Goal: Task Accomplishment & Management: Complete application form

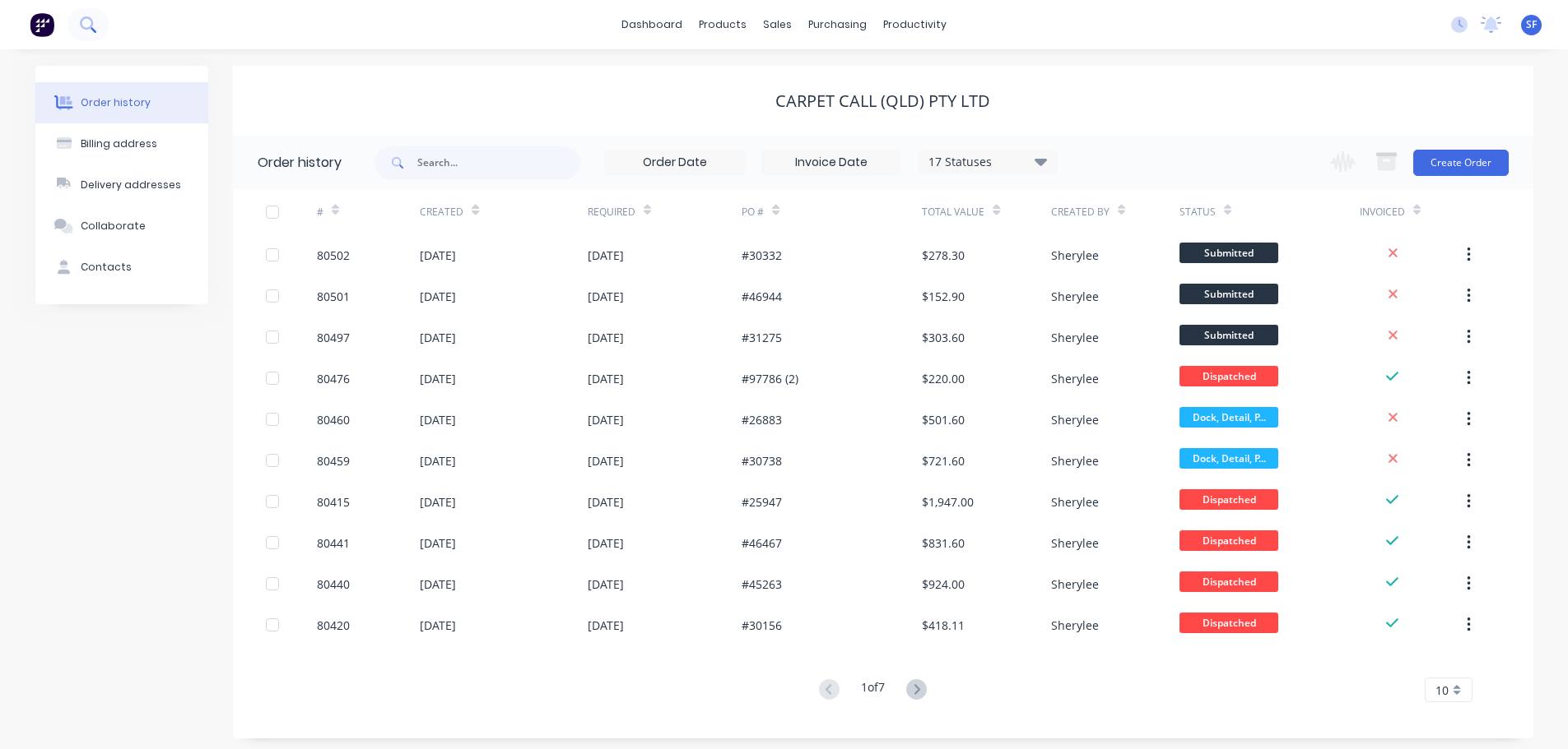
click at [90, 20] on icon at bounding box center [86, 22] width 13 height 13
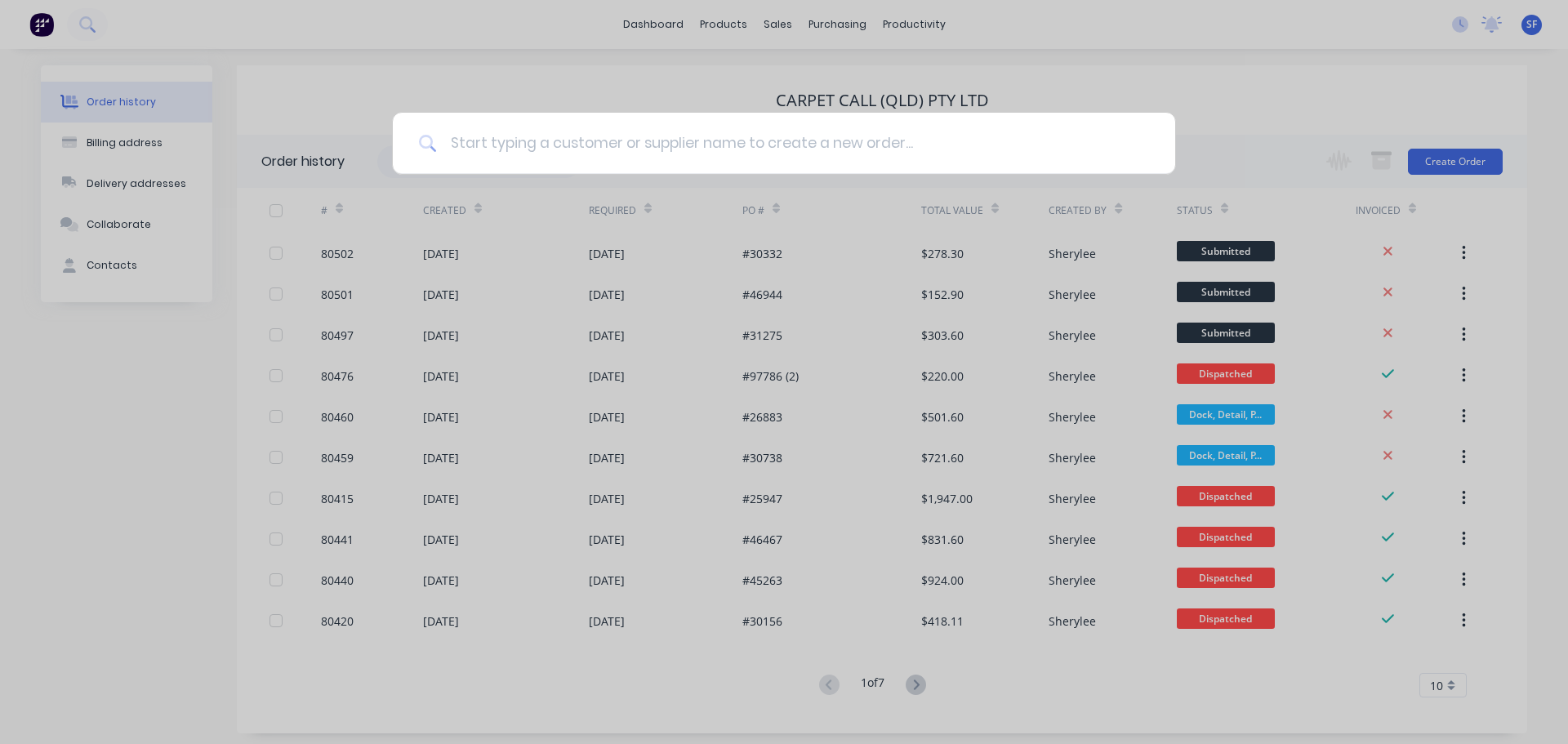
click at [574, 143] on input at bounding box center [793, 144] width 712 height 61
type input "80460"
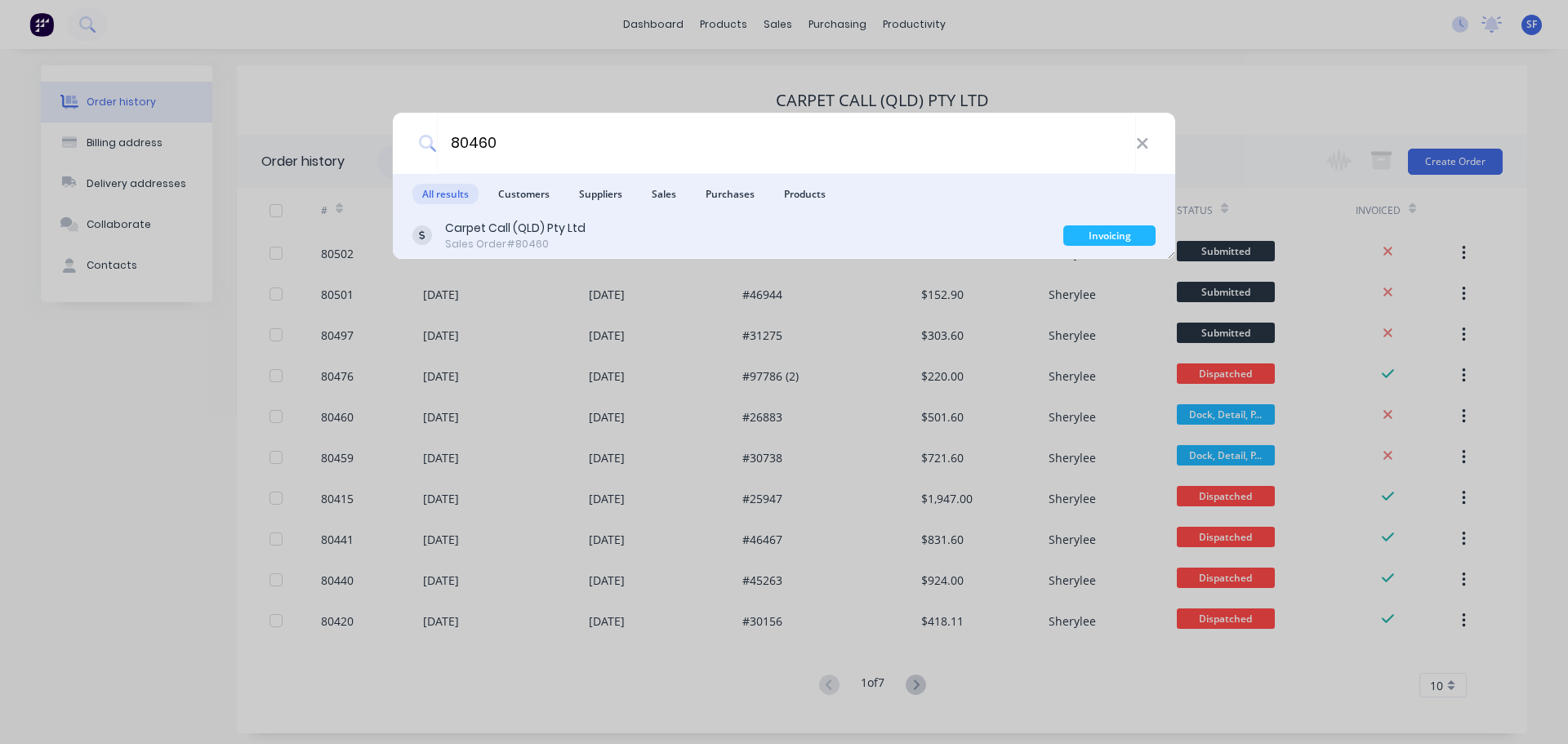
click at [575, 233] on div "Carpet Call (QLD) Pty Ltd" at bounding box center [515, 229] width 140 height 17
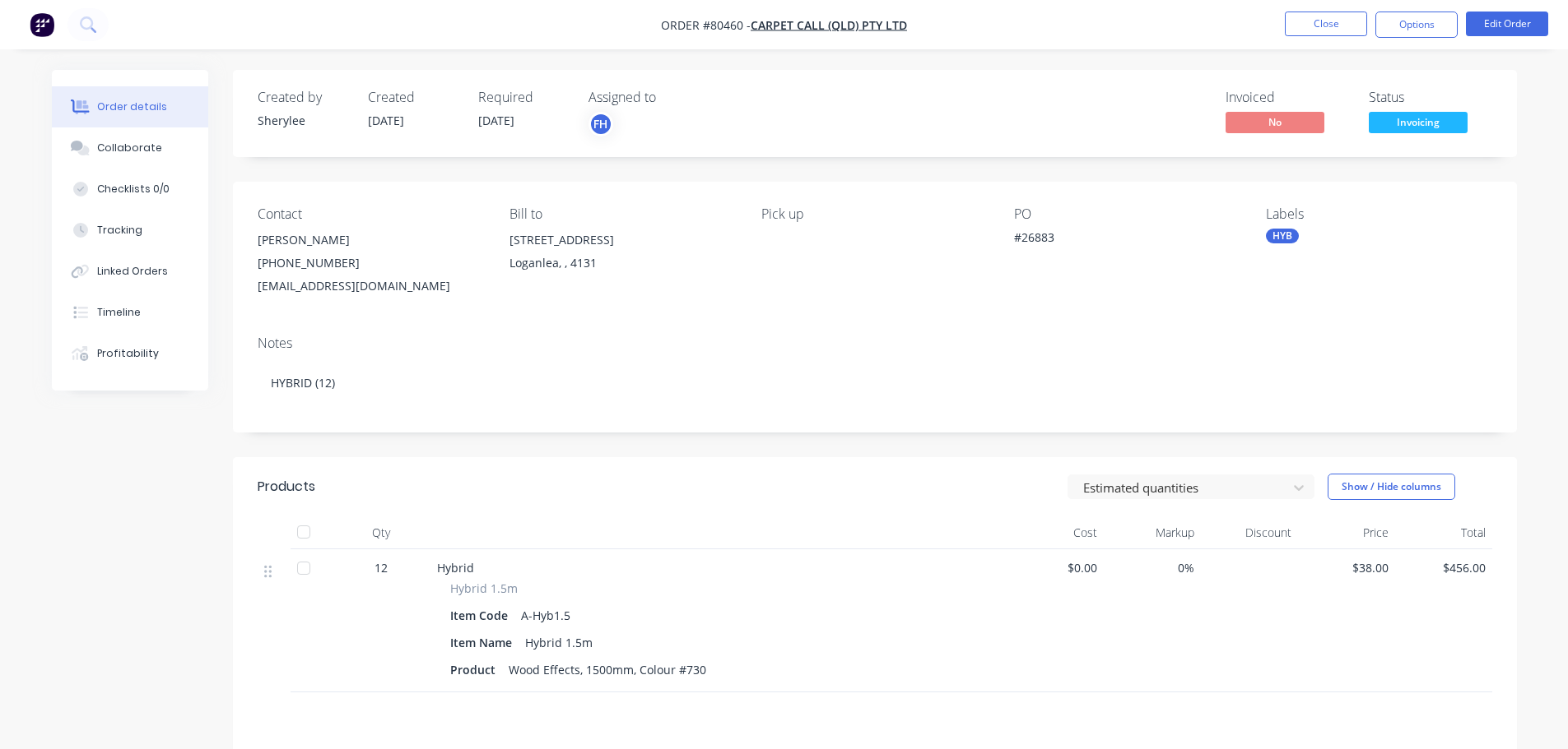
click at [1422, 128] on span "Invoicing" at bounding box center [1417, 122] width 98 height 21
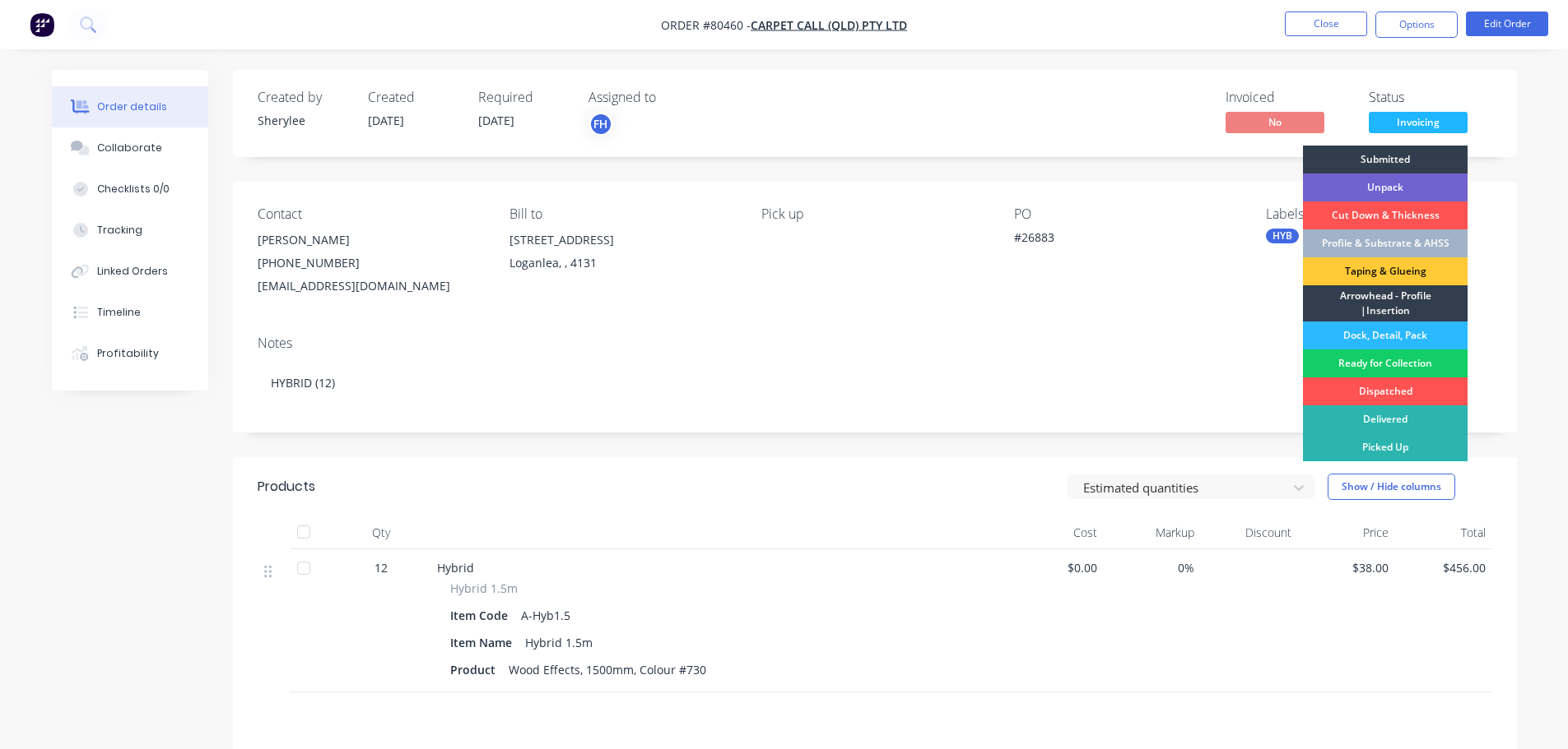
click at [1386, 366] on div "Ready for Collection" at bounding box center [1385, 363] width 164 height 28
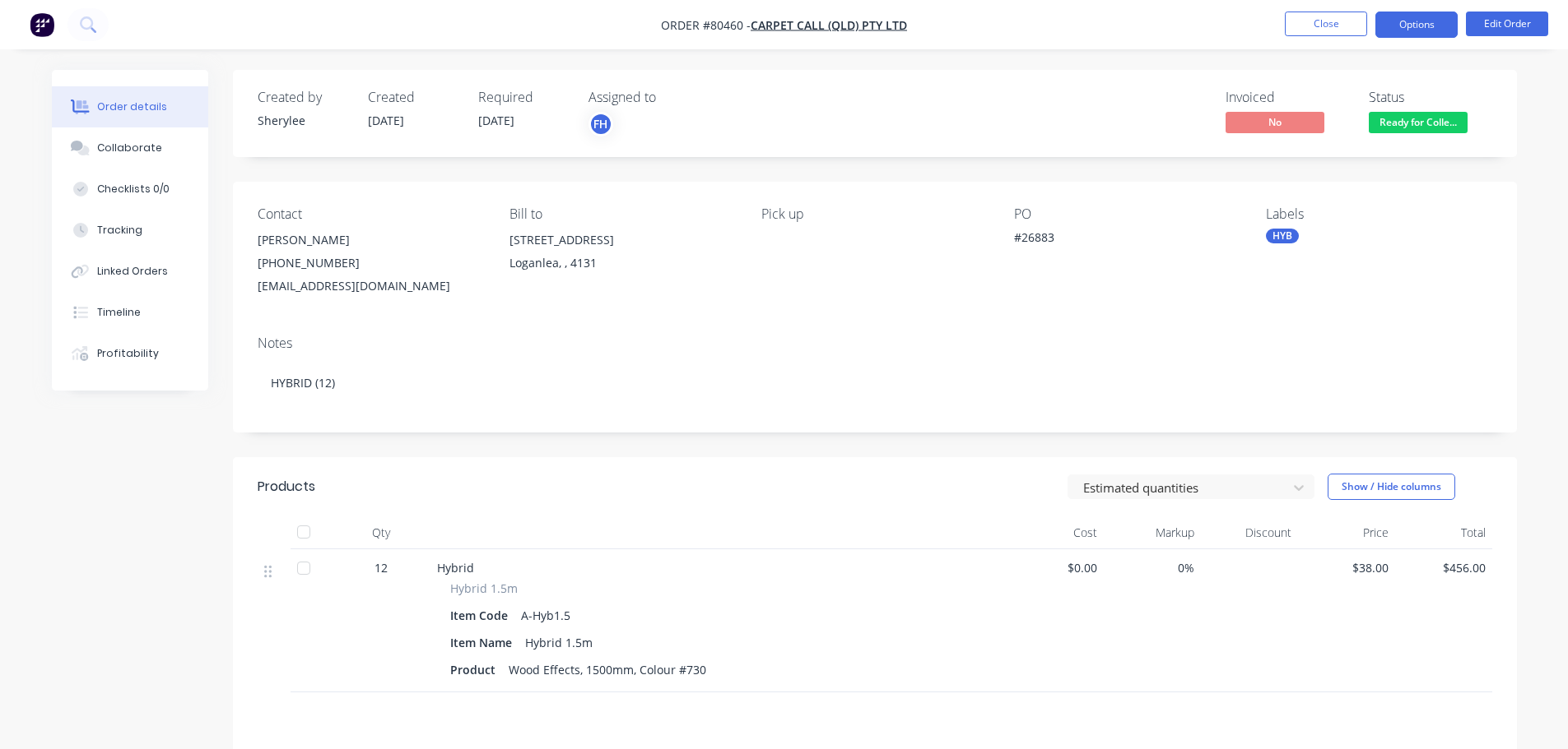
click at [1423, 24] on button "Options" at bounding box center [1416, 24] width 82 height 27
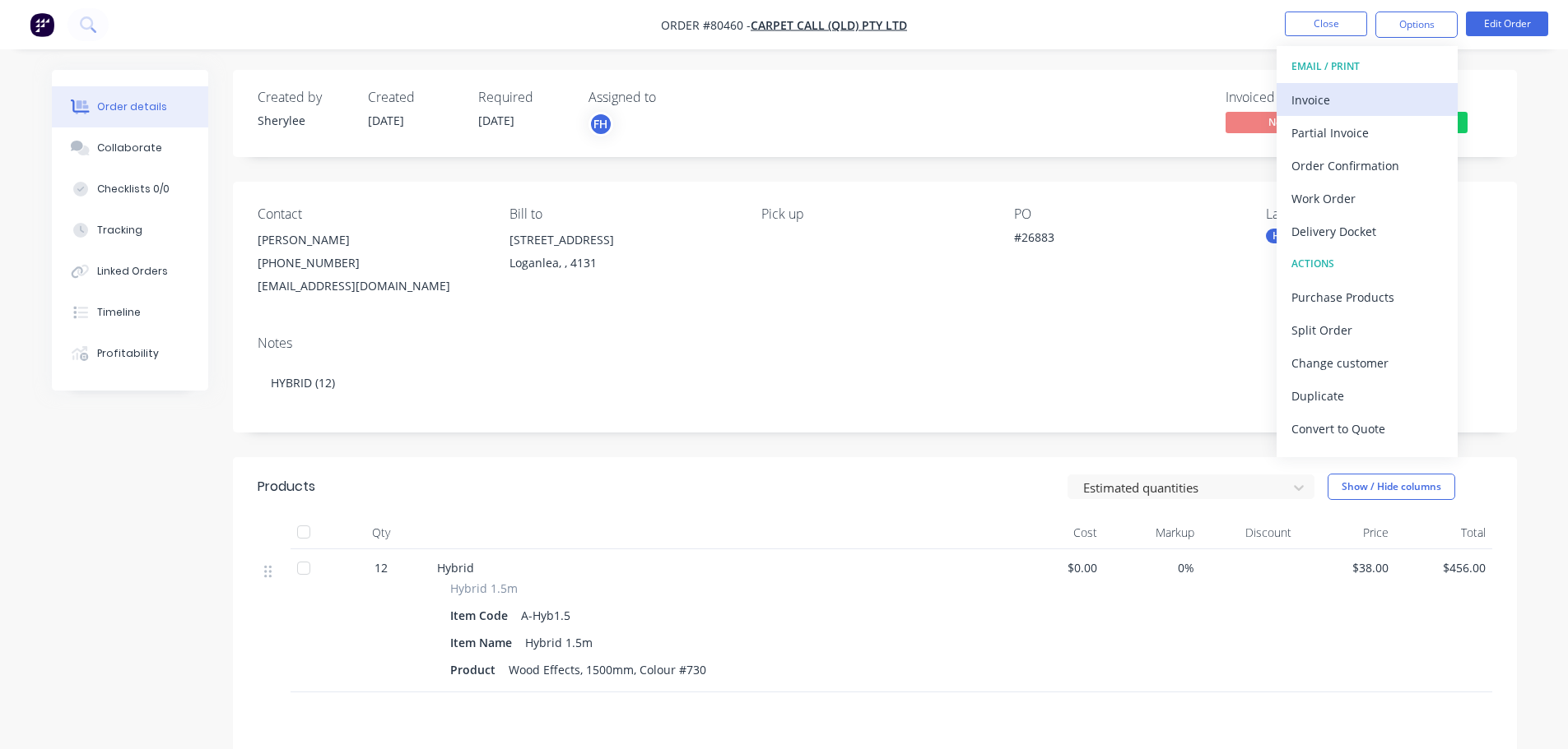
click at [1334, 105] on div "Invoice" at bounding box center [1367, 100] width 152 height 24
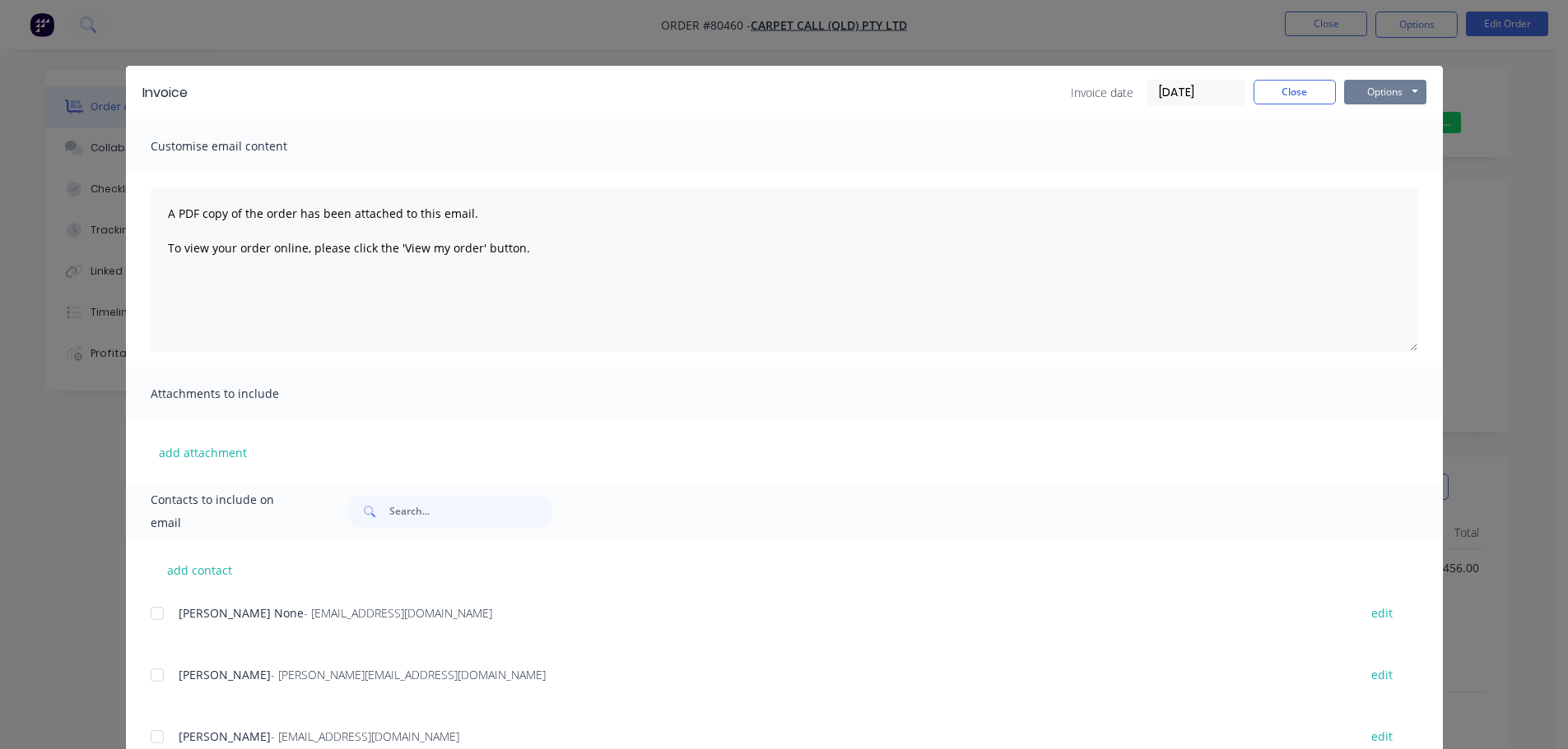
click at [1358, 97] on button "Options" at bounding box center [1385, 92] width 82 height 25
click at [1369, 147] on button "Print" at bounding box center [1396, 149] width 105 height 27
click at [1287, 85] on button "Close" at bounding box center [1295, 92] width 82 height 25
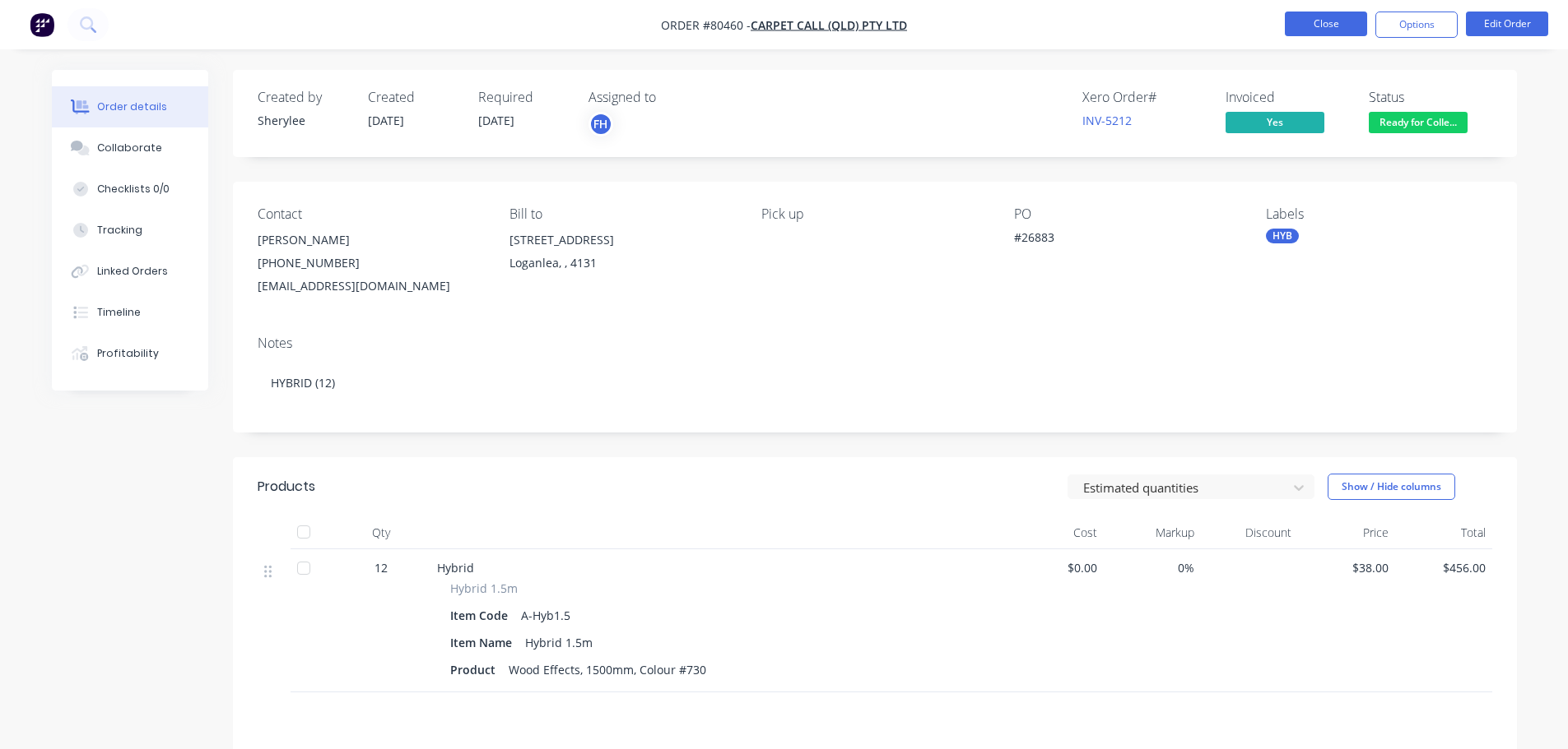
click at [1312, 21] on button "Close" at bounding box center [1326, 23] width 82 height 25
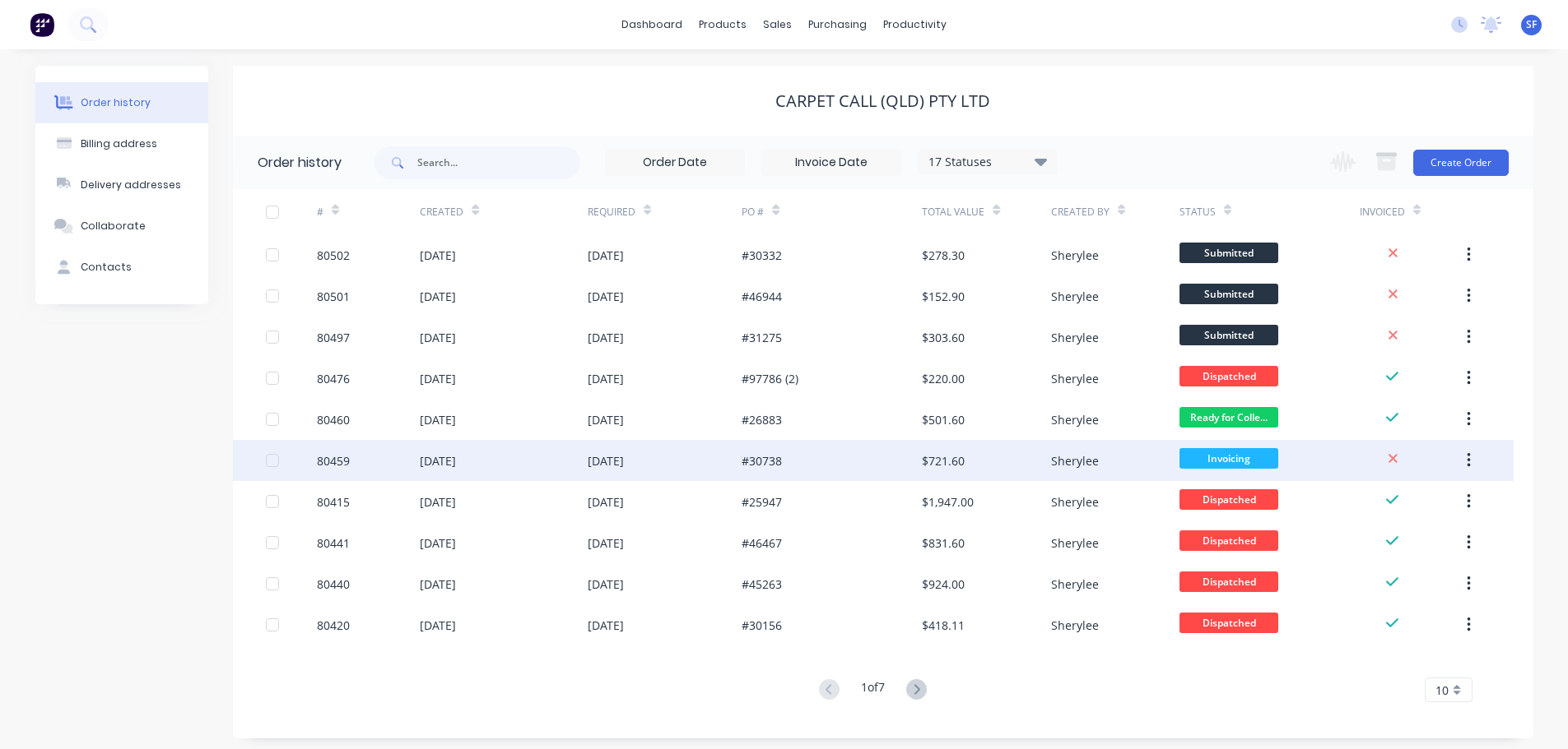
click at [342, 464] on div "80459" at bounding box center [333, 461] width 33 height 17
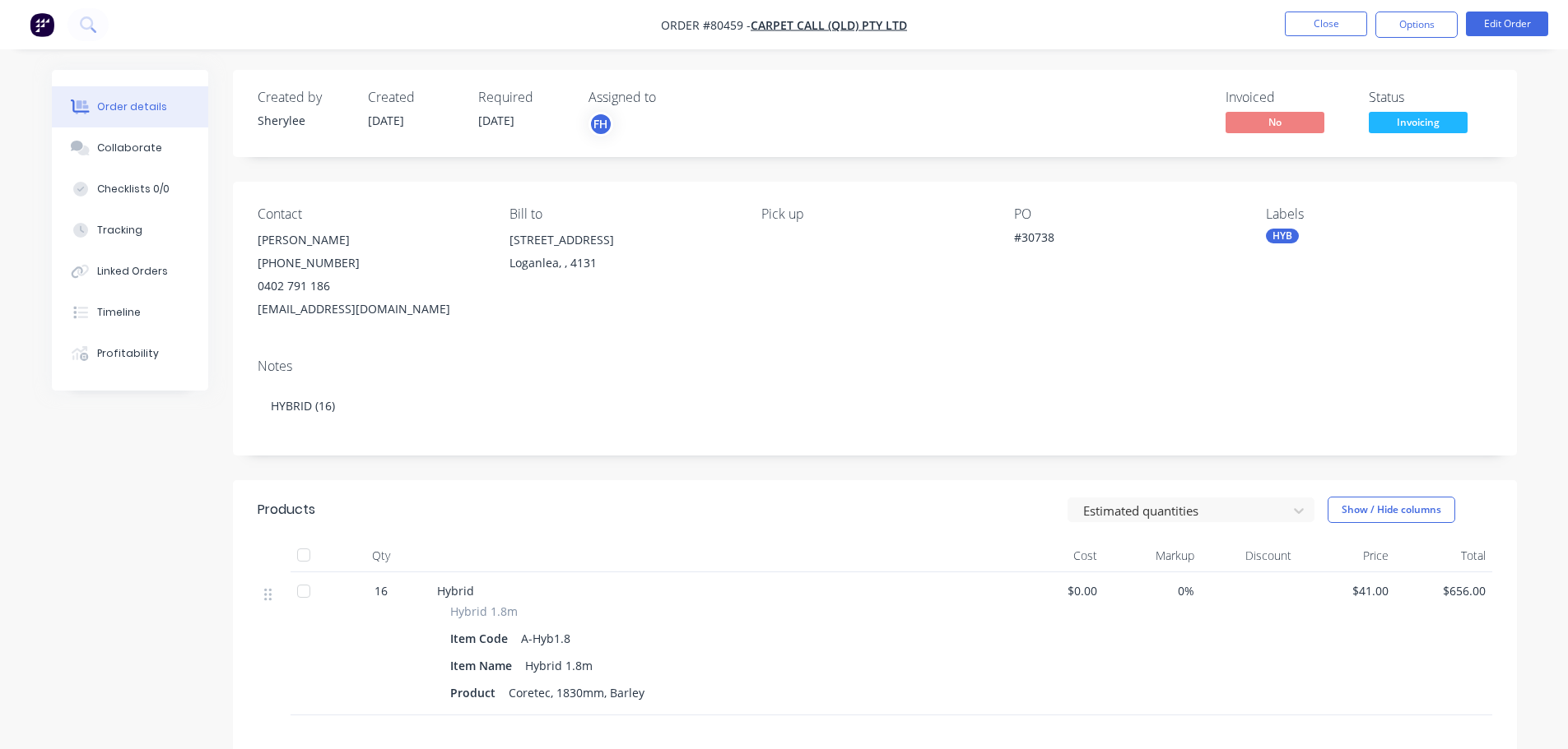
click at [1426, 120] on span "Invoicing" at bounding box center [1417, 122] width 98 height 21
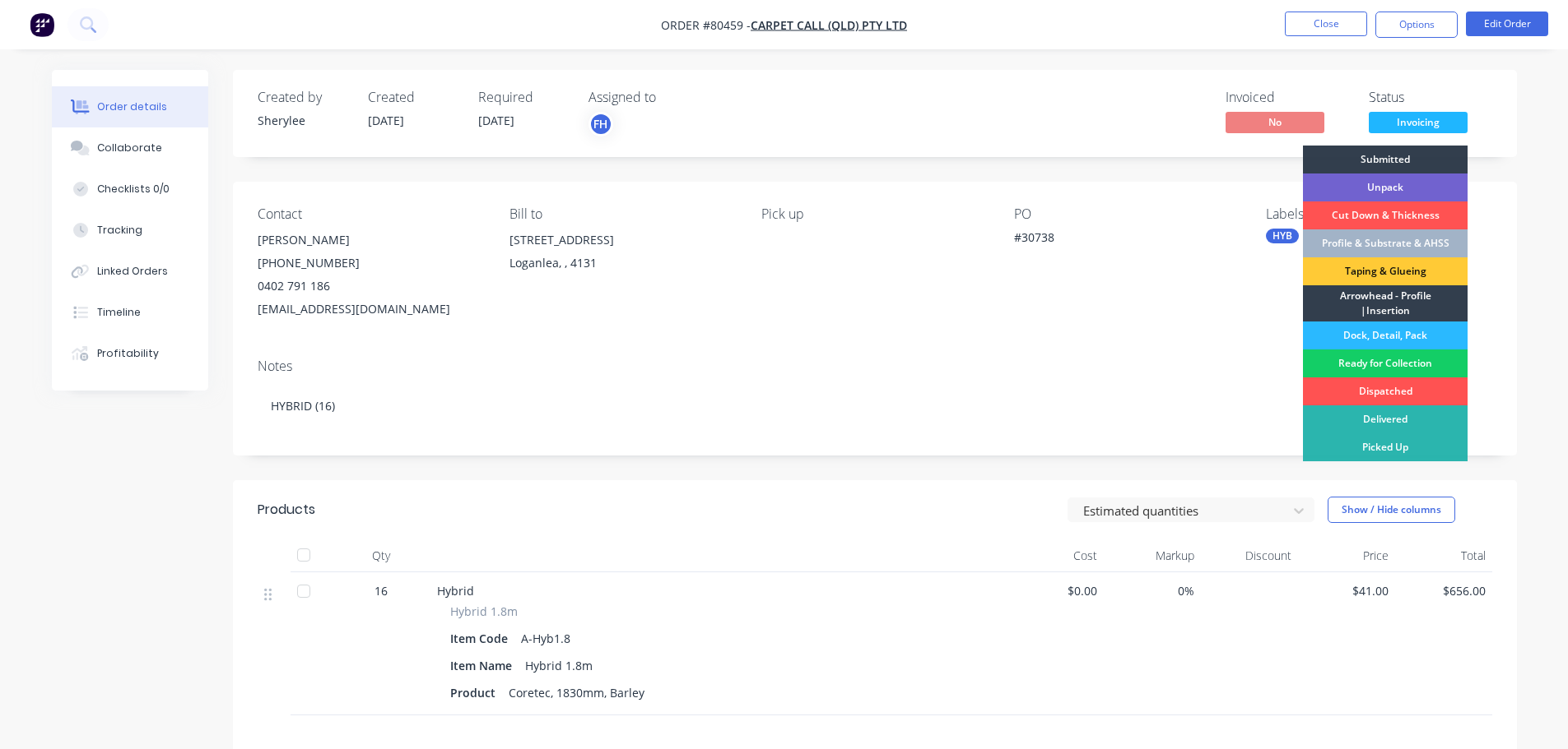
click at [1386, 369] on div "Ready for Collection" at bounding box center [1385, 363] width 164 height 28
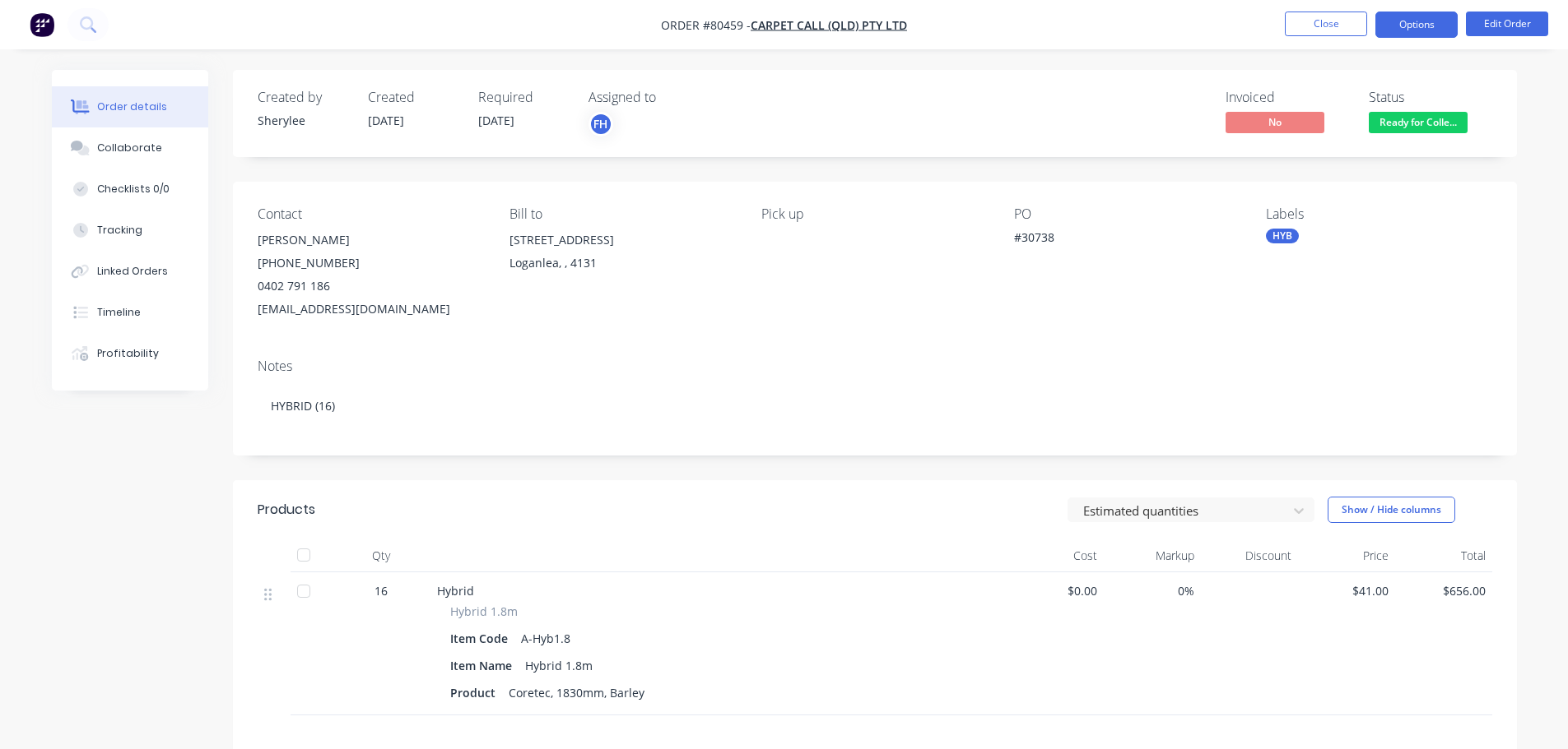
click at [1408, 27] on button "Options" at bounding box center [1416, 24] width 82 height 27
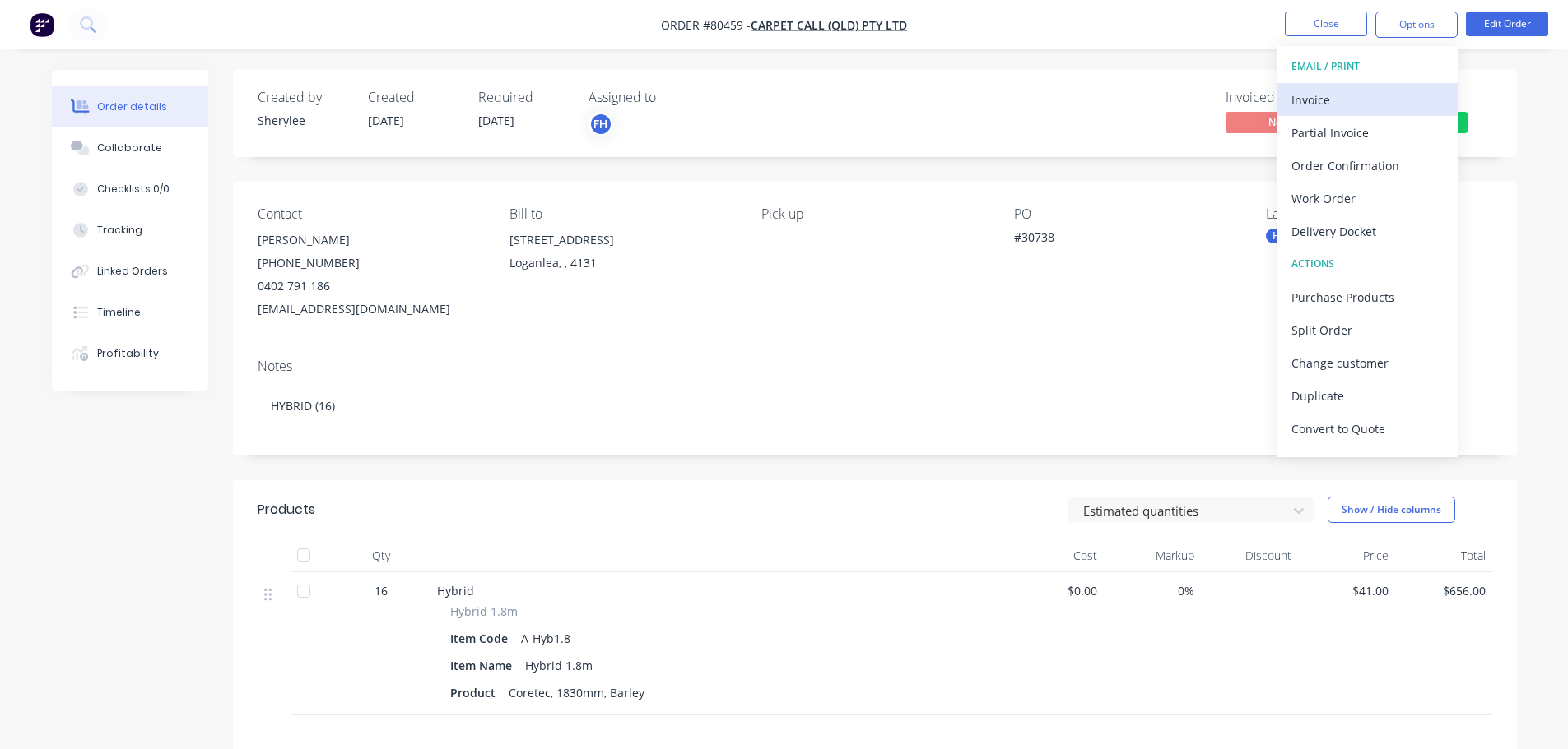
click at [1344, 108] on div "Invoice" at bounding box center [1367, 100] width 152 height 24
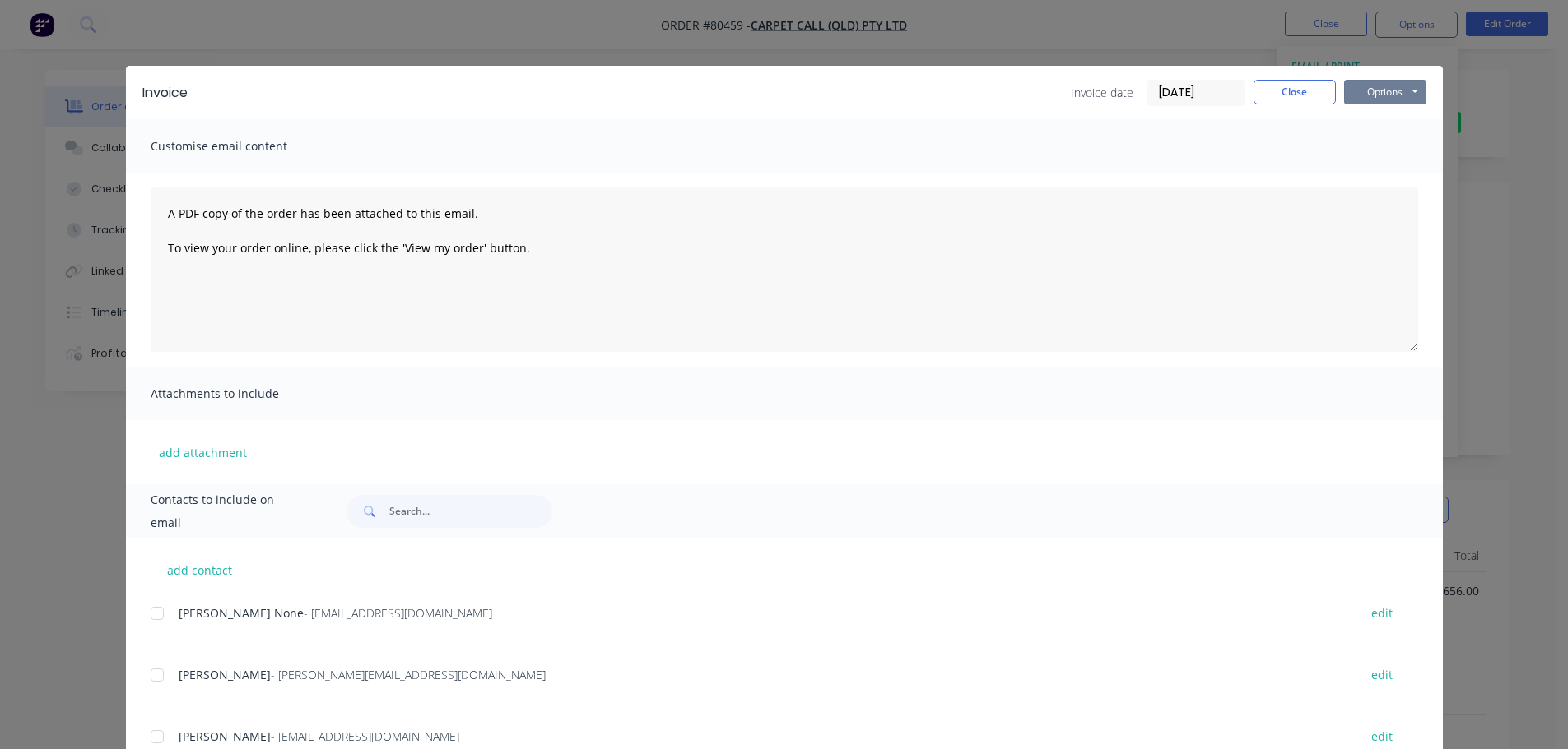
drag, startPoint x: 1375, startPoint y: 95, endPoint x: 1379, endPoint y: 106, distance: 11.7
click at [1375, 95] on button "Options" at bounding box center [1385, 92] width 82 height 25
click at [1386, 146] on button "Print" at bounding box center [1396, 149] width 105 height 27
click at [1292, 87] on button "Close" at bounding box center [1295, 92] width 82 height 25
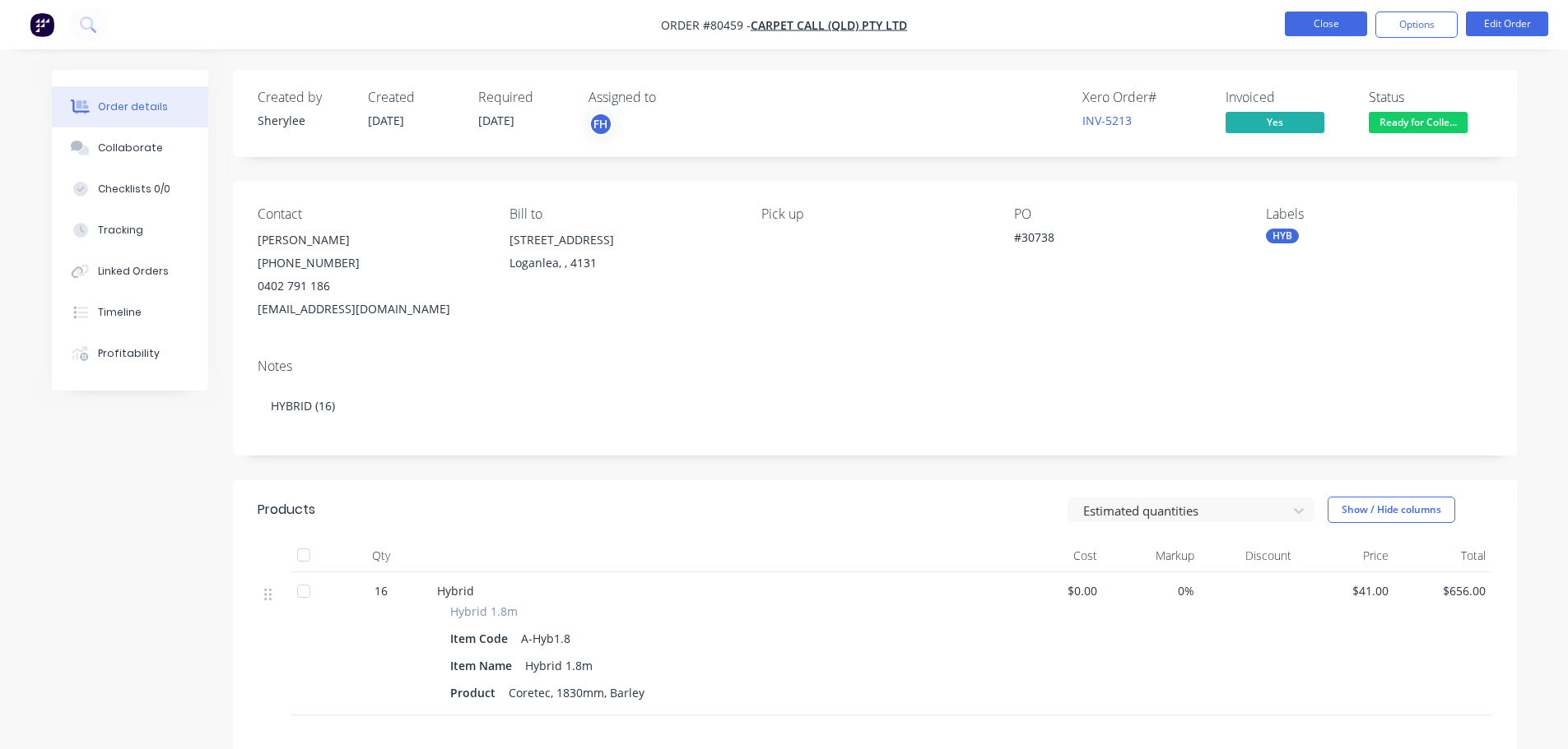
click at [1324, 22] on button "Close" at bounding box center [1326, 23] width 82 height 25
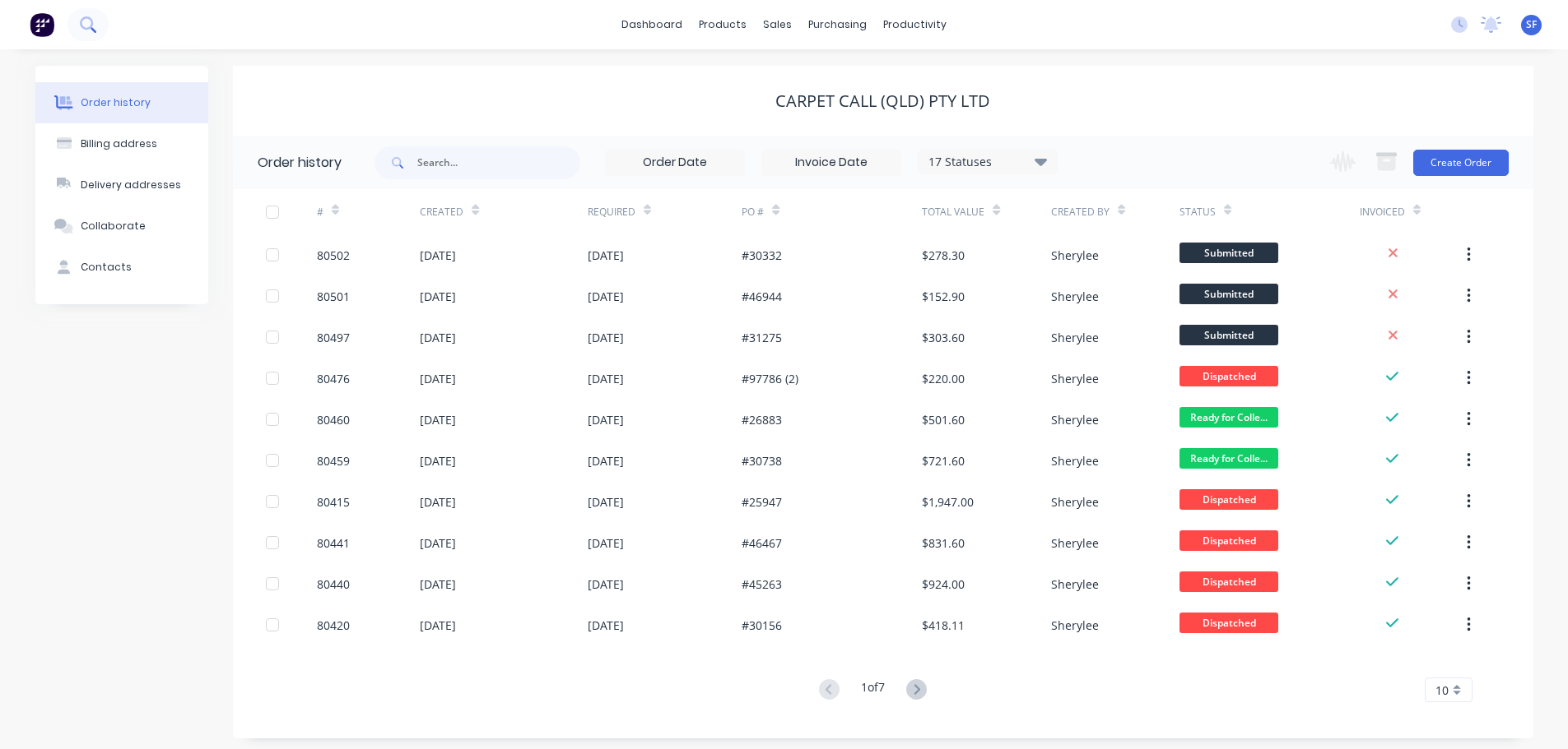
click at [92, 22] on icon at bounding box center [86, 22] width 13 height 13
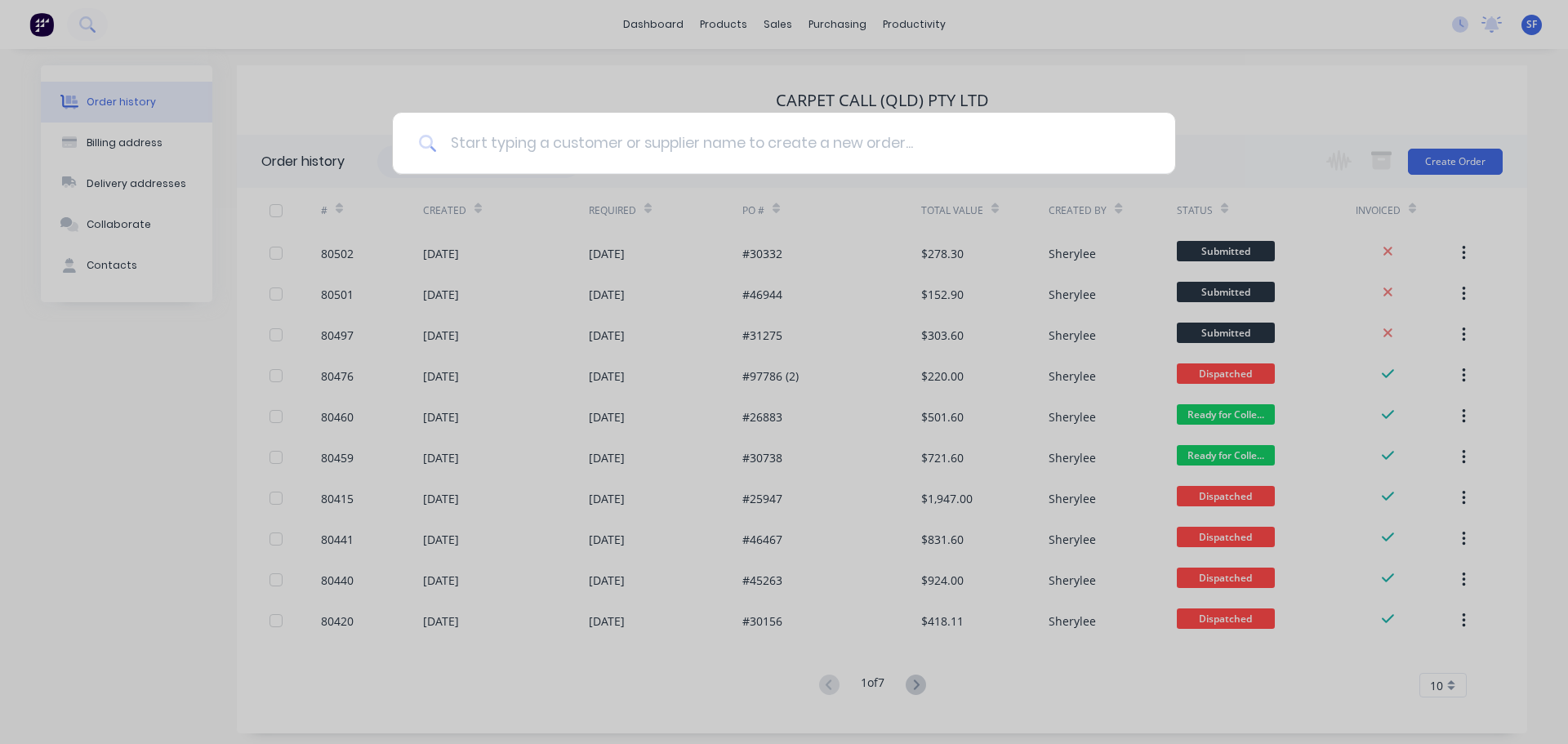
click at [499, 144] on input at bounding box center [793, 144] width 712 height 61
type input "80481"
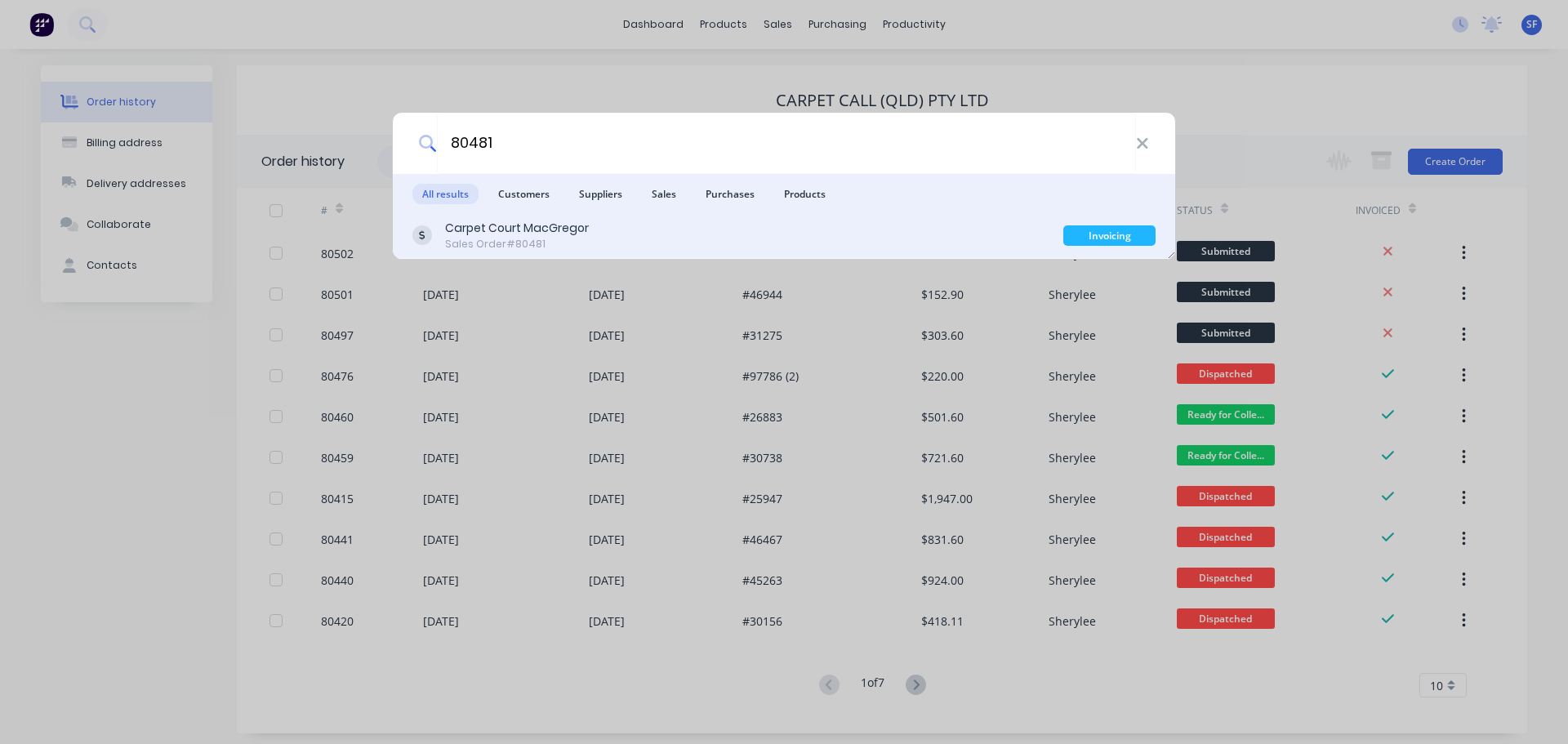
click at [541, 247] on div "Sales Order #80481" at bounding box center [517, 244] width 144 height 14
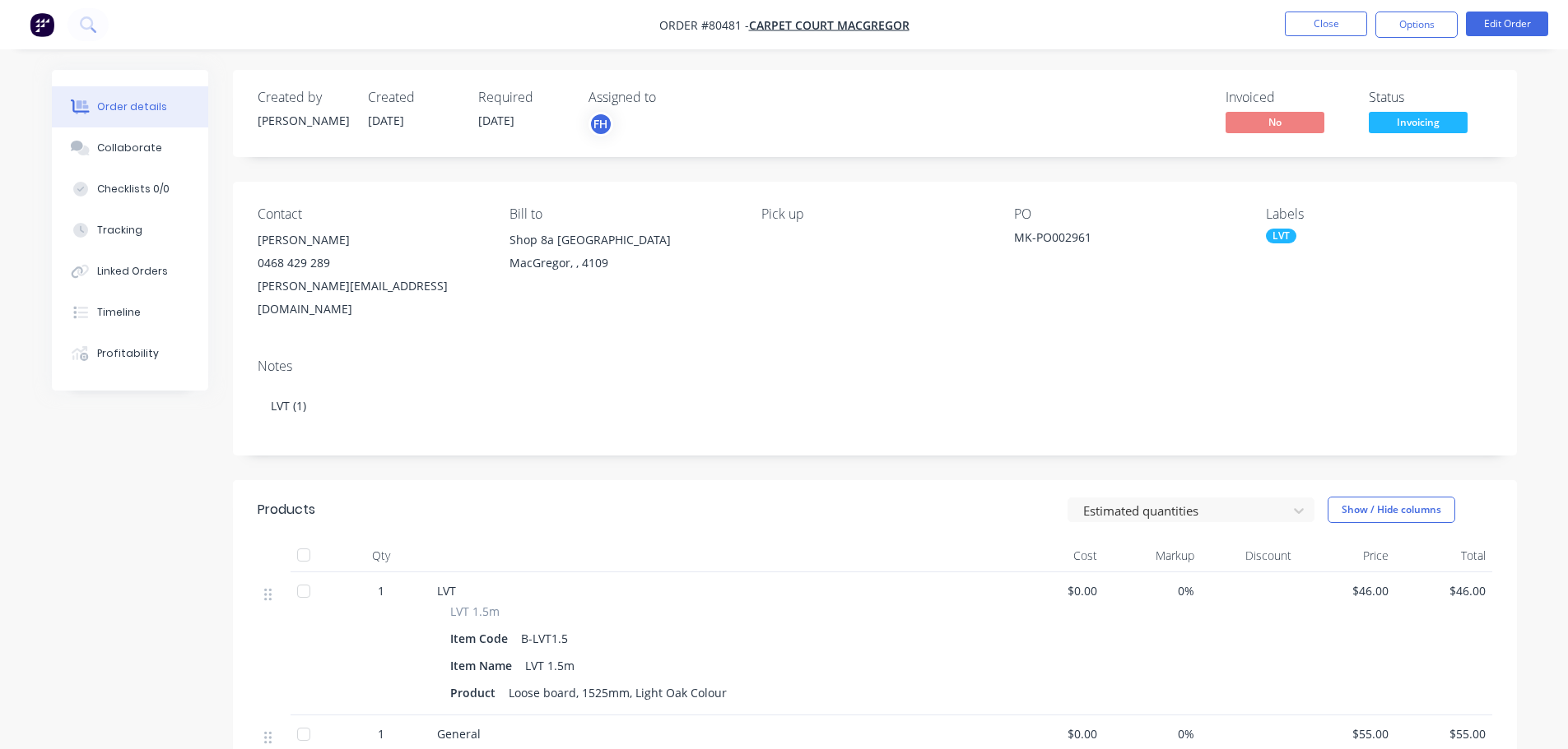
click at [1390, 128] on span "Invoicing" at bounding box center [1417, 122] width 98 height 21
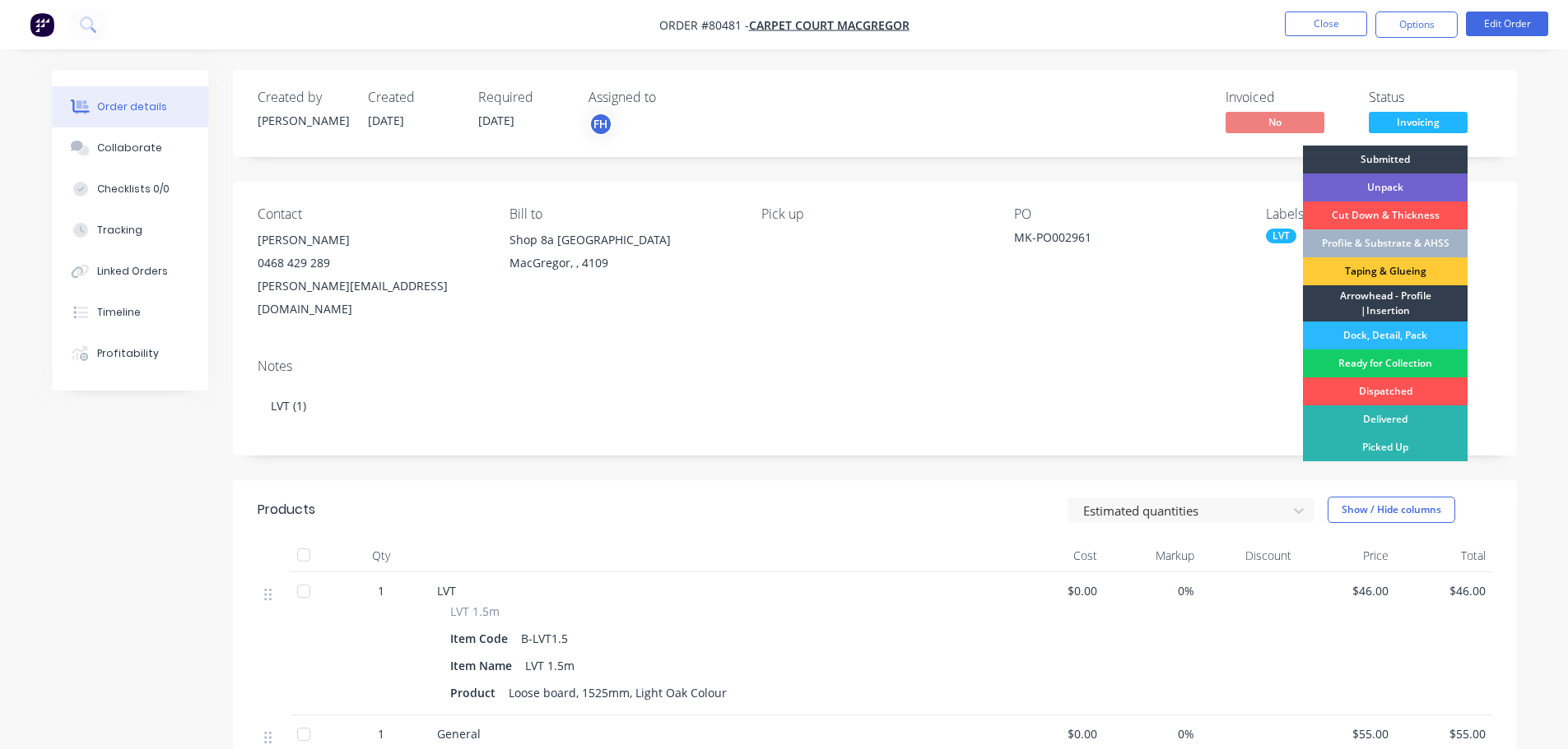
click at [1366, 360] on div "Ready for Collection" at bounding box center [1385, 363] width 164 height 28
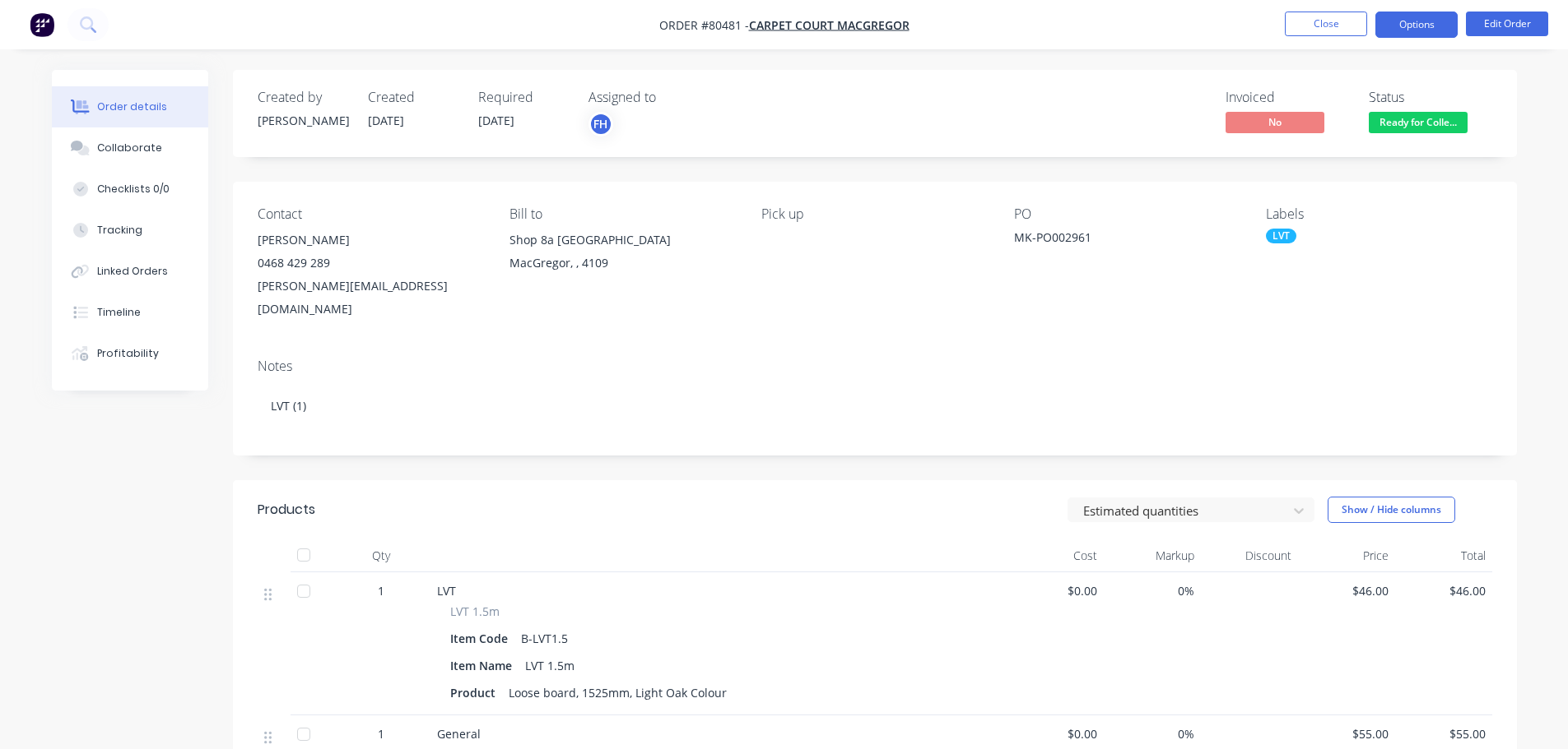
click at [1410, 27] on button "Options" at bounding box center [1416, 24] width 82 height 27
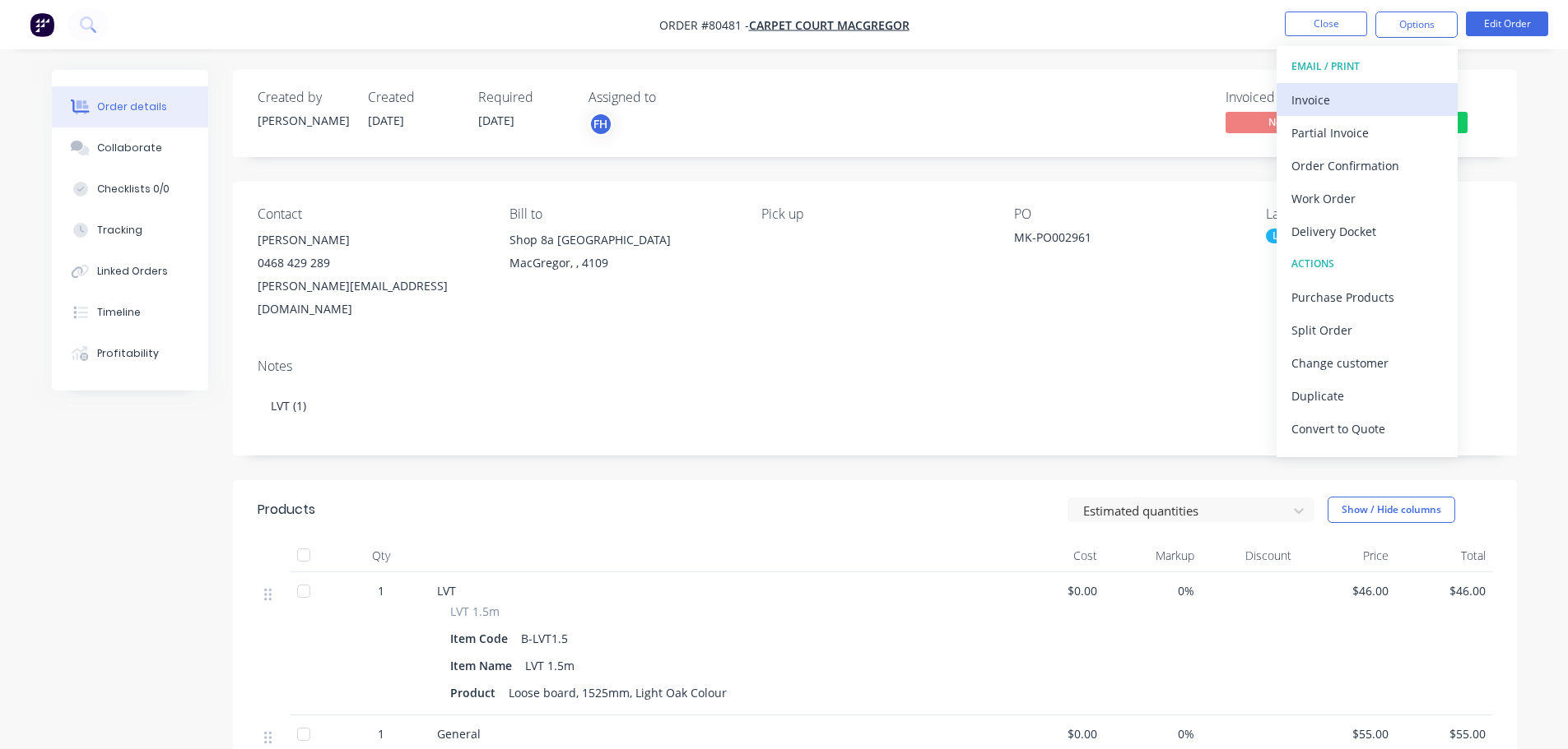
click at [1344, 104] on div "Invoice" at bounding box center [1367, 100] width 152 height 24
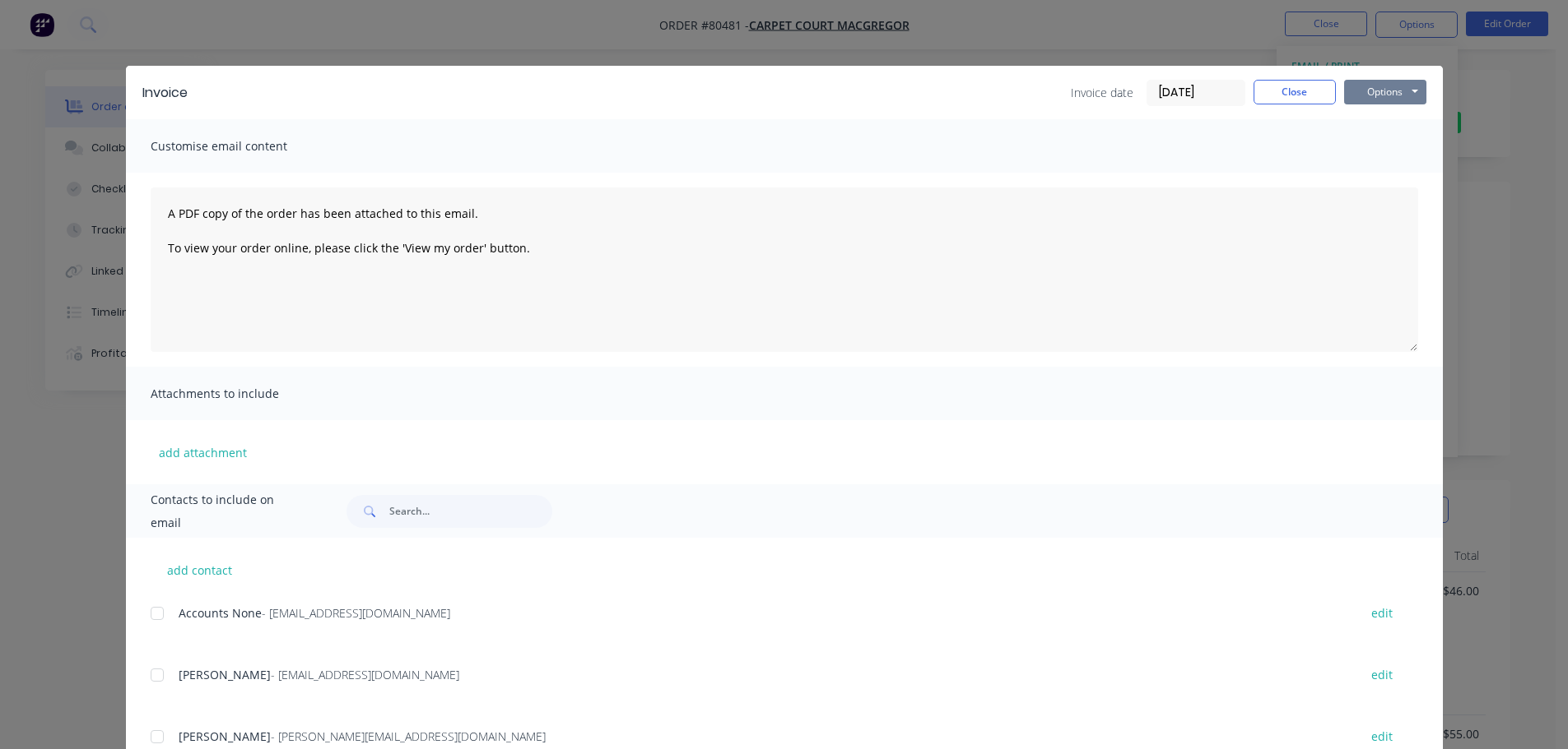
click at [1387, 91] on button "Options" at bounding box center [1385, 92] width 82 height 25
click at [1381, 147] on button "Print" at bounding box center [1396, 149] width 105 height 27
click at [1302, 94] on button "Close" at bounding box center [1295, 92] width 82 height 25
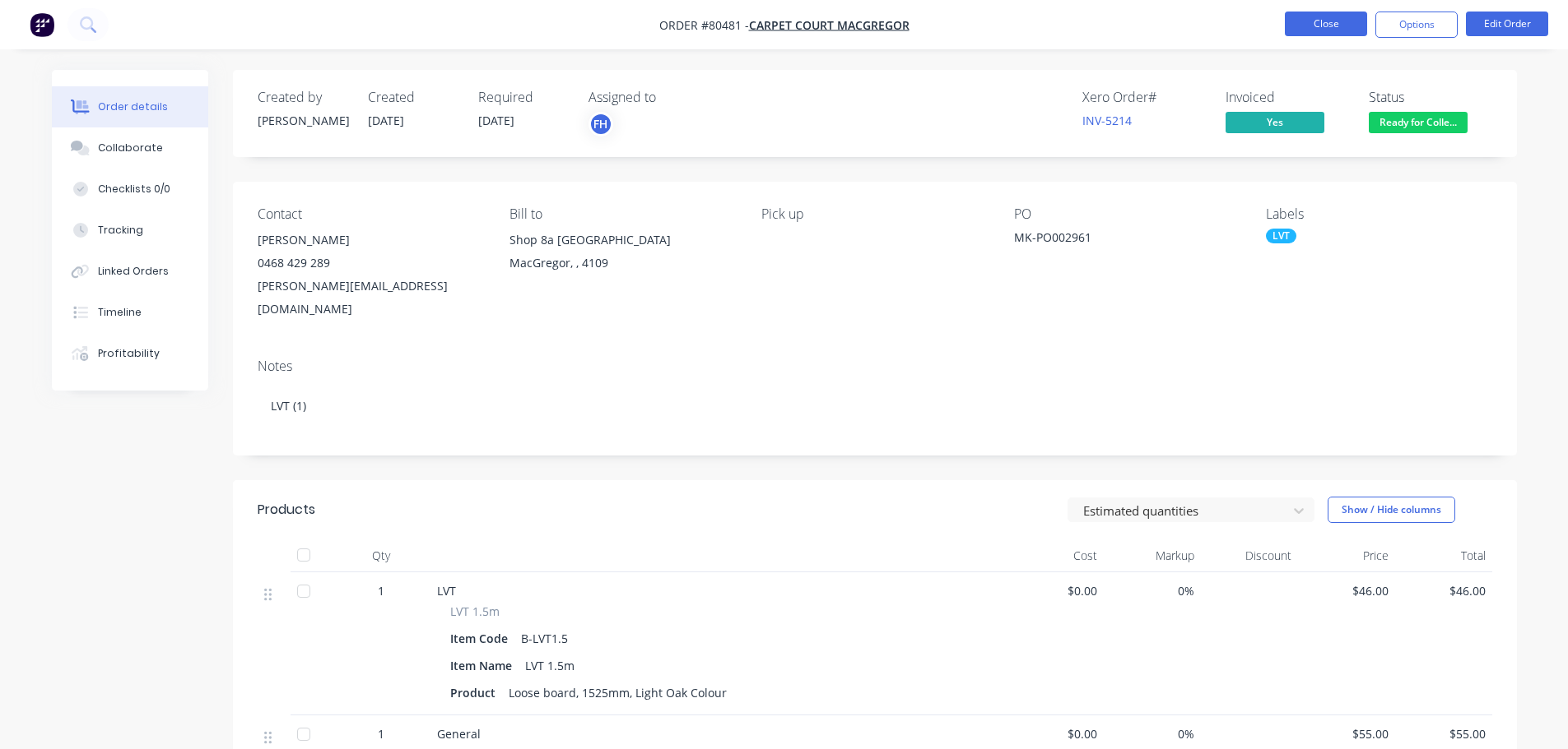
click at [1339, 21] on button "Close" at bounding box center [1326, 23] width 82 height 25
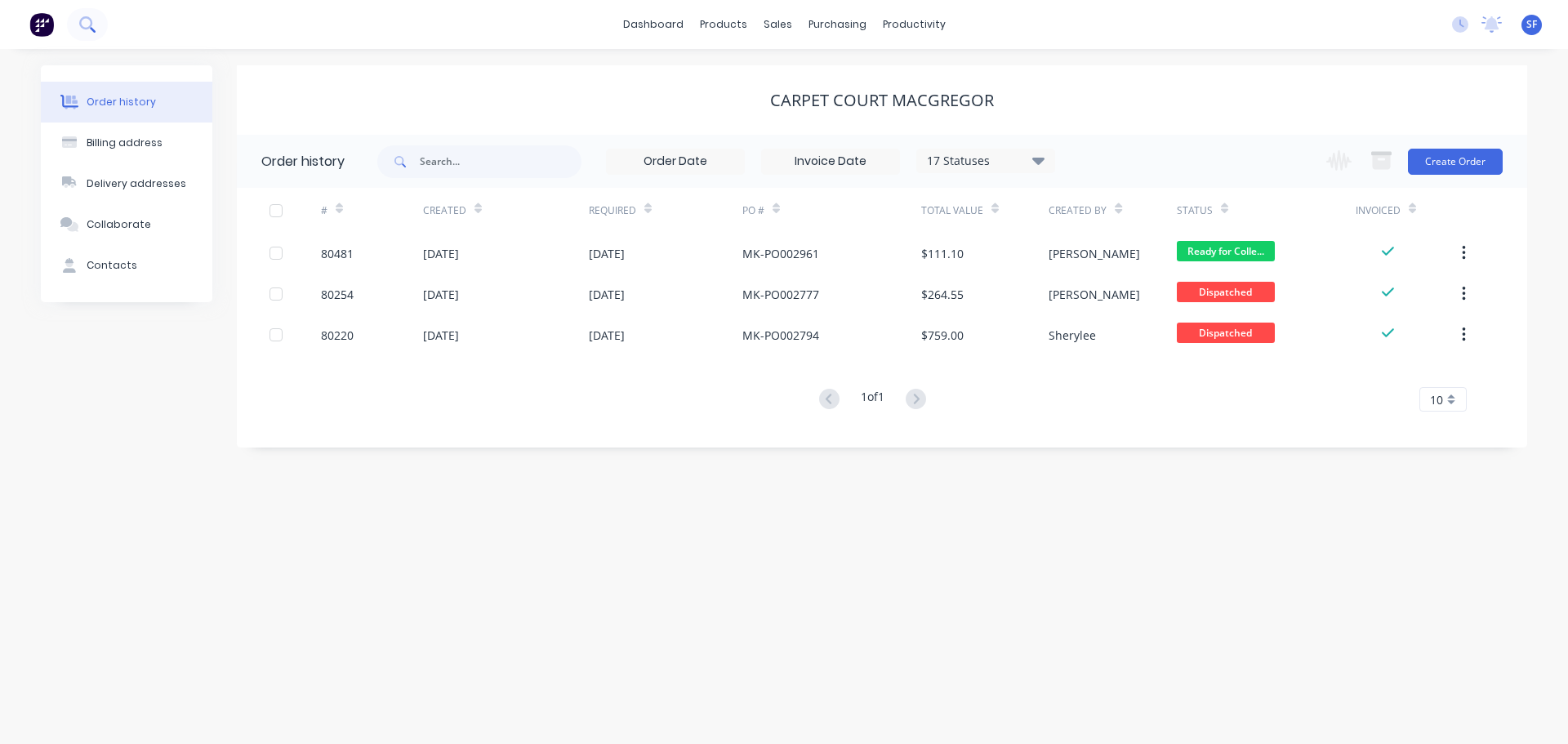
click at [89, 28] on icon at bounding box center [85, 22] width 13 height 13
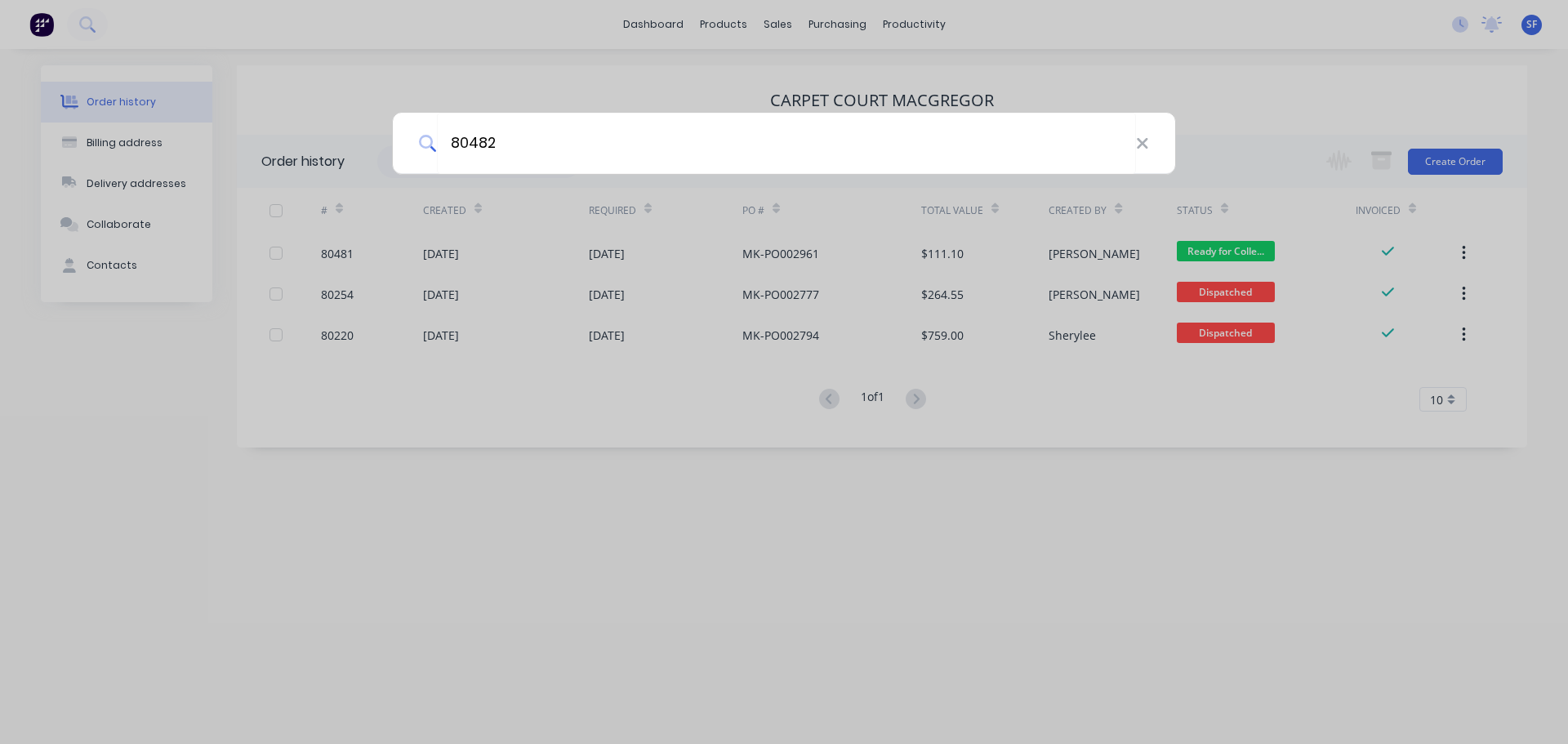
type input "80482"
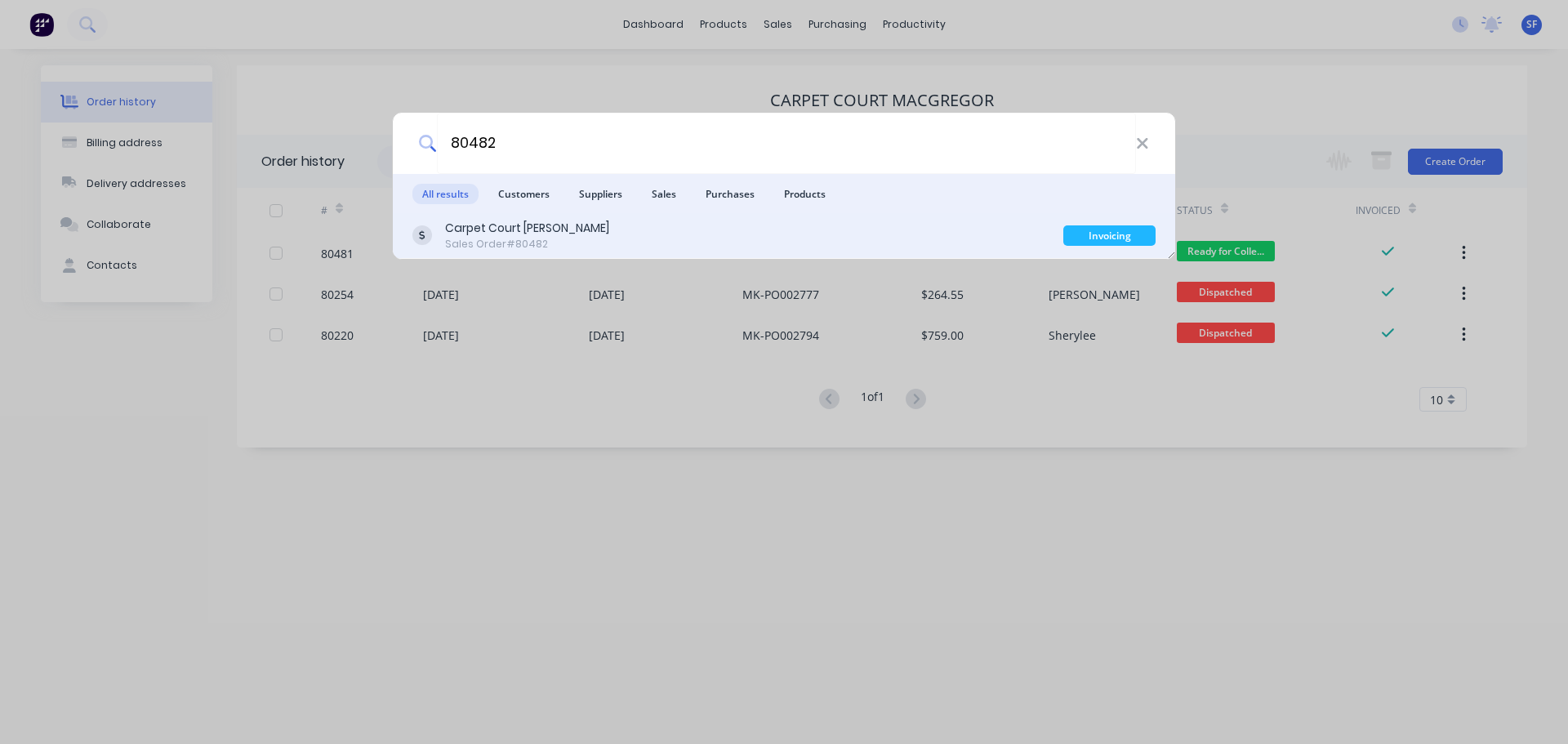
click at [751, 243] on div "Carpet Court [PERSON_NAME] Sales Order #80482" at bounding box center [738, 236] width 651 height 31
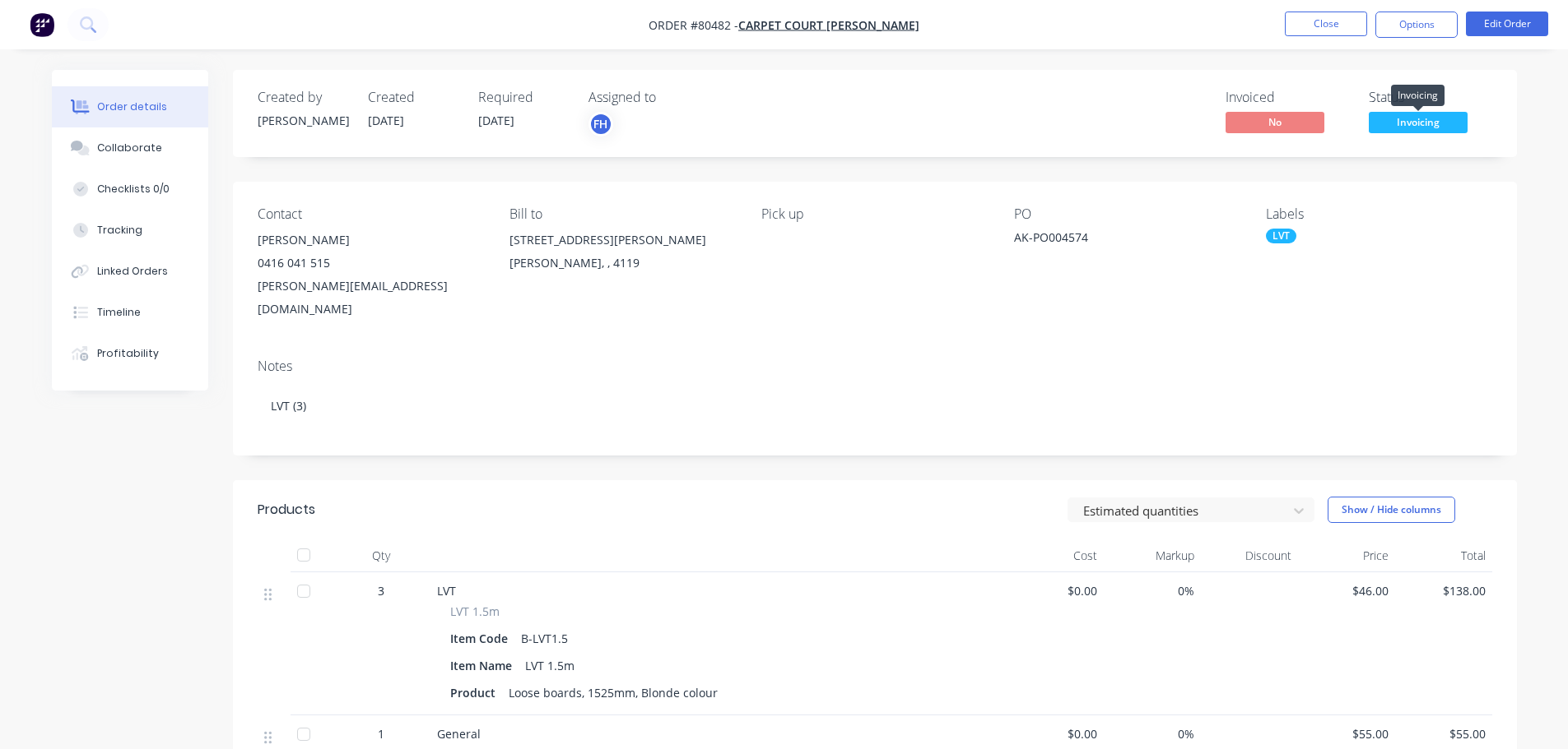
drag, startPoint x: 1428, startPoint y: 126, endPoint x: 1434, endPoint y: 143, distance: 18.0
click at [1428, 126] on span "Invoicing" at bounding box center [1417, 122] width 98 height 21
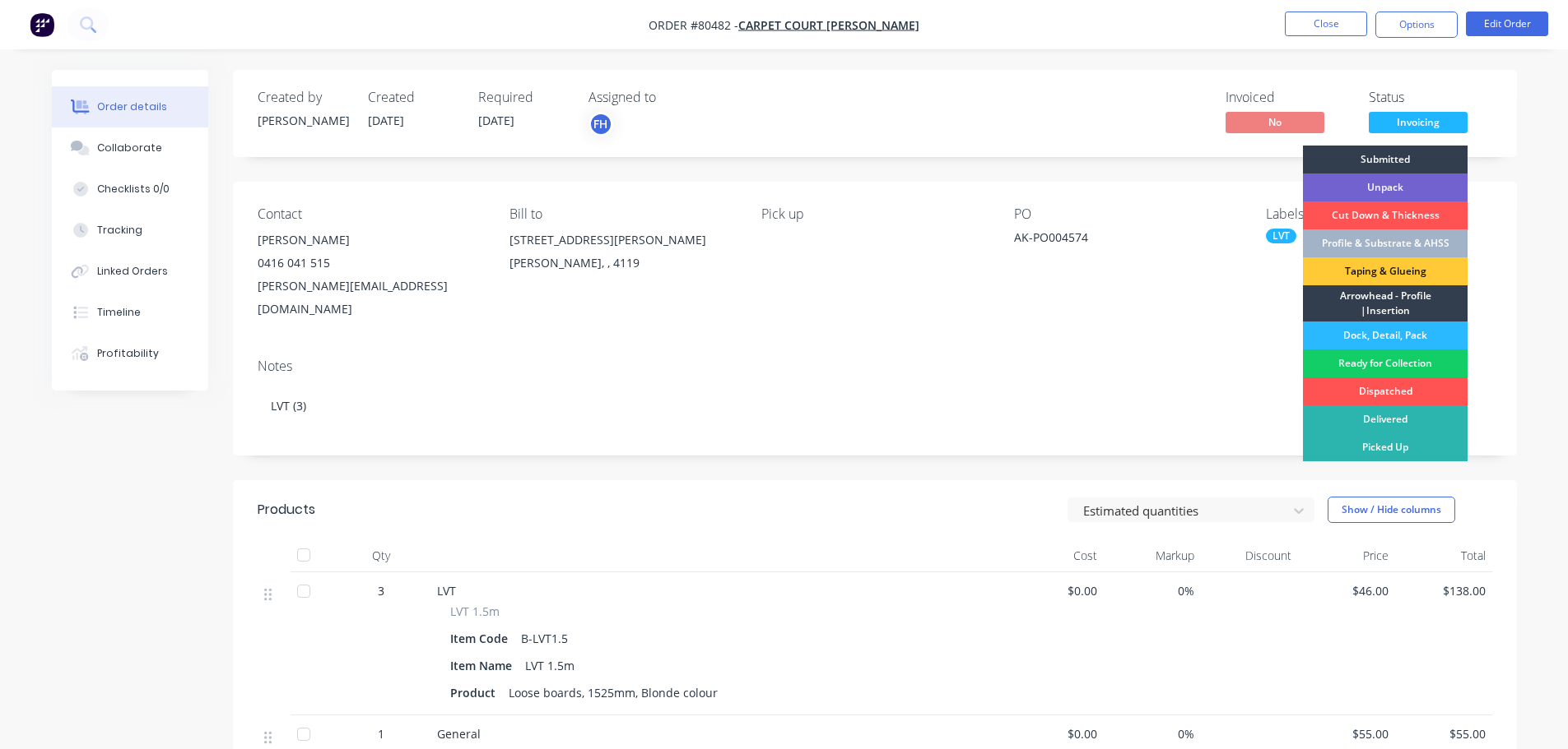
click at [1404, 362] on div "Ready for Collection" at bounding box center [1385, 363] width 164 height 28
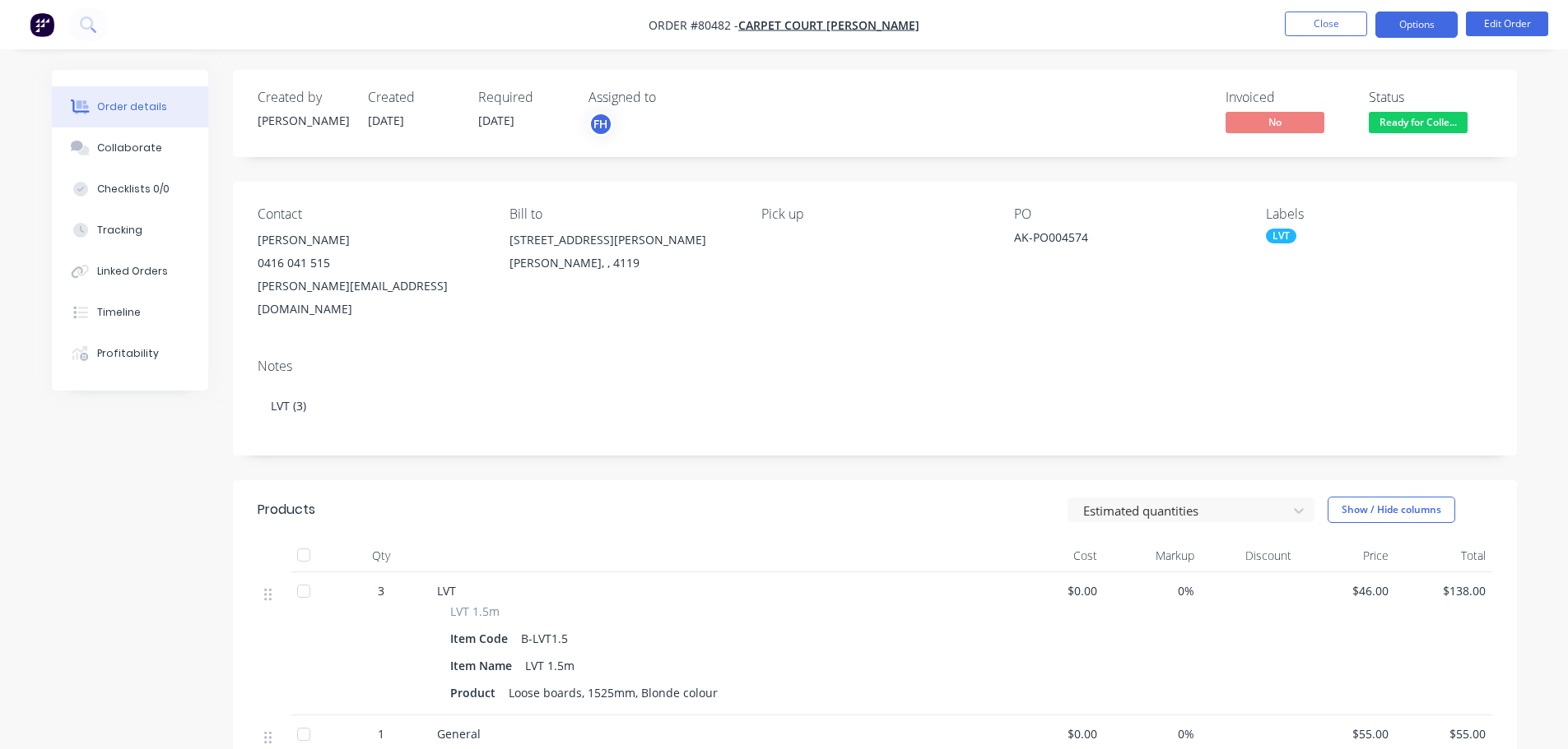
click at [1403, 31] on button "Options" at bounding box center [1416, 24] width 82 height 27
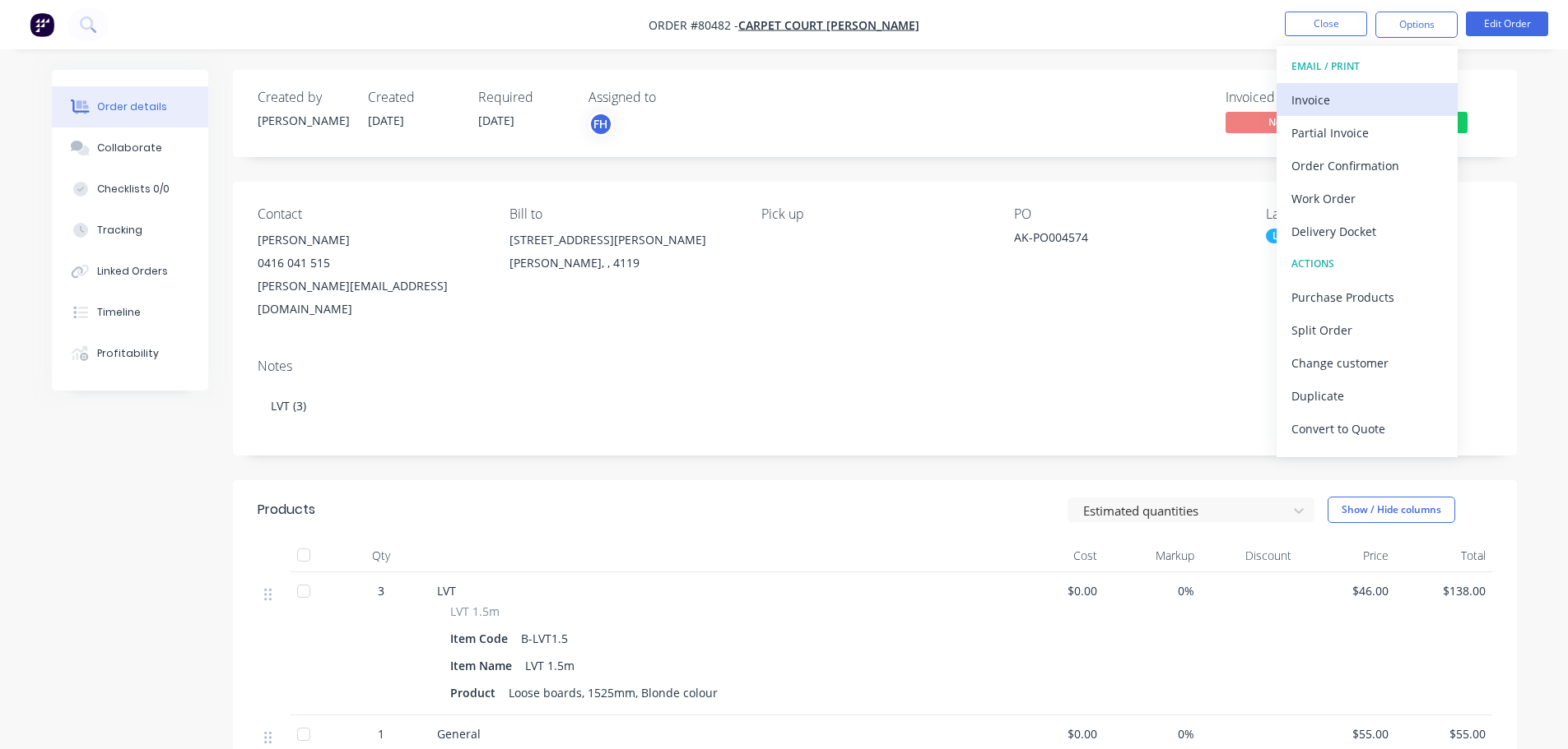
click at [1349, 94] on div "Invoice" at bounding box center [1367, 100] width 152 height 24
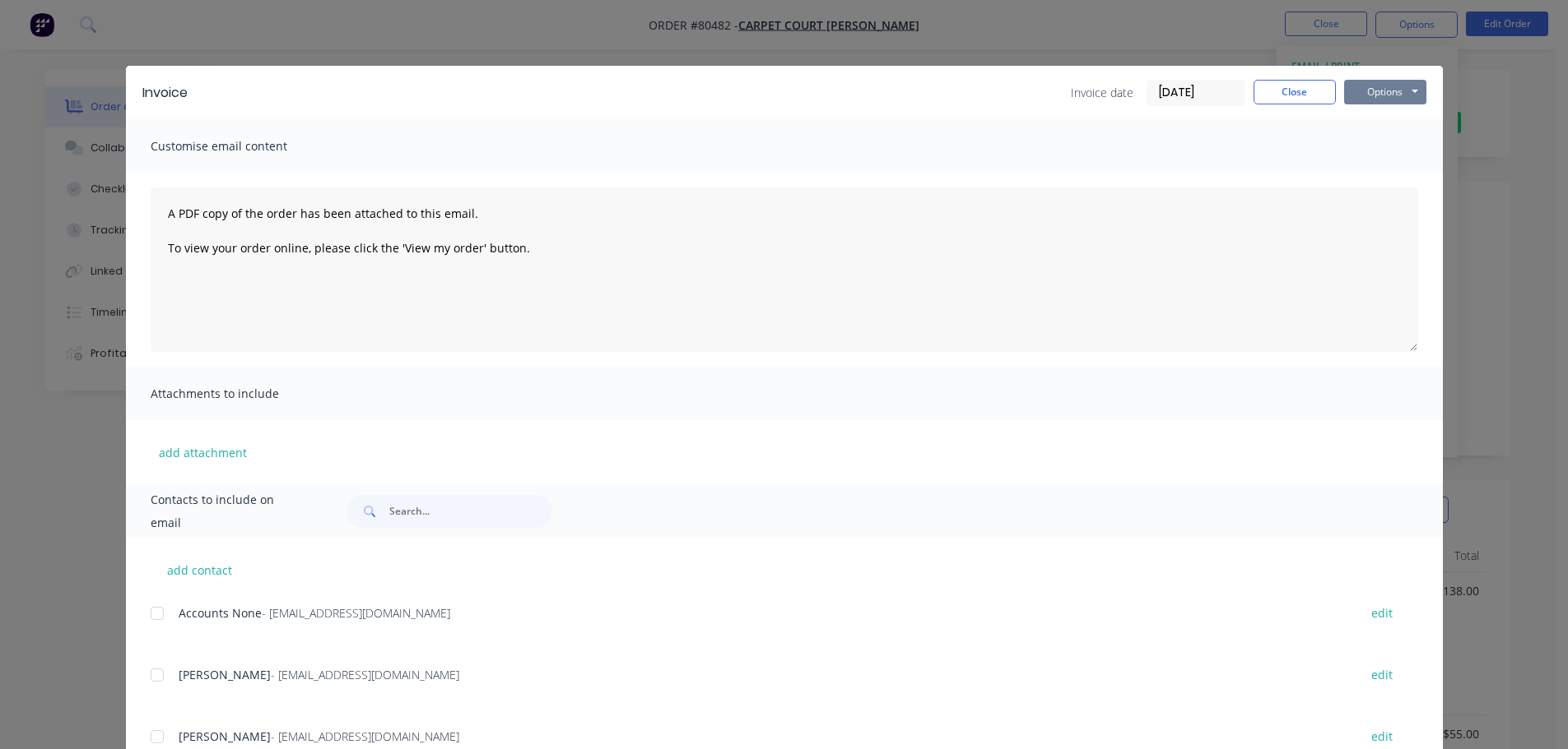
click at [1357, 93] on button "Options" at bounding box center [1385, 92] width 82 height 25
click at [1374, 149] on button "Print" at bounding box center [1396, 149] width 105 height 27
click at [1290, 92] on button "Close" at bounding box center [1295, 92] width 82 height 25
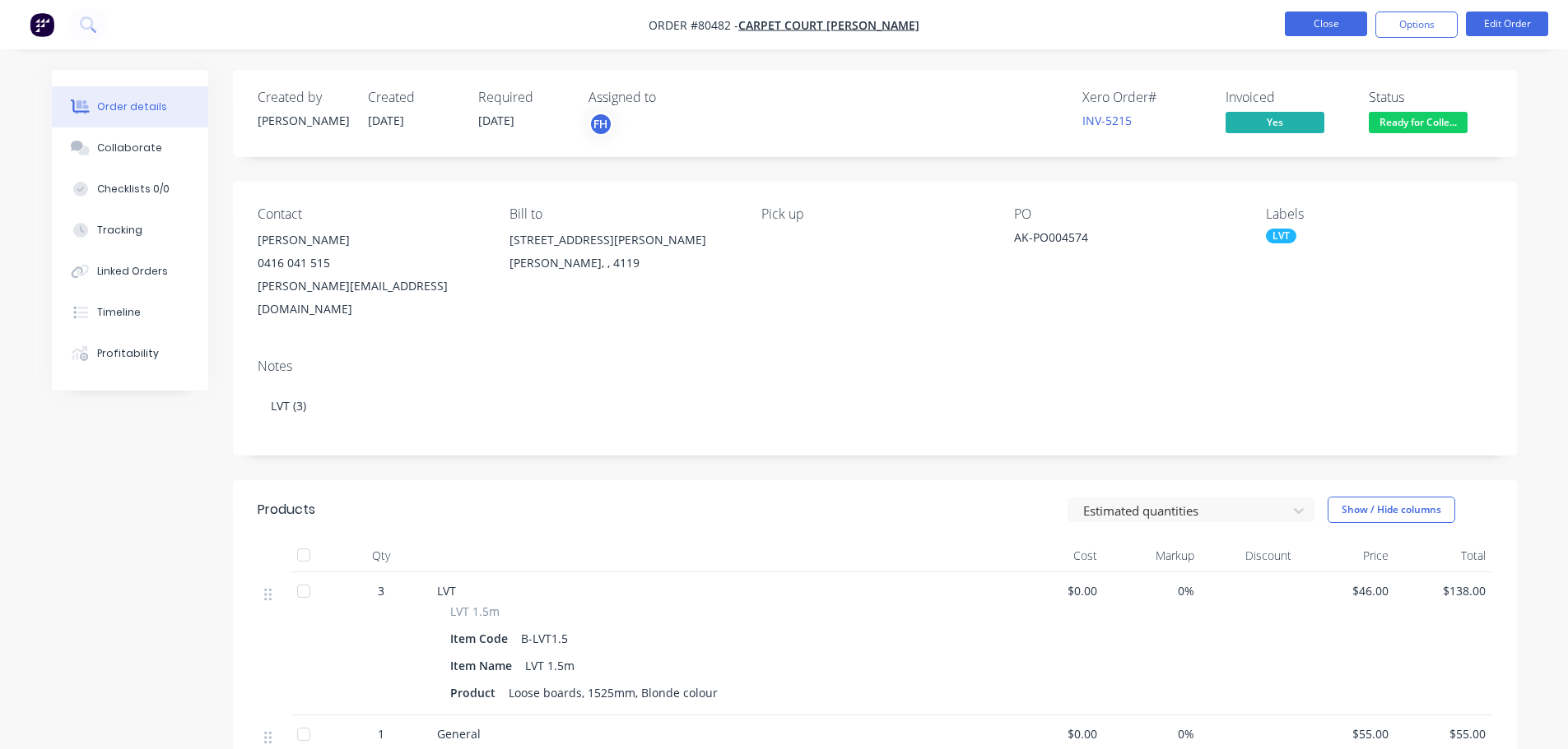
click at [1334, 27] on button "Close" at bounding box center [1326, 23] width 82 height 25
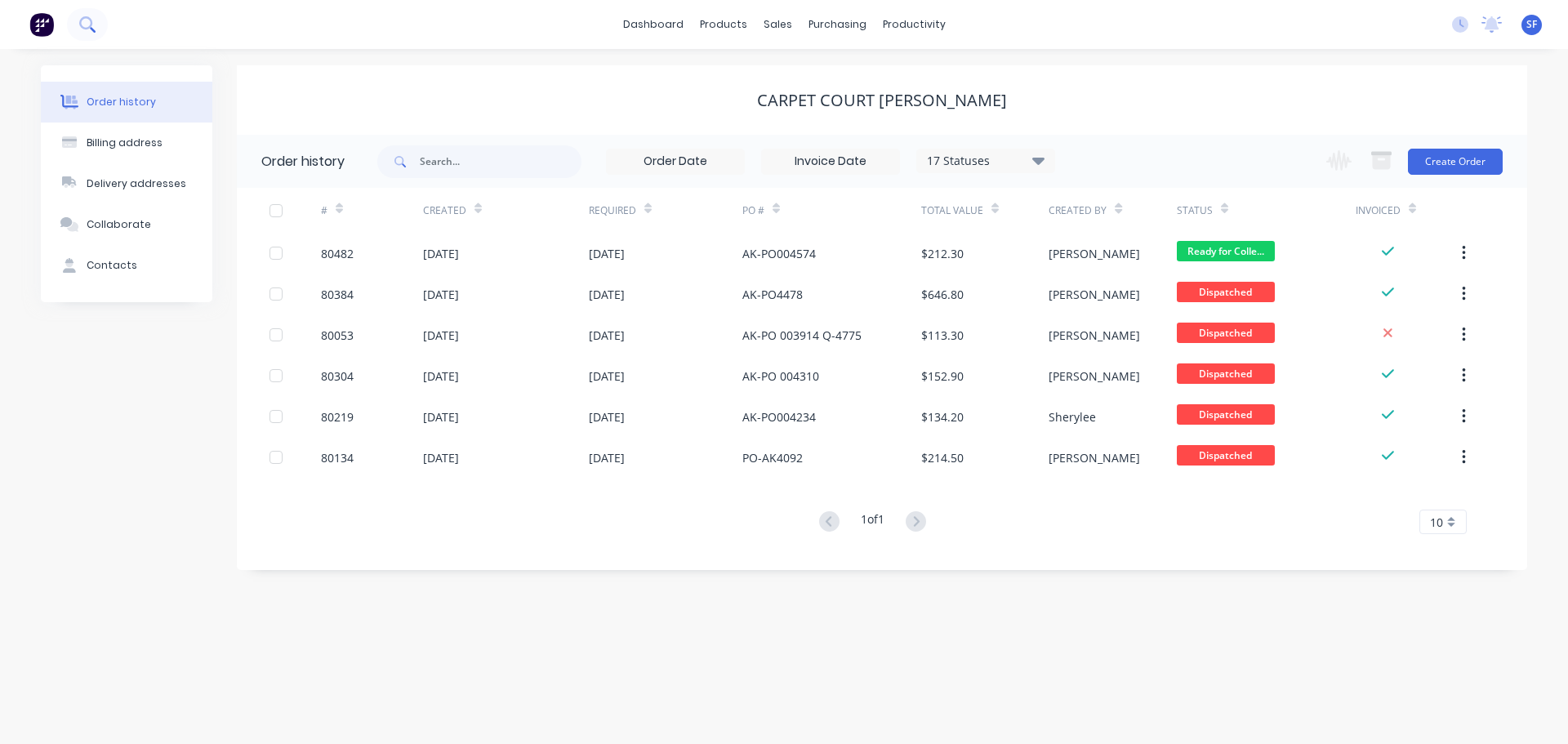
click at [96, 25] on button at bounding box center [88, 25] width 41 height 32
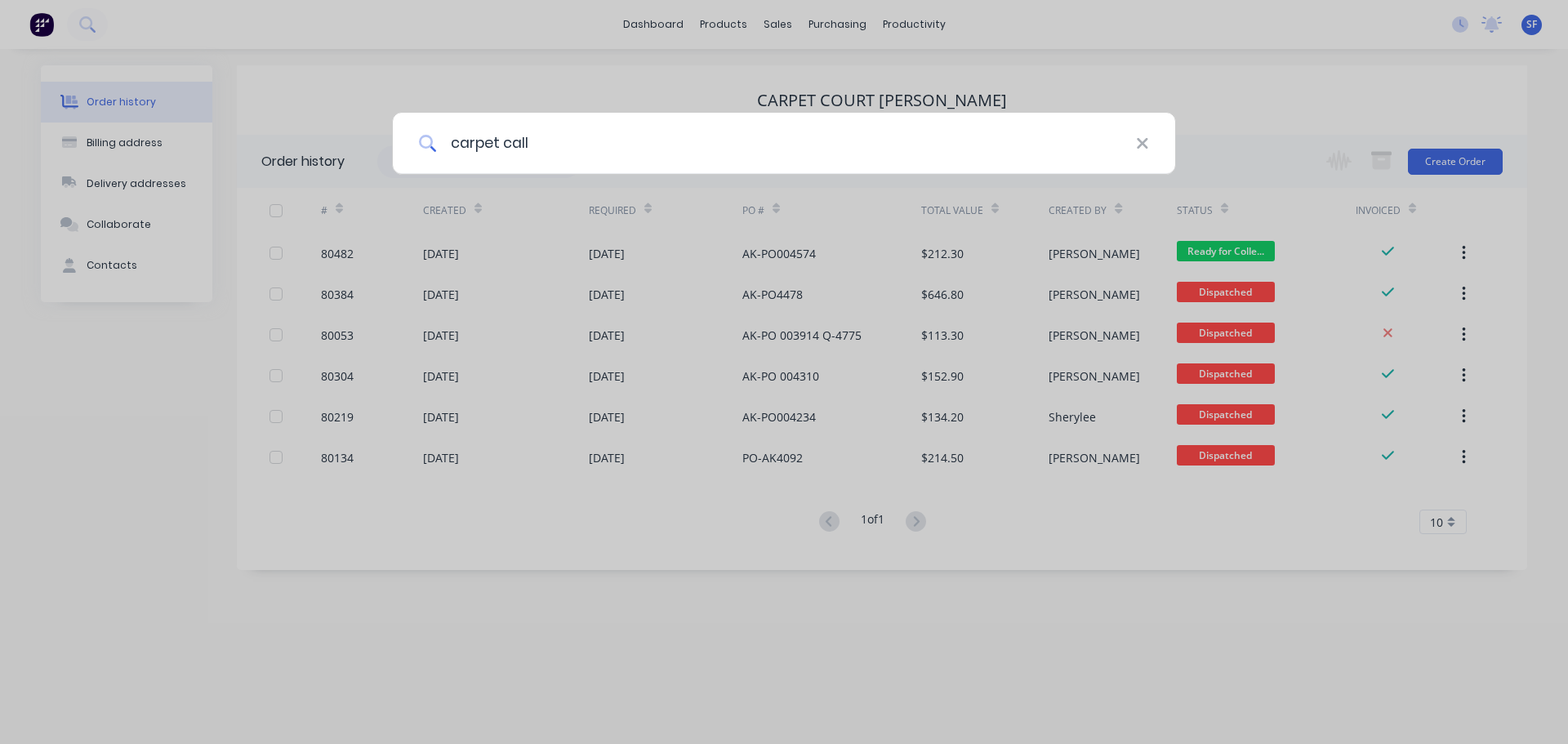
type input "carpet call"
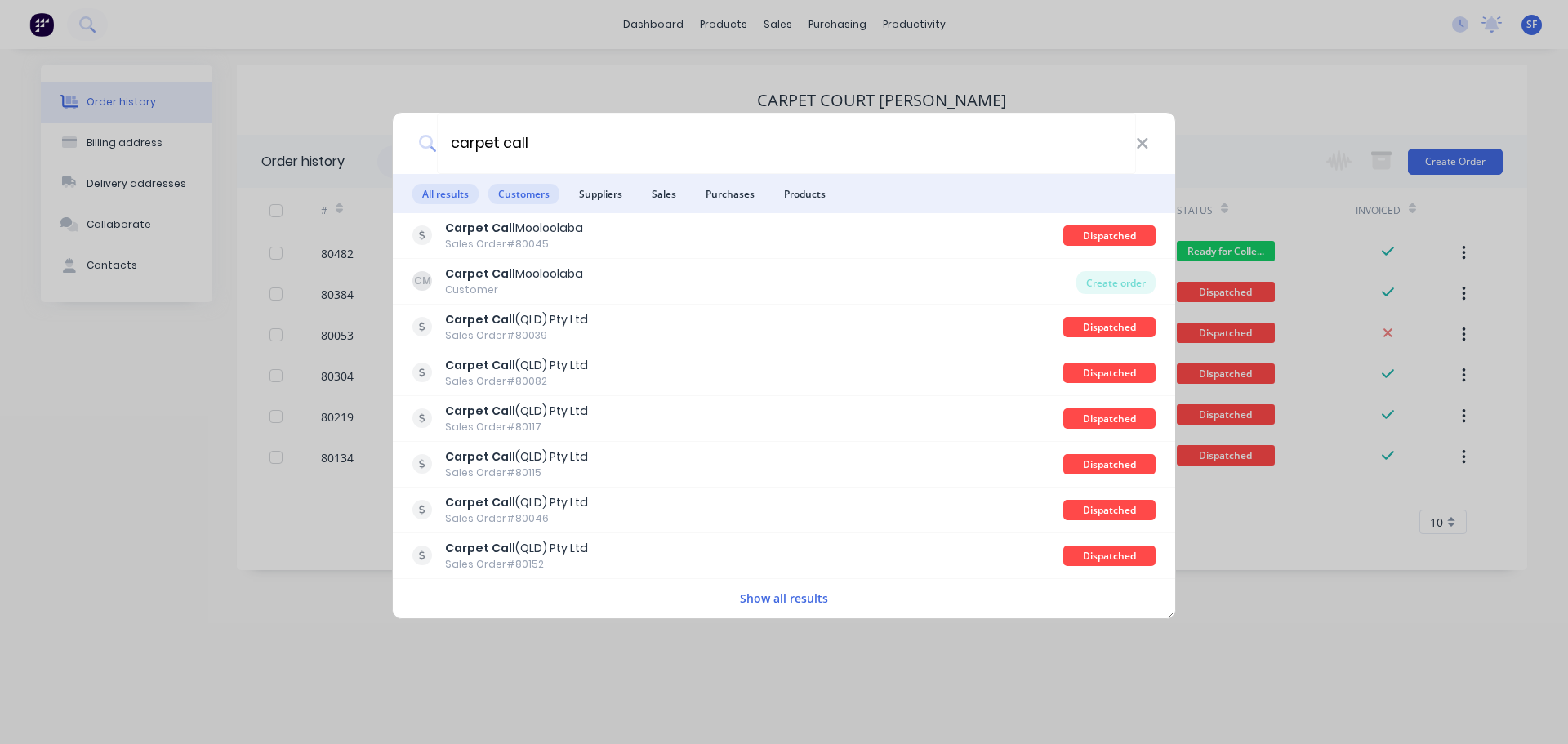
click at [525, 199] on span "Customers" at bounding box center [524, 194] width 71 height 20
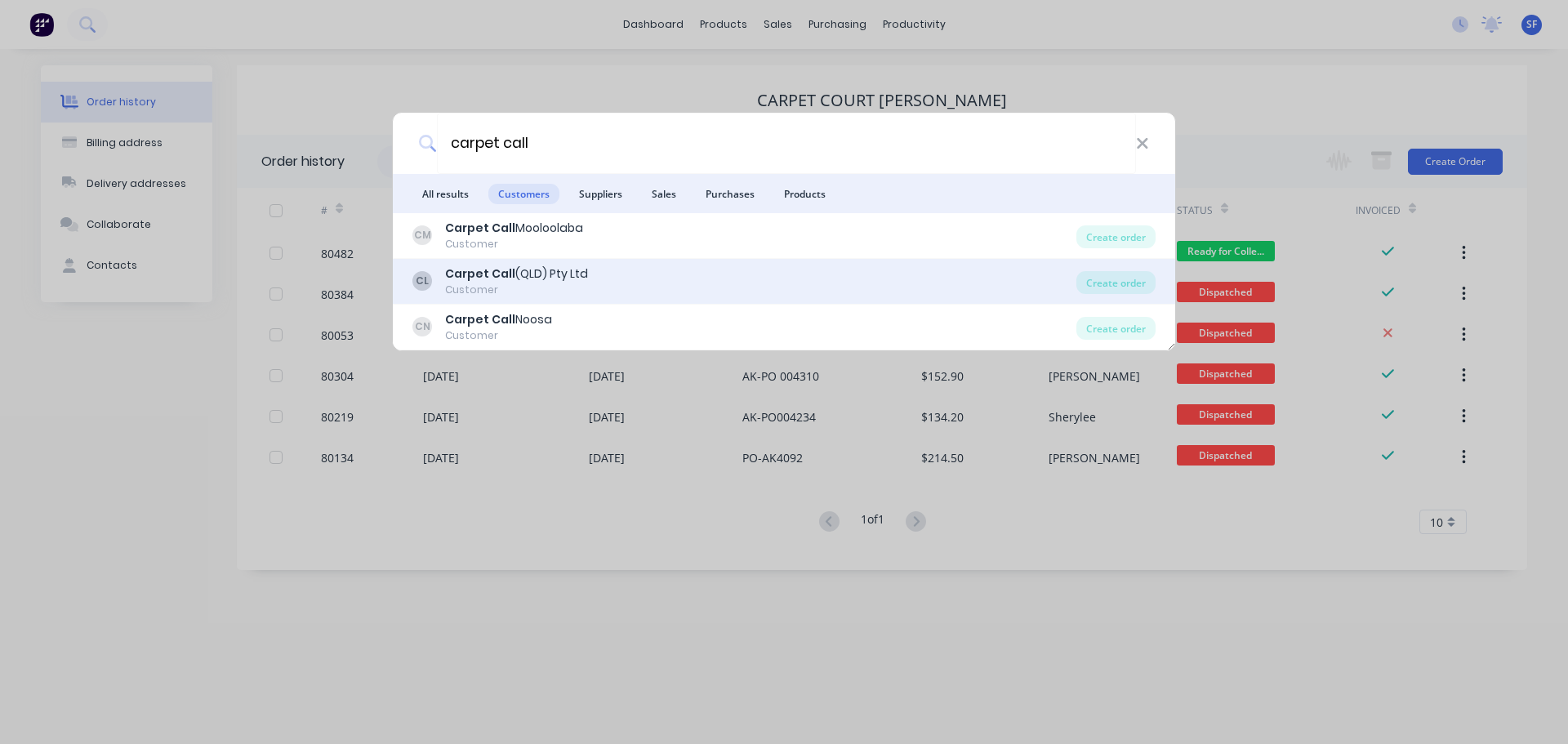
click at [534, 274] on div "Carpet Call (QLD) Pty Ltd" at bounding box center [517, 274] width 143 height 17
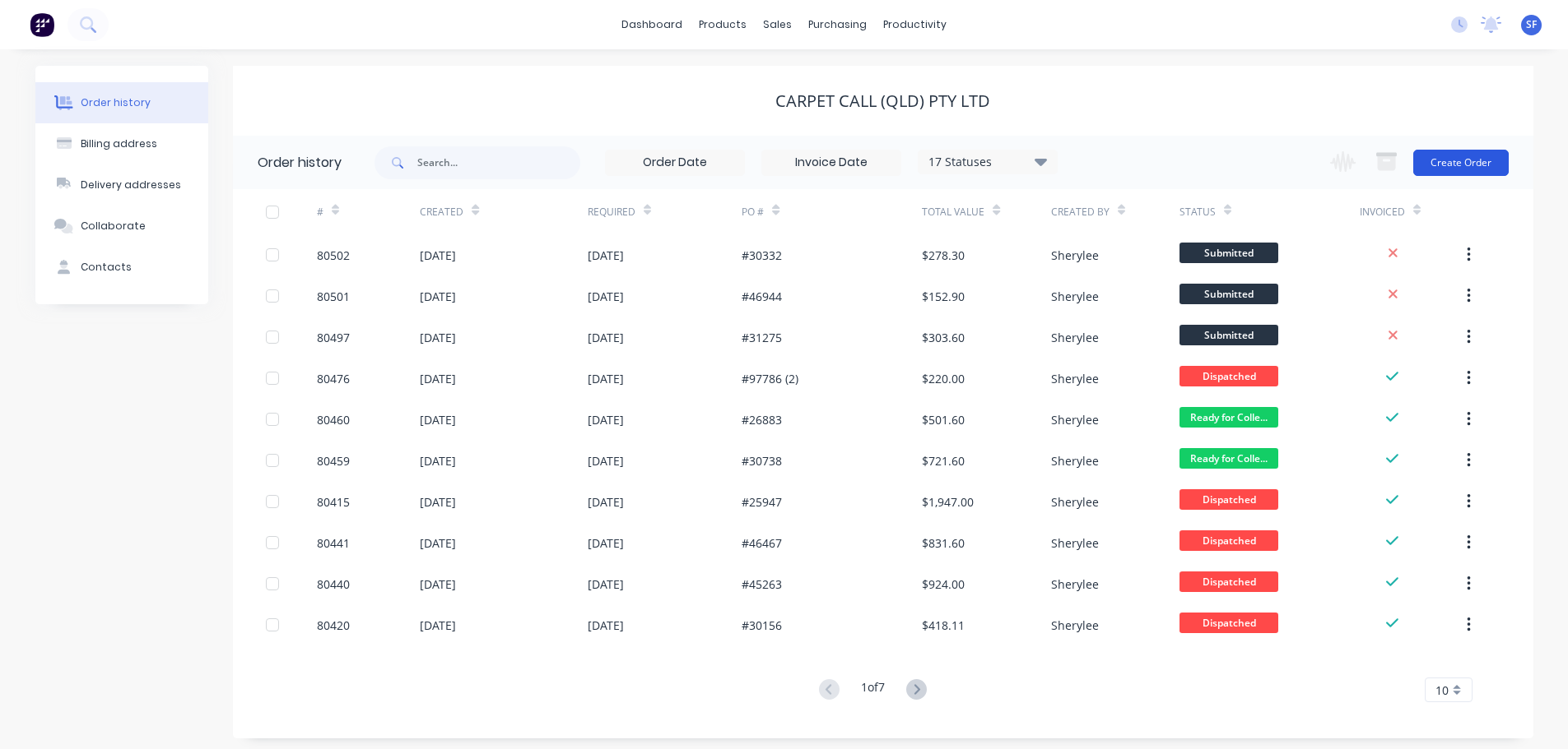
click at [1479, 168] on button "Create Order" at bounding box center [1460, 163] width 95 height 27
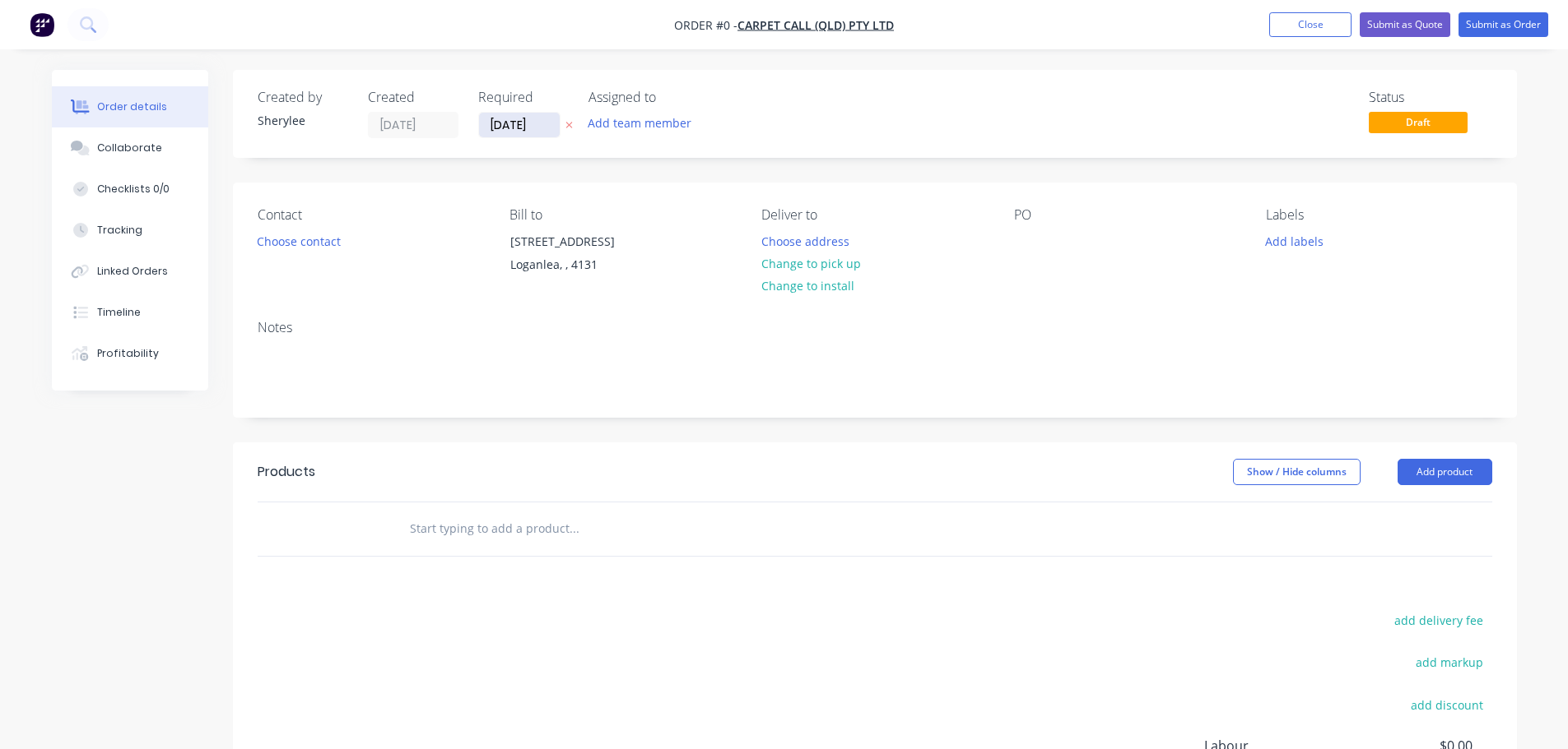
click at [492, 124] on input "[DATE]" at bounding box center [519, 125] width 80 height 25
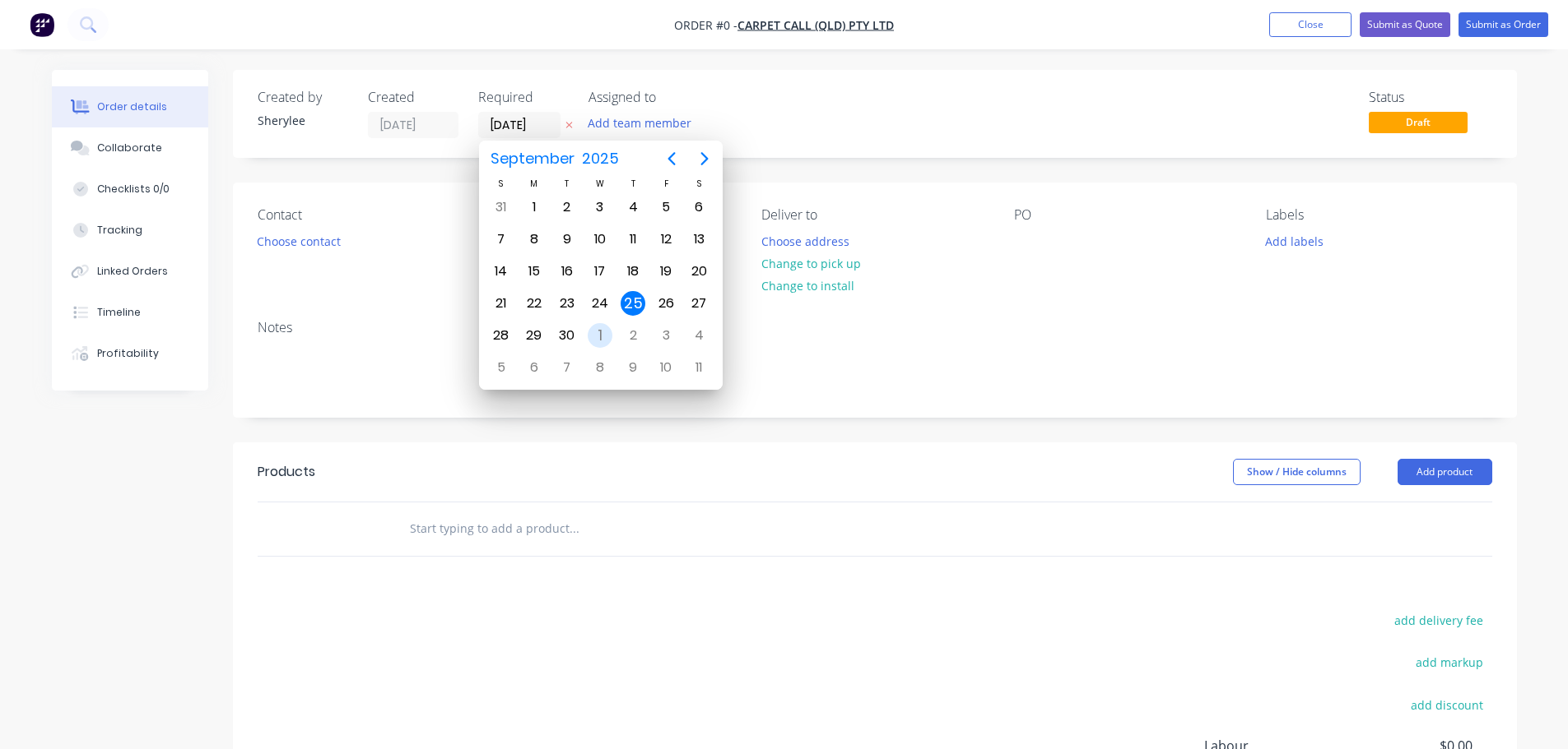
click at [595, 335] on div "1" at bounding box center [599, 336] width 25 height 25
type input "[DATE]"
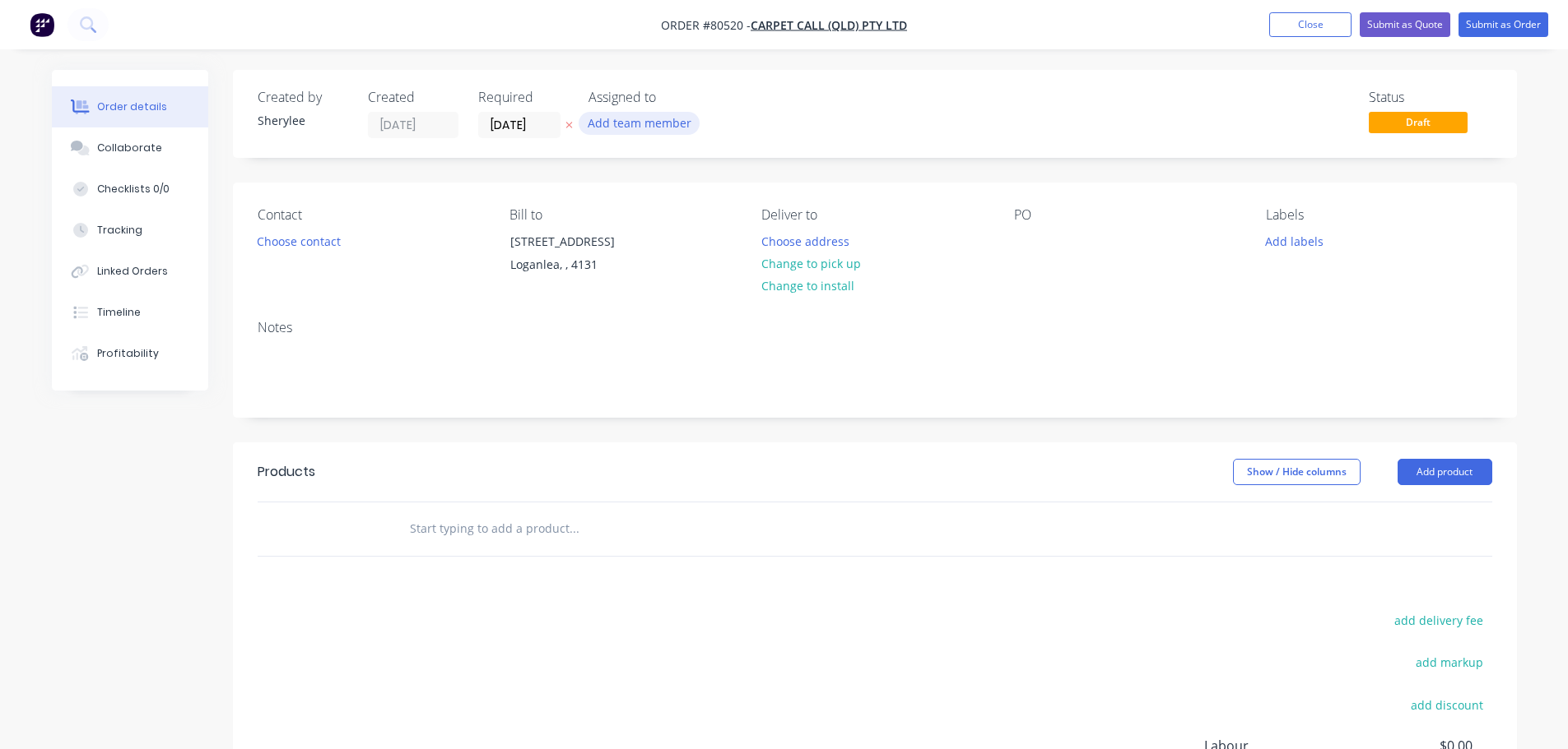
click at [622, 125] on button "Add team member" at bounding box center [639, 123] width 121 height 22
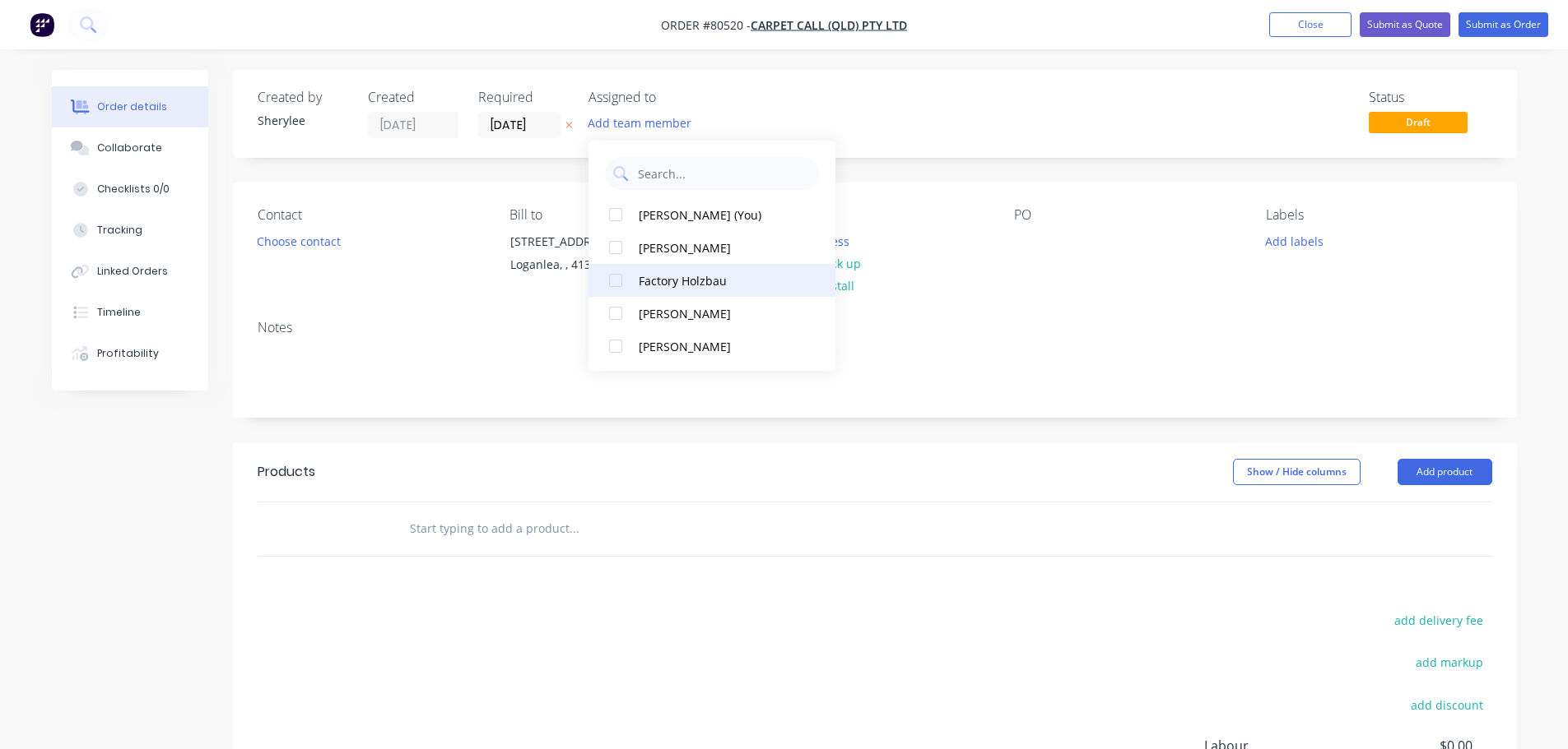
click at [612, 284] on div at bounding box center [616, 280] width 33 height 33
click at [313, 236] on button "Choose contact" at bounding box center [298, 241] width 101 height 22
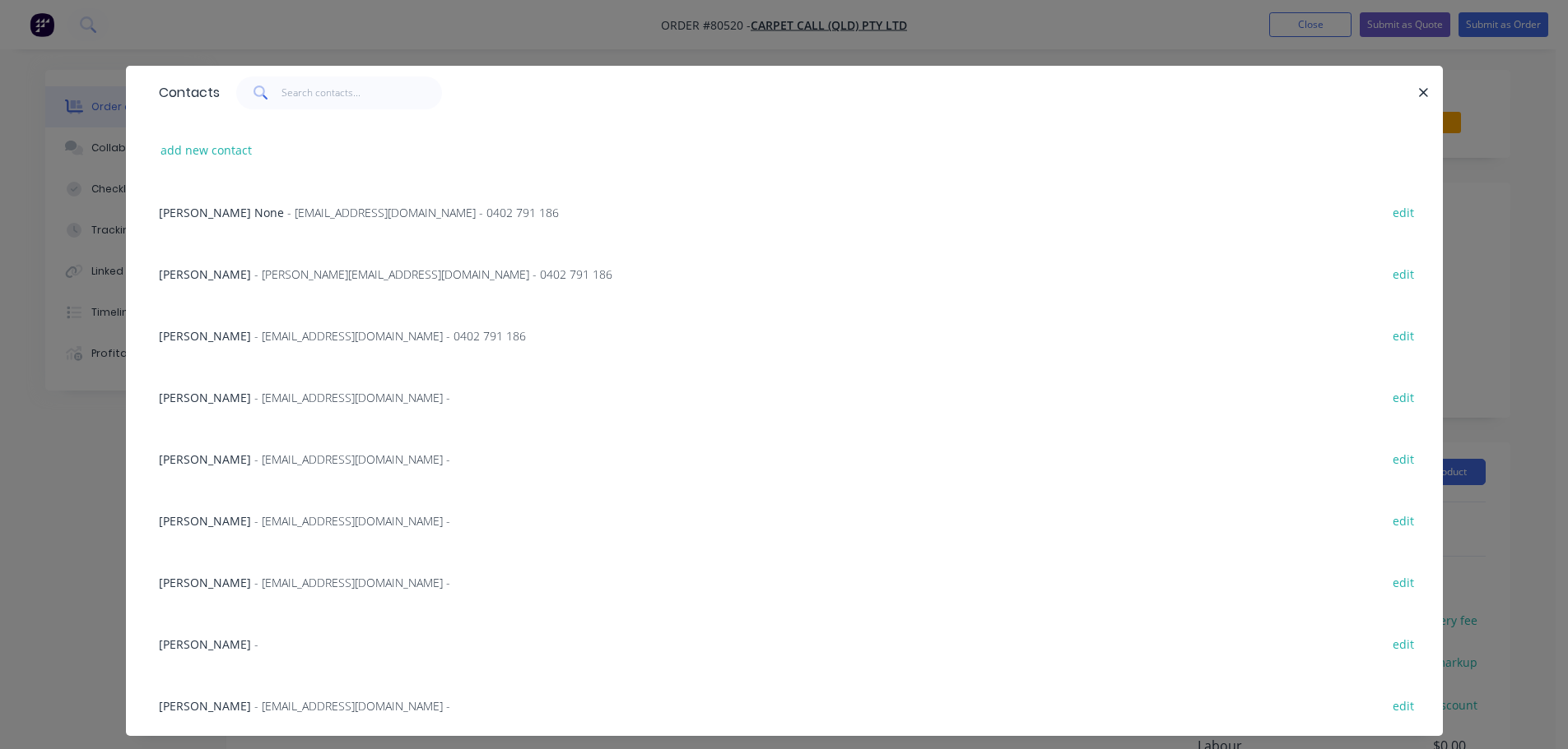
click at [291, 402] on span "- [EMAIL_ADDRESS][DOMAIN_NAME] -" at bounding box center [352, 398] width 196 height 15
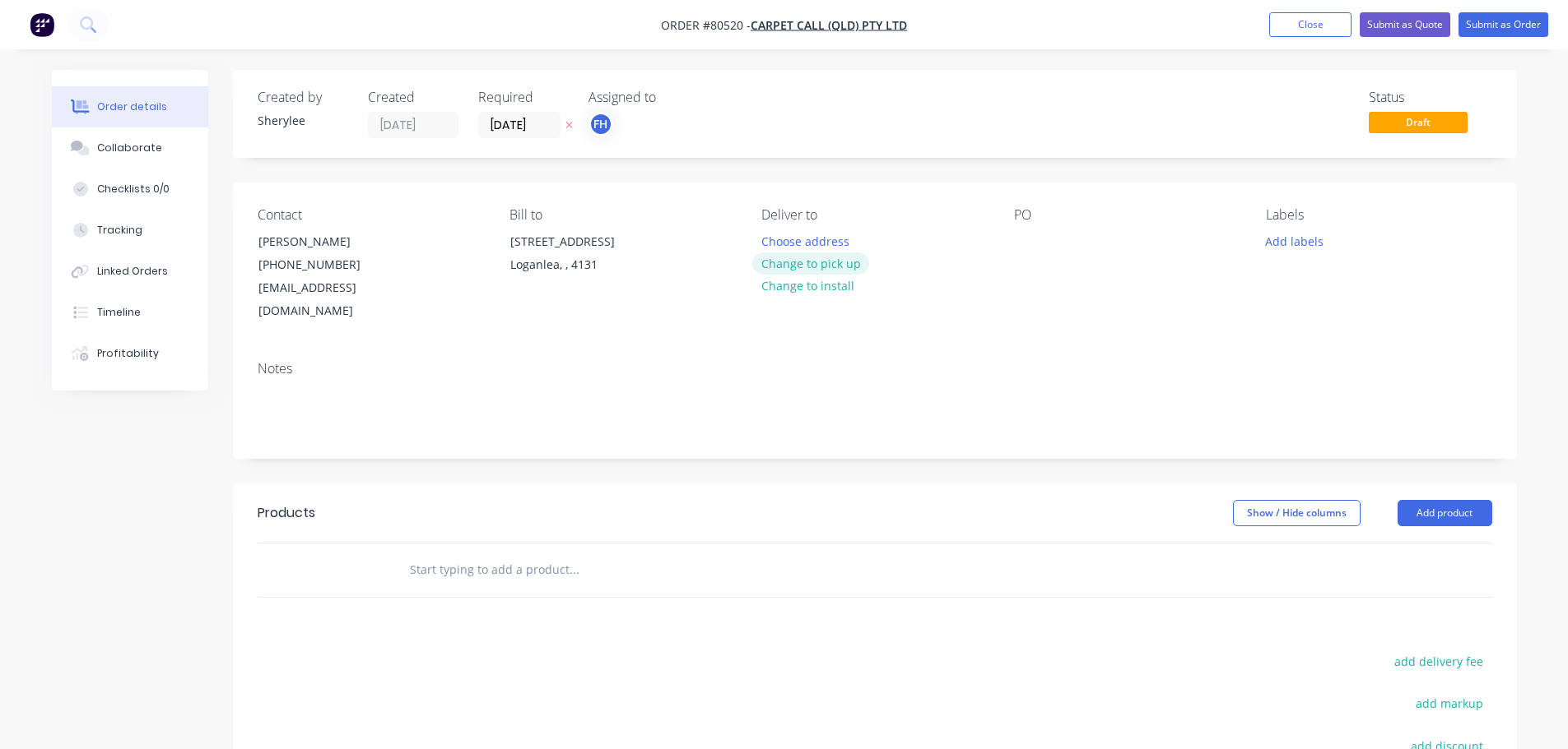
click at [834, 264] on button "Change to pick up" at bounding box center [810, 264] width 116 height 22
click at [1021, 246] on div at bounding box center [1027, 241] width 27 height 24
click at [1310, 243] on button "Add labels" at bounding box center [1294, 241] width 75 height 22
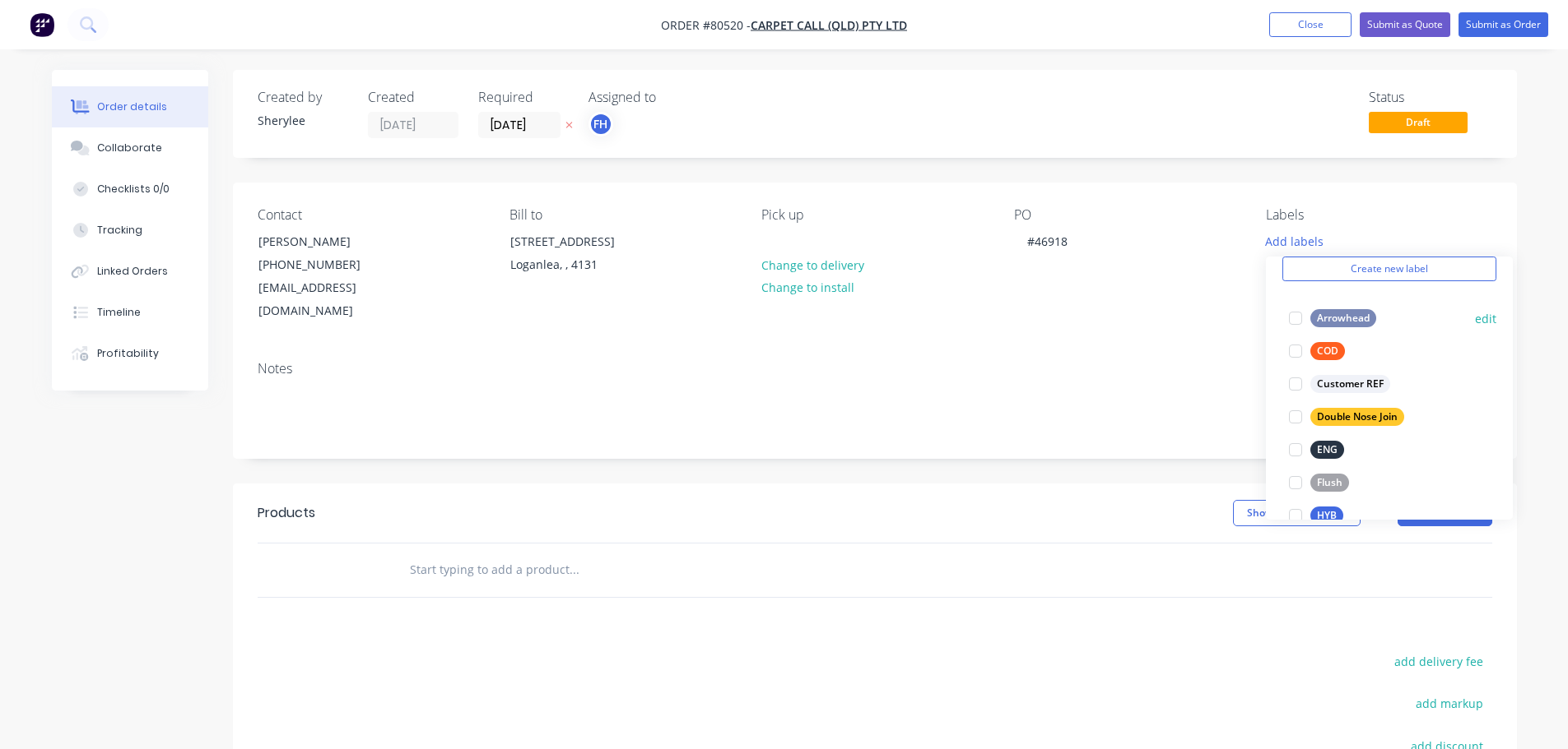
scroll to position [164, 0]
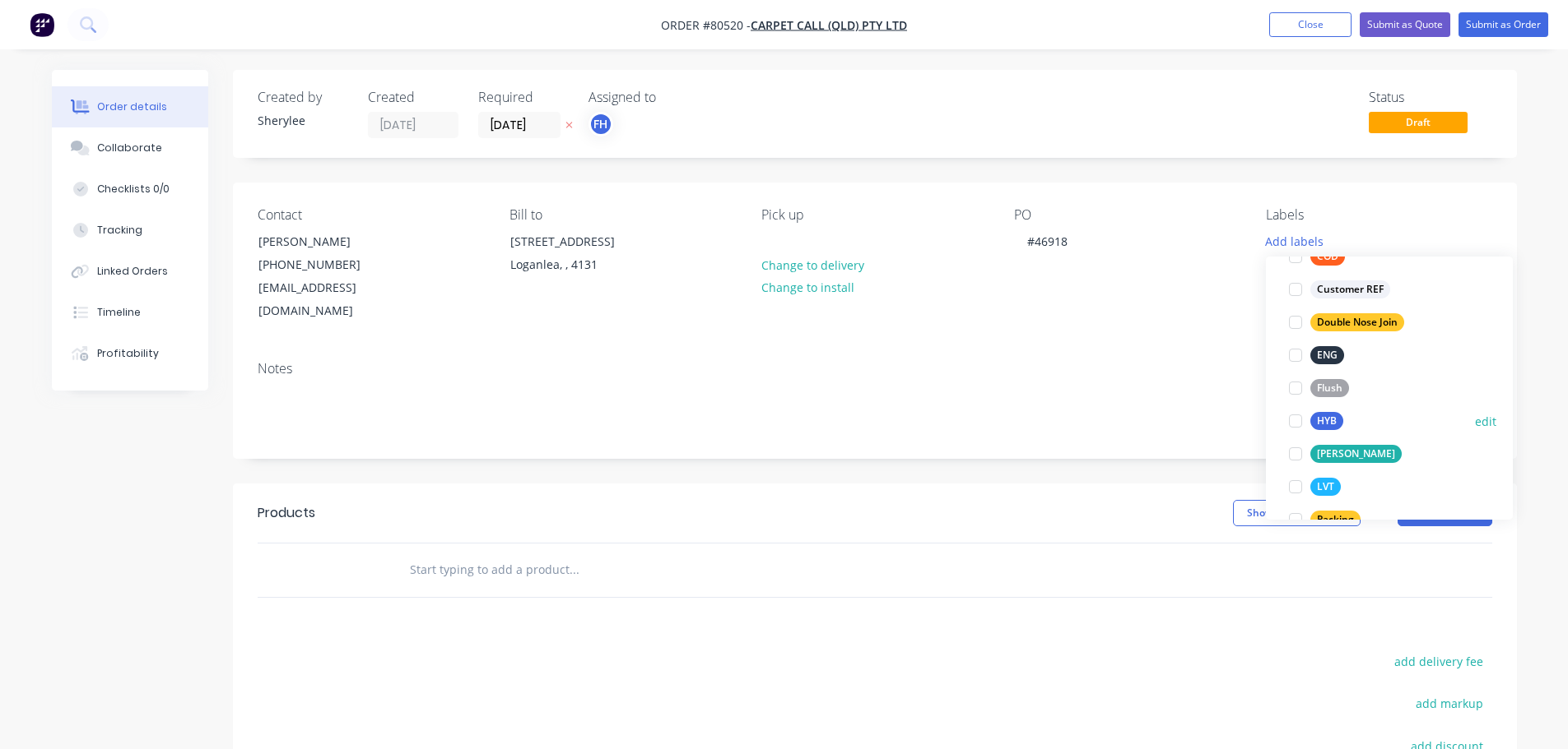
click at [1296, 423] on div at bounding box center [1295, 421] width 33 height 33
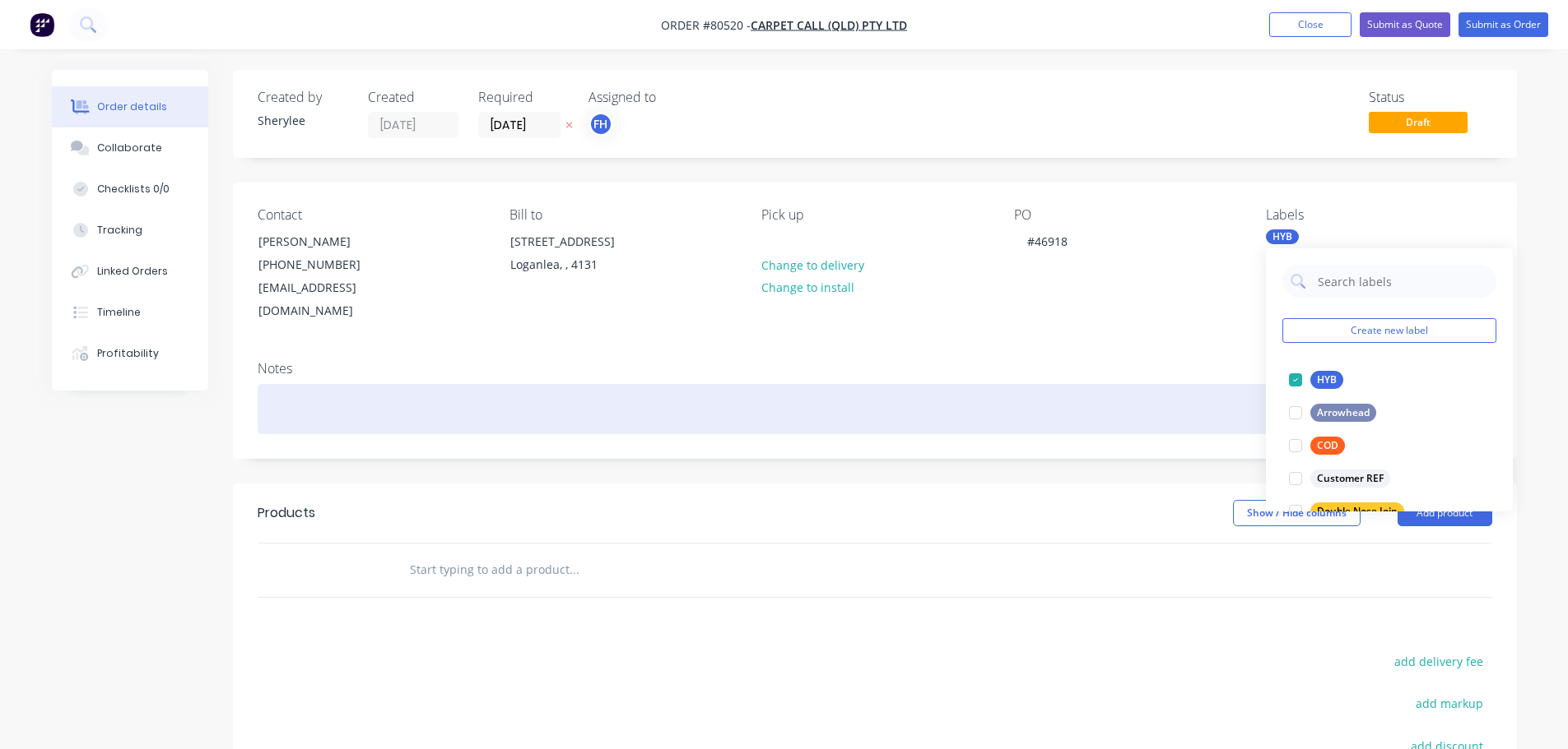
click at [310, 389] on div at bounding box center [874, 409] width 1234 height 51
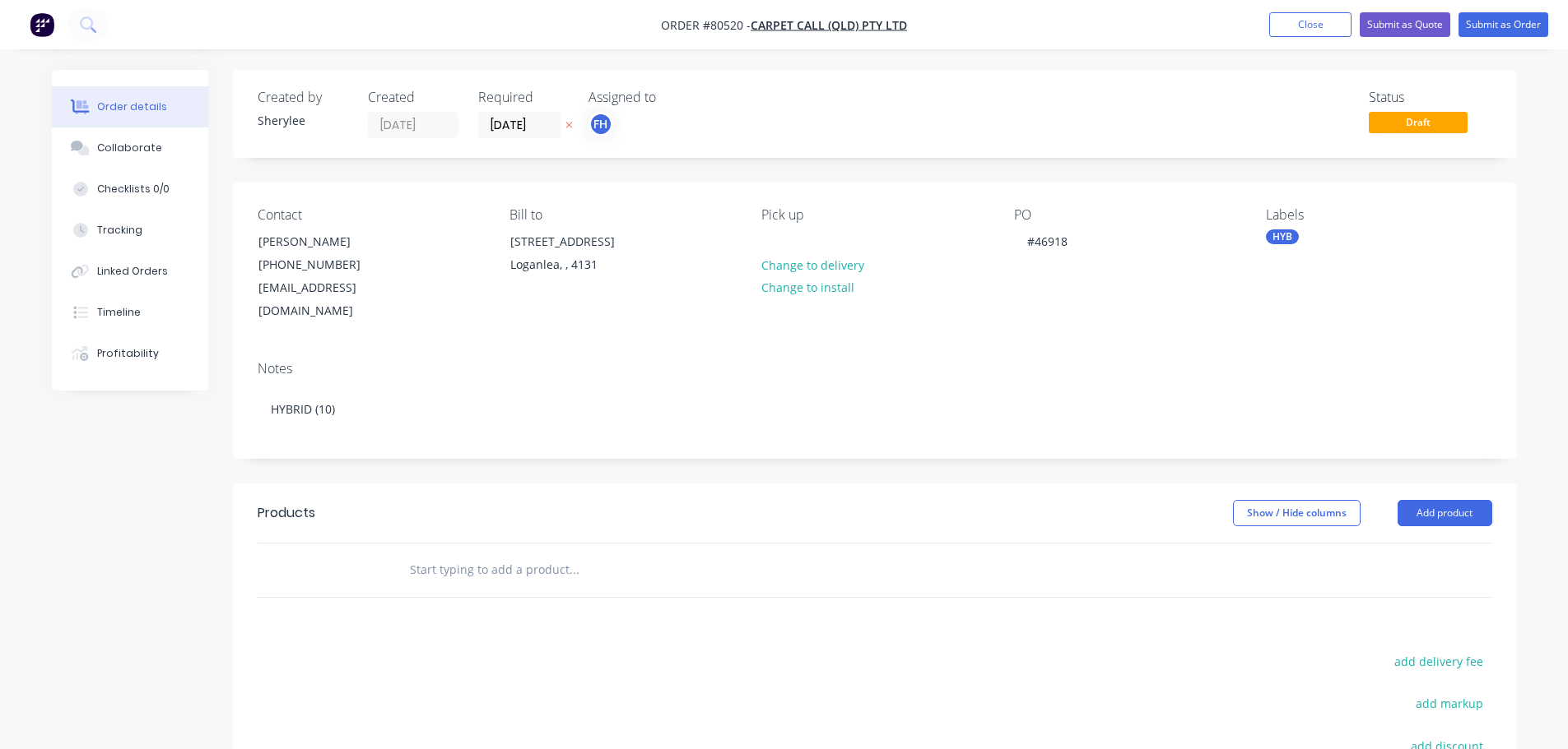
click at [456, 554] on input "text" at bounding box center [574, 570] width 329 height 33
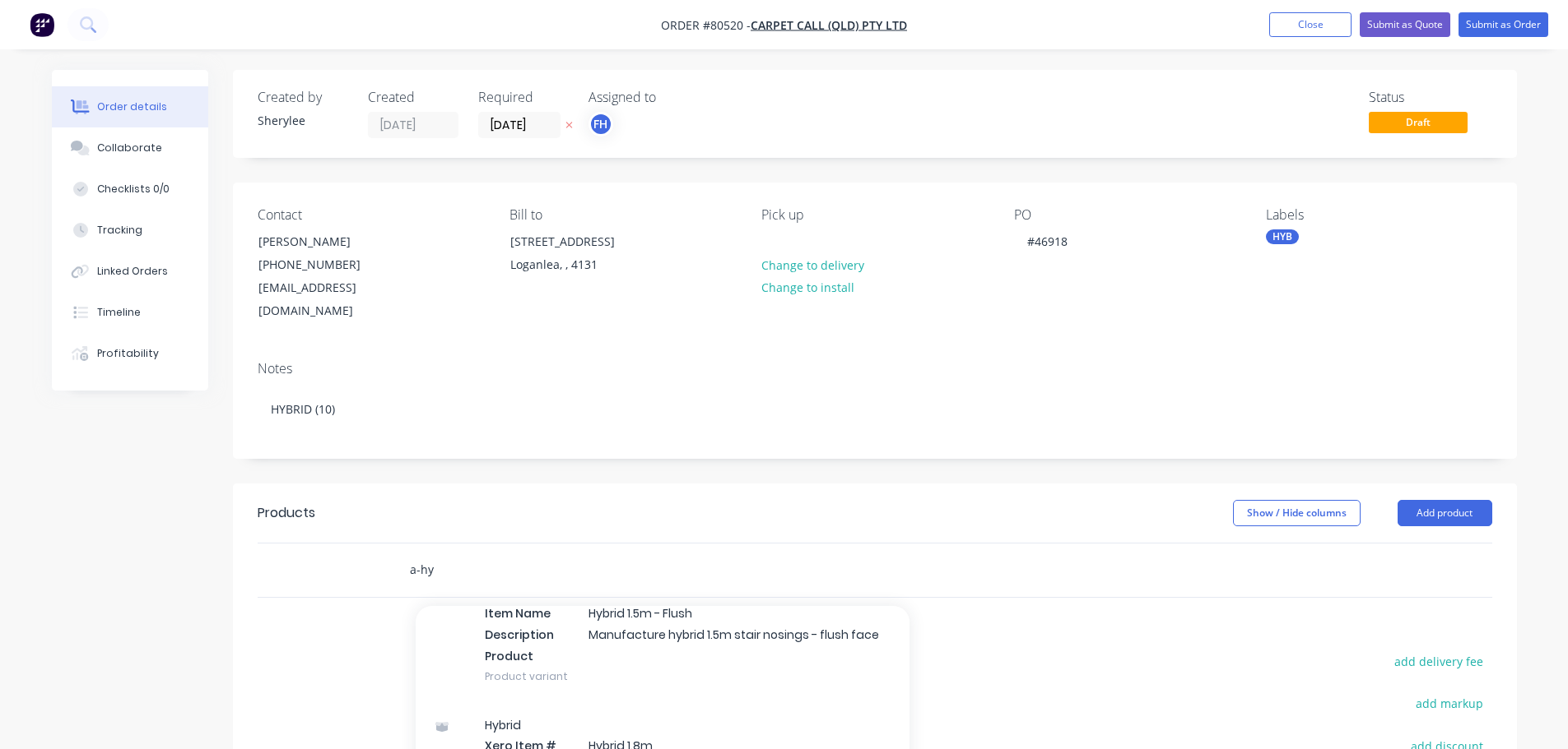
type input "a-hy"
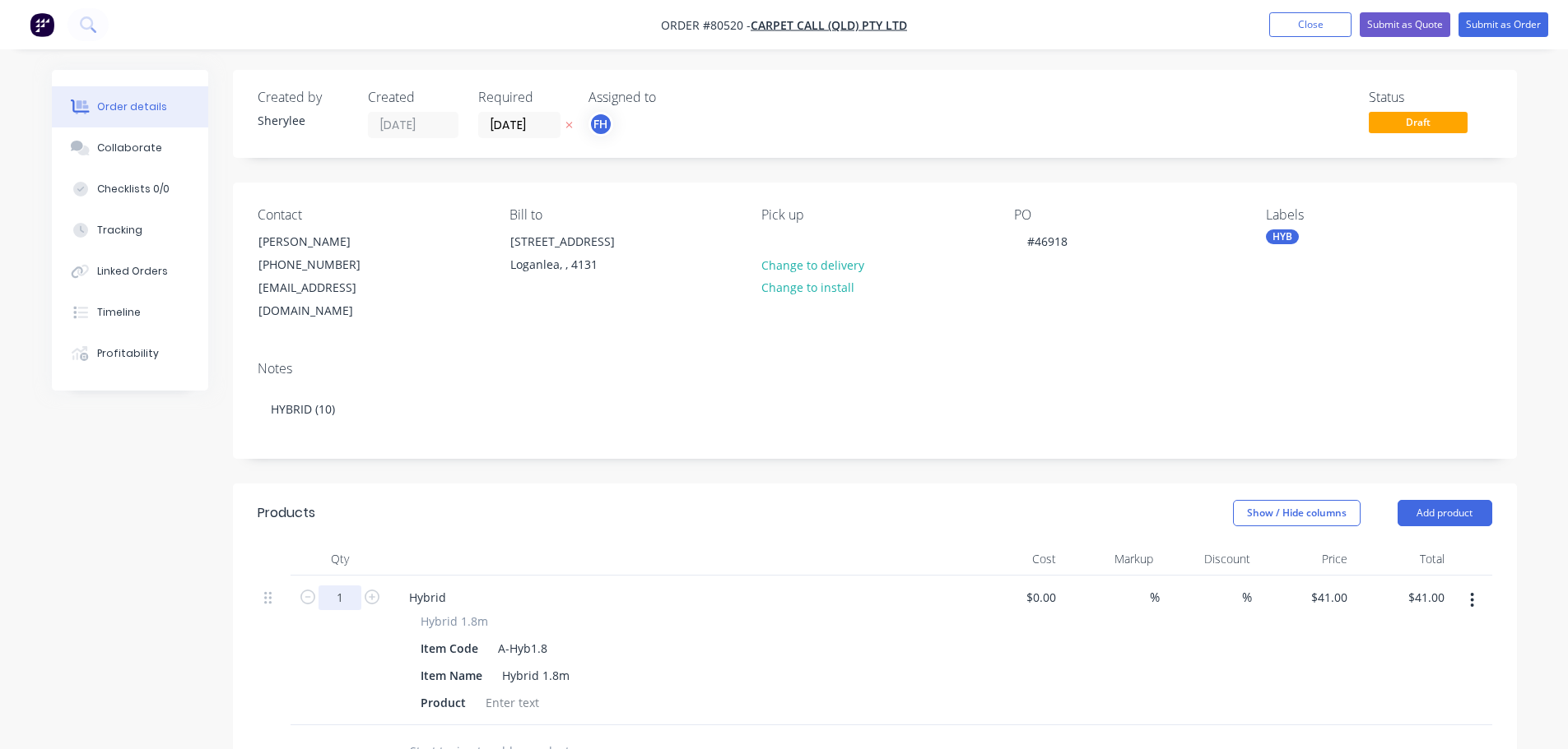
click at [344, 586] on input "1" at bounding box center [340, 597] width 43 height 25
type input "10"
type input "$410.00"
click at [531, 691] on div at bounding box center [512, 703] width 67 height 24
click at [520, 691] on div at bounding box center [512, 703] width 67 height 24
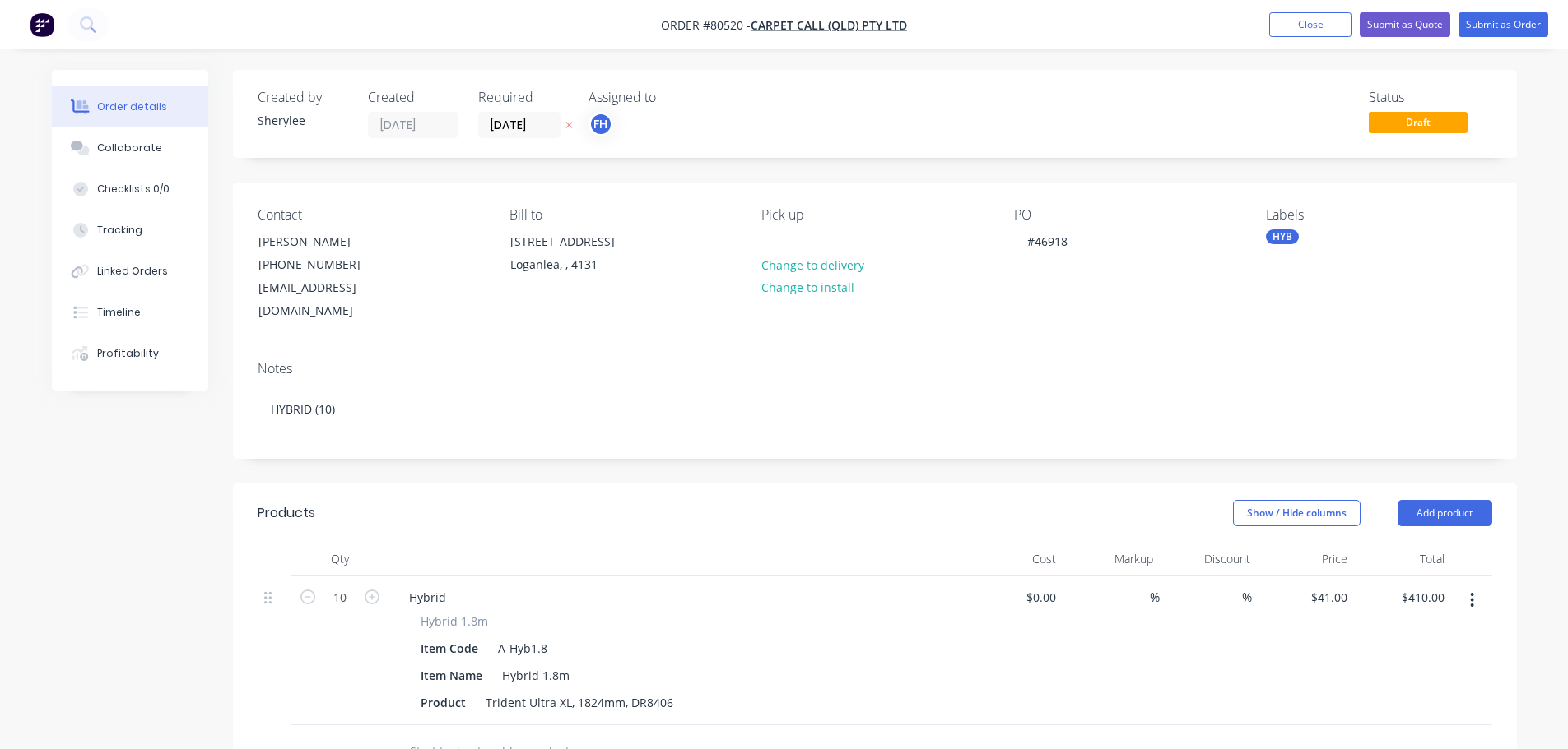
click at [520, 735] on input "text" at bounding box center [574, 752] width 329 height 33
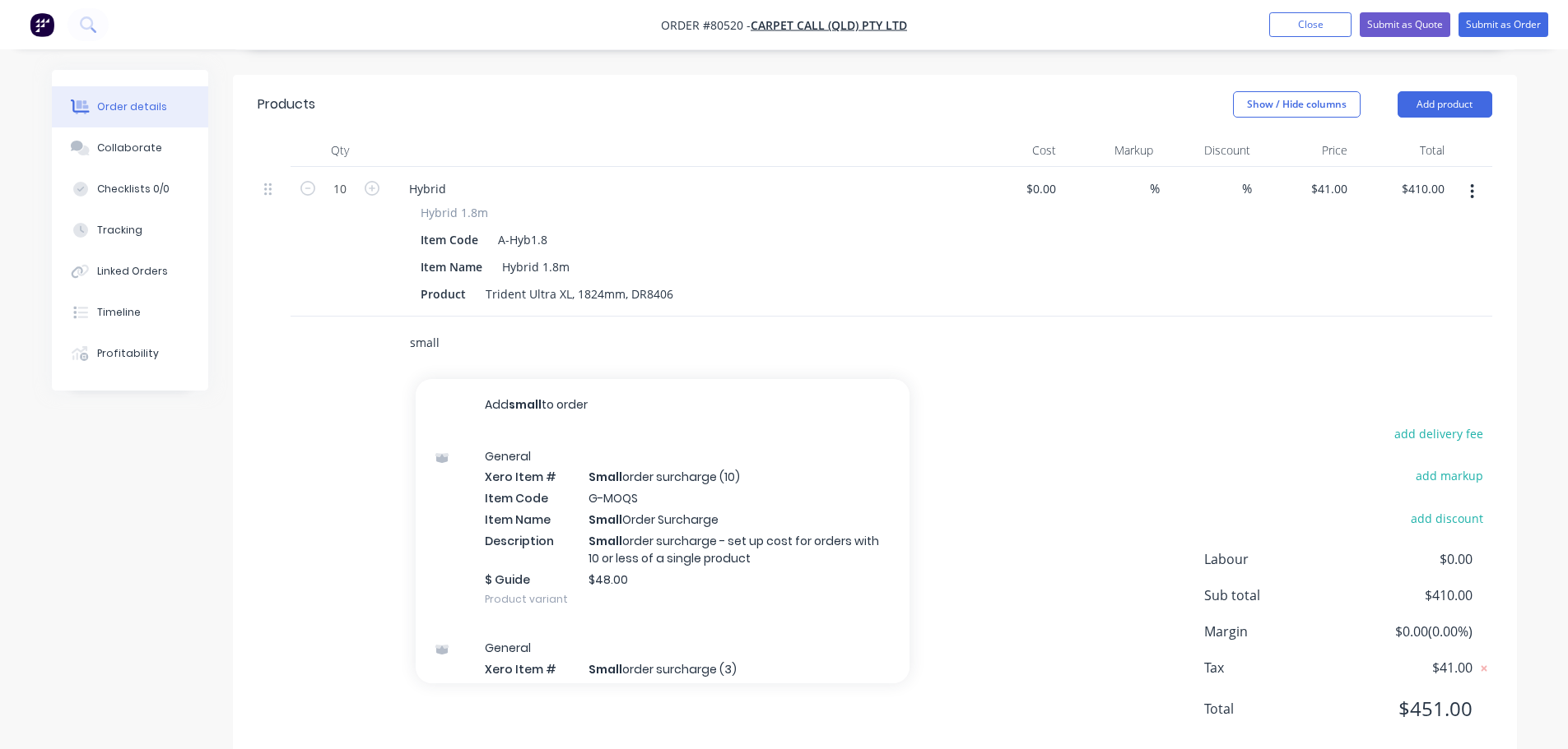
scroll to position [411, 0]
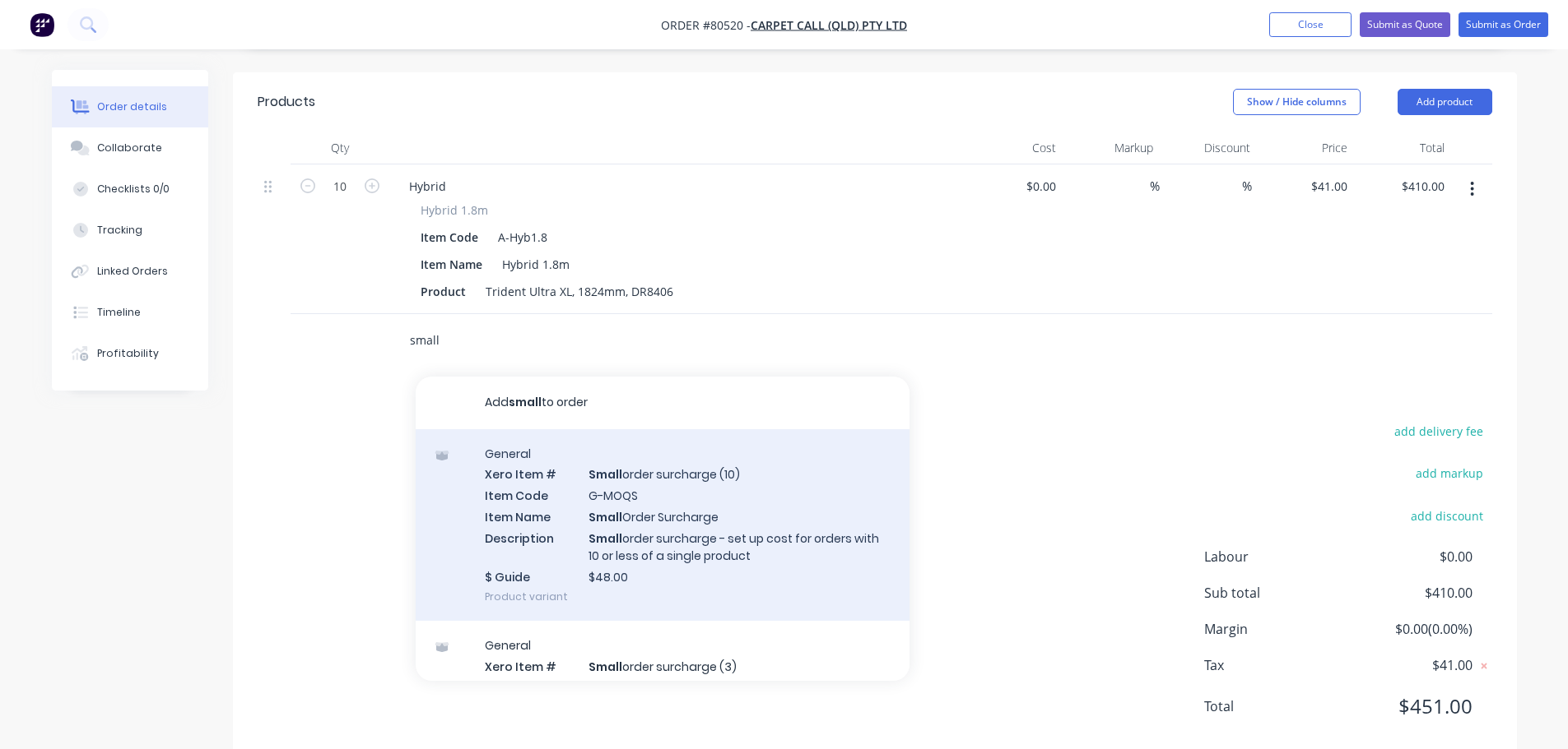
type input "small"
click at [650, 553] on div "General Xero Item # Small order surcharge (10) Item Code G-MOQS Item Name Small…" at bounding box center [662, 526] width 494 height 193
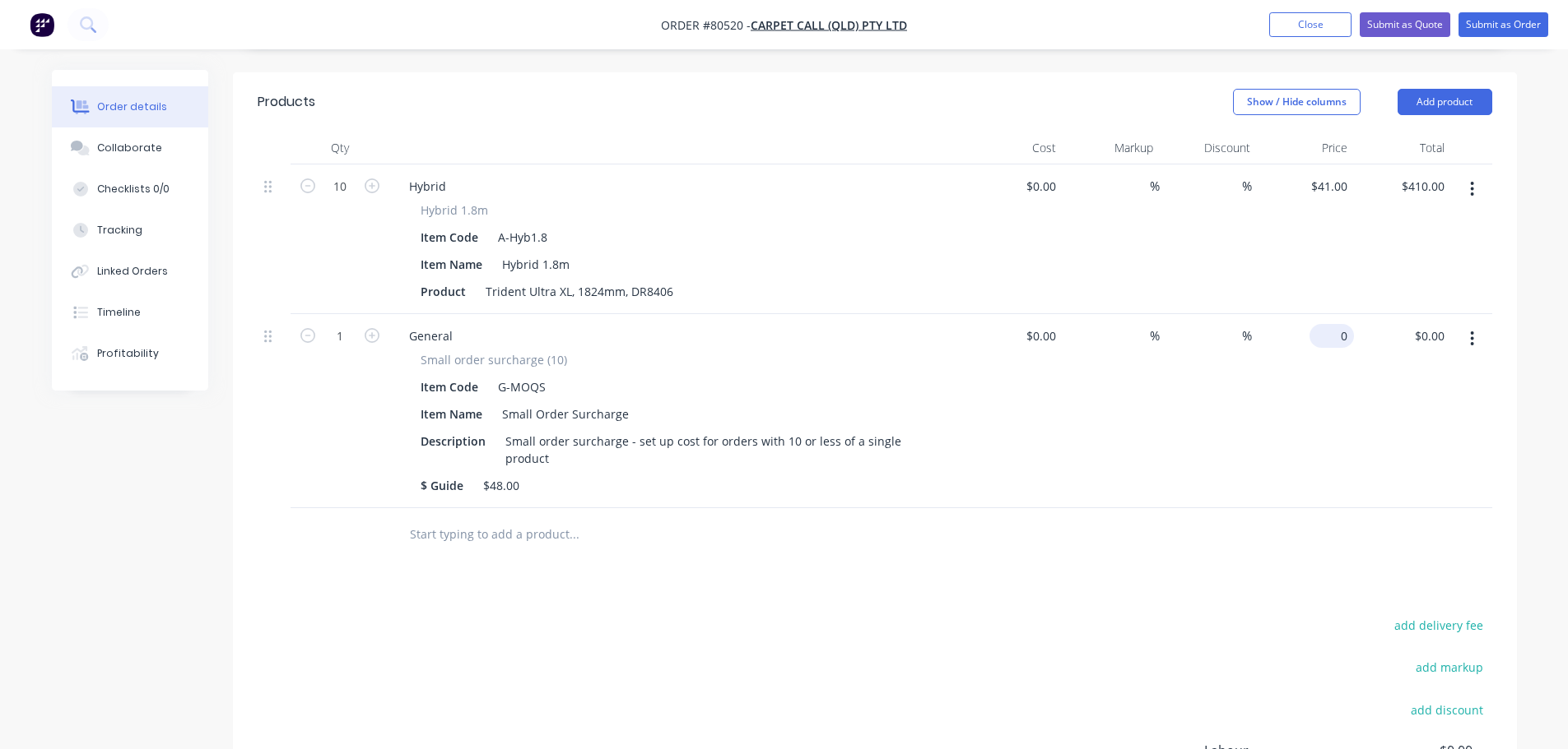
click at [1338, 324] on input "0" at bounding box center [1335, 336] width 38 height 24
type input "$48.00"
click at [854, 556] on div "Products Show / Hide columns Add product Qty Cost Markup Discount Price Total 1…" at bounding box center [874, 514] width 1284 height 884
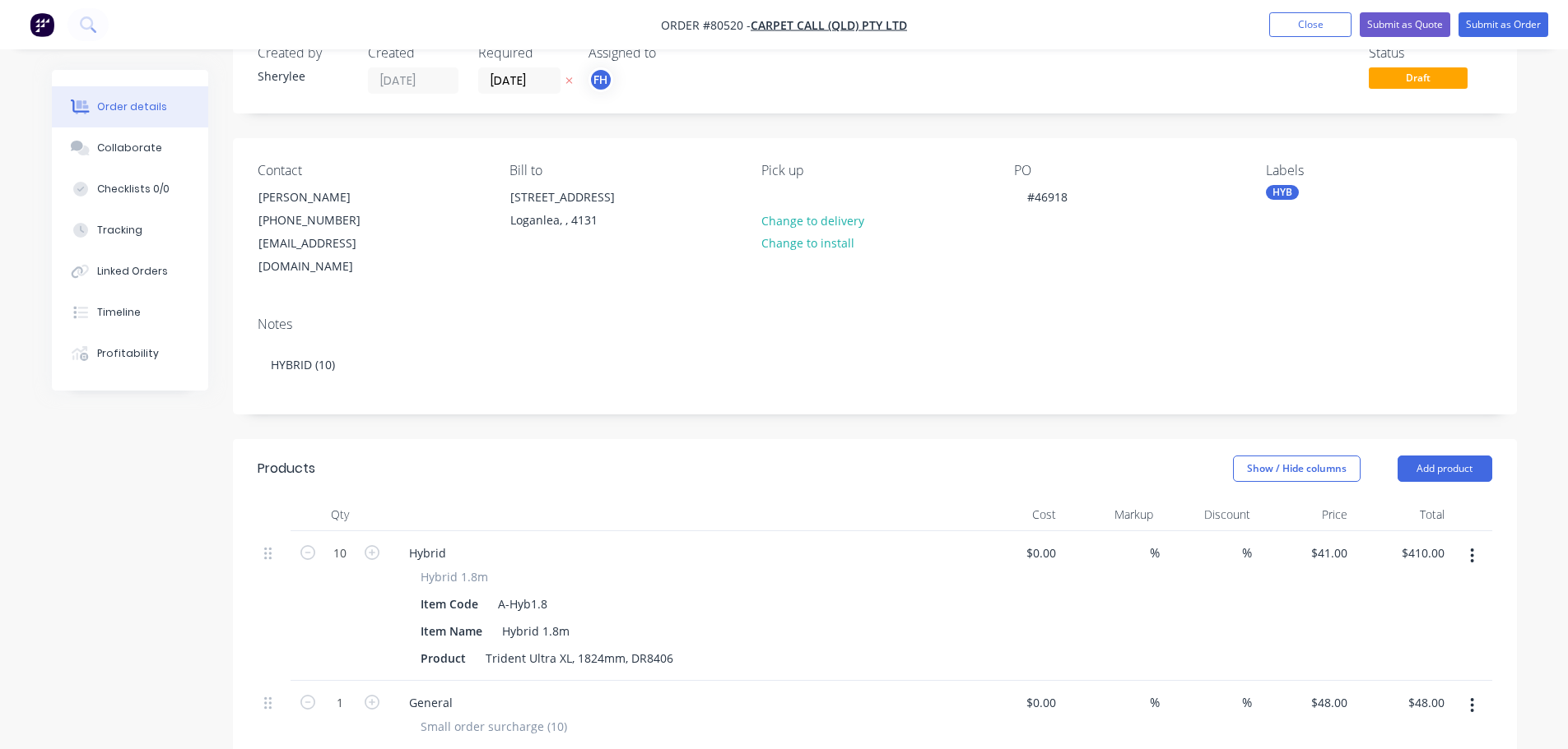
scroll to position [0, 0]
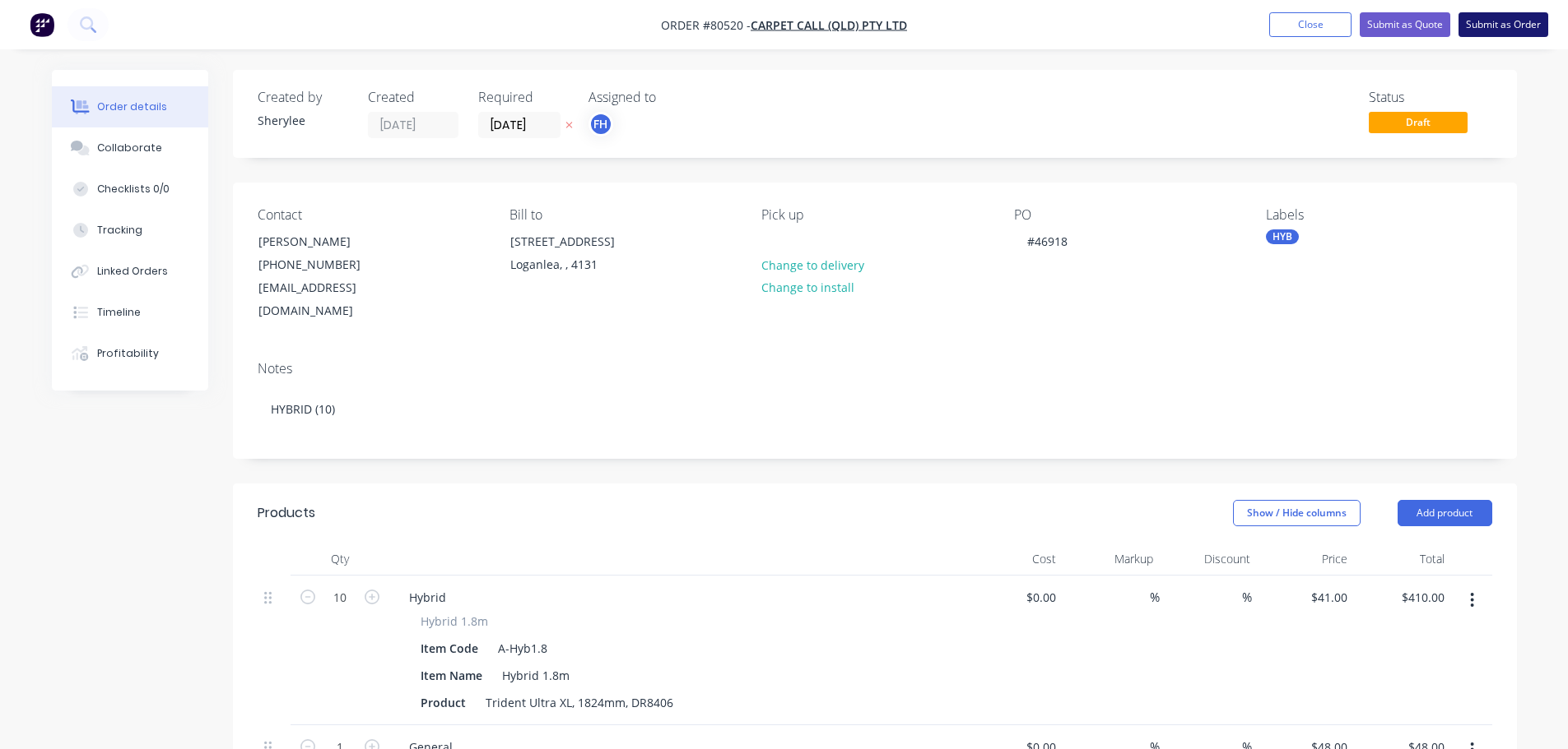
click at [1491, 24] on button "Submit as Order" at bounding box center [1503, 24] width 90 height 25
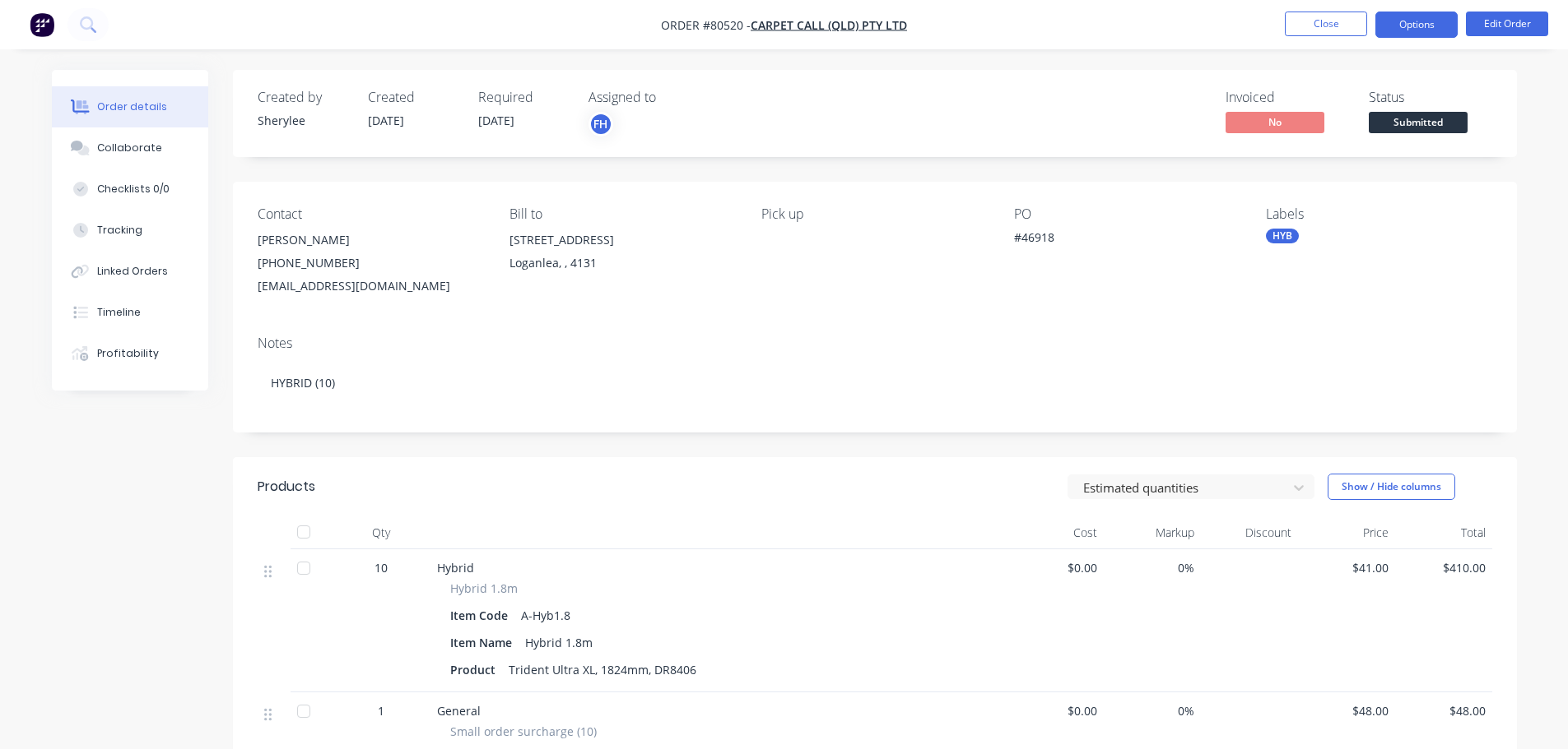
click at [1416, 32] on button "Options" at bounding box center [1416, 24] width 82 height 27
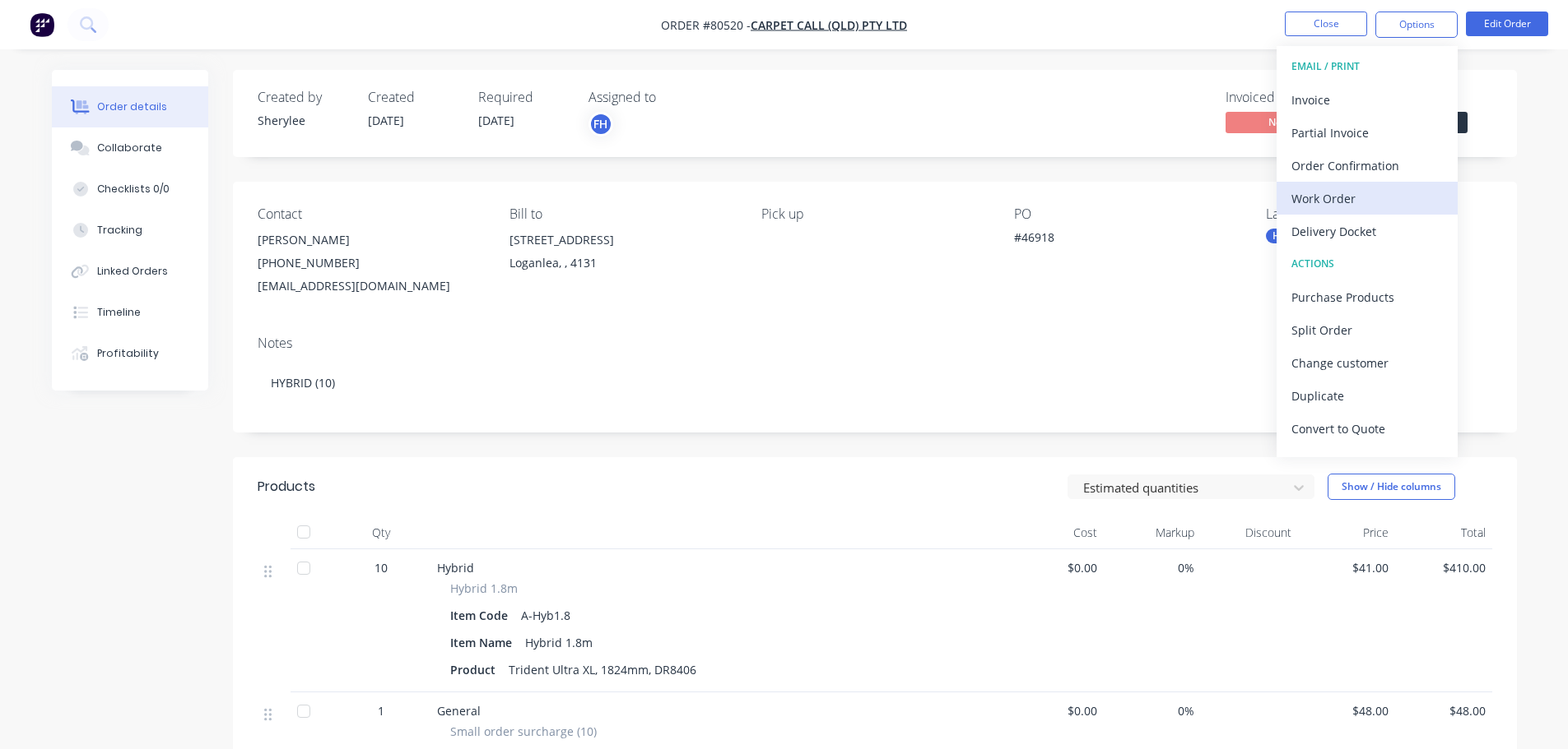
click at [1338, 203] on div "Work Order" at bounding box center [1367, 199] width 152 height 24
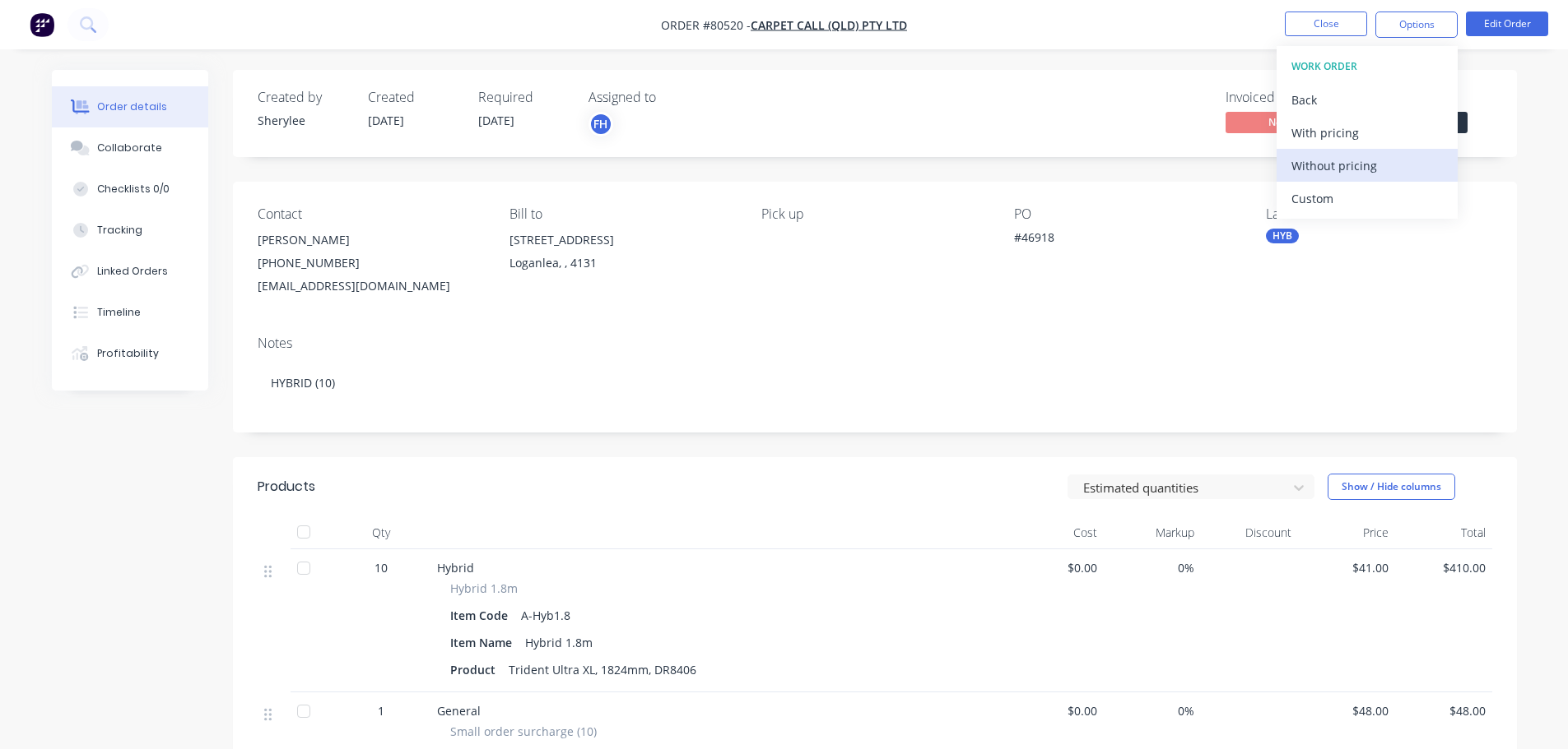
click at [1360, 154] on div "Without pricing" at bounding box center [1367, 166] width 152 height 24
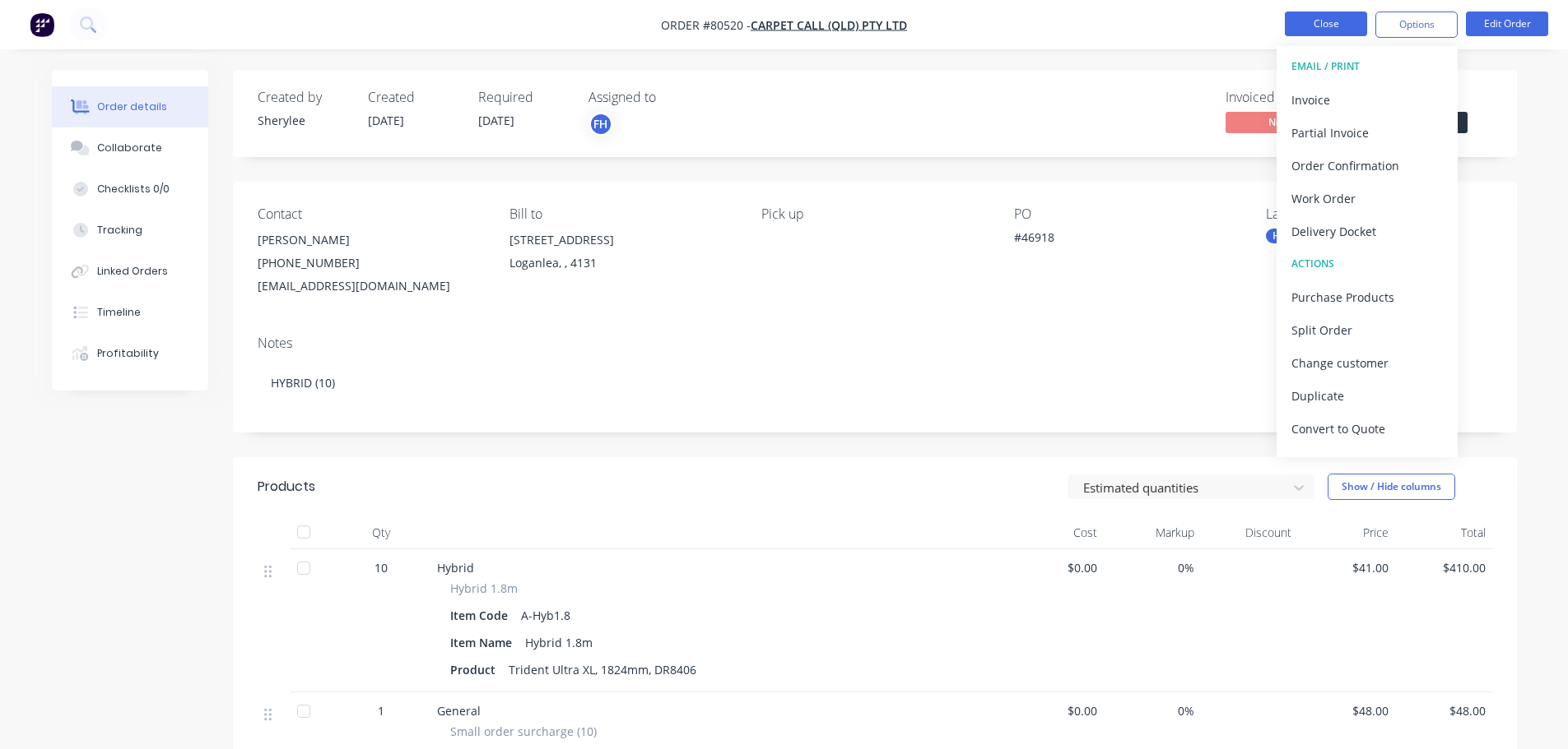
click at [1313, 24] on button "Close" at bounding box center [1326, 23] width 82 height 25
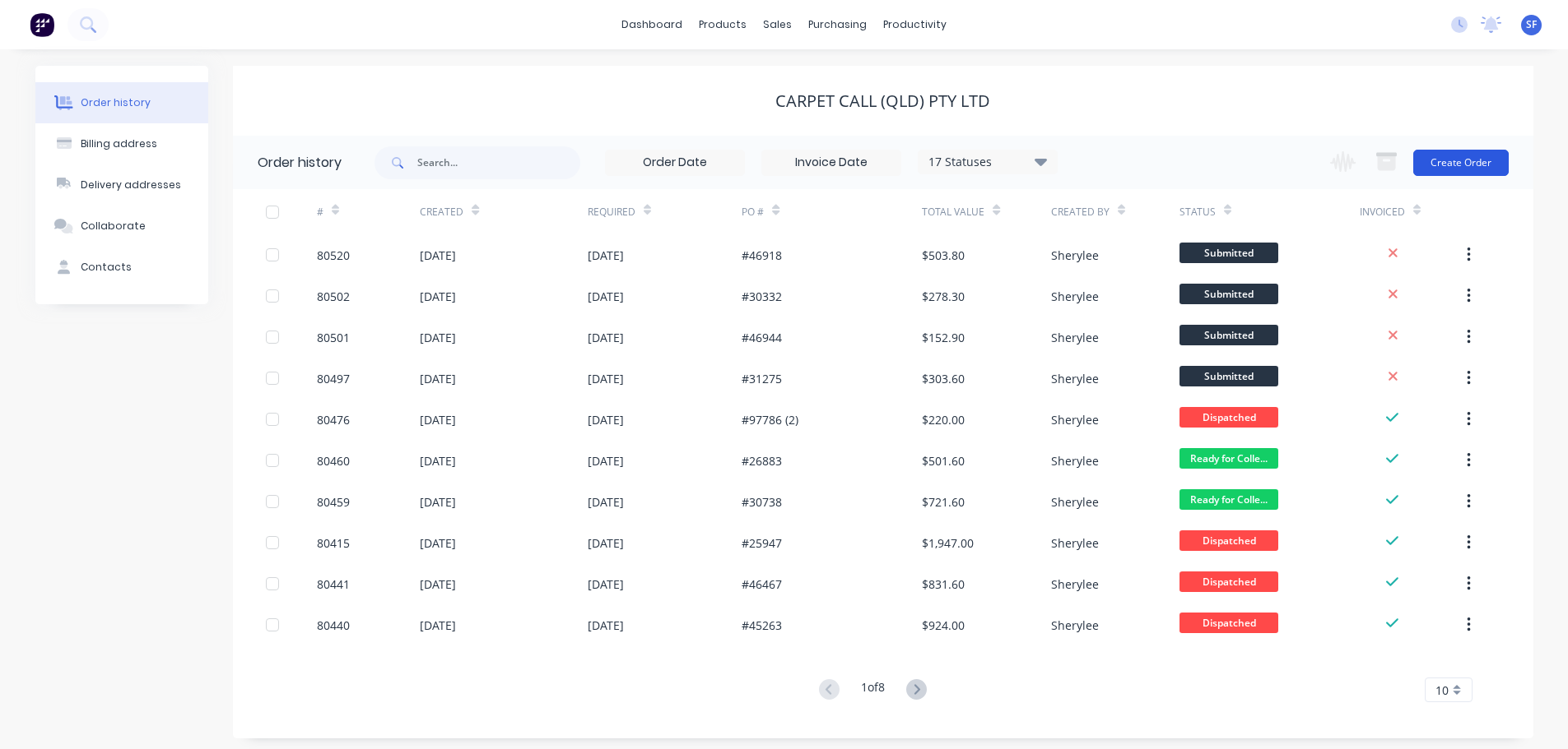
click at [1452, 160] on button "Create Order" at bounding box center [1460, 163] width 95 height 27
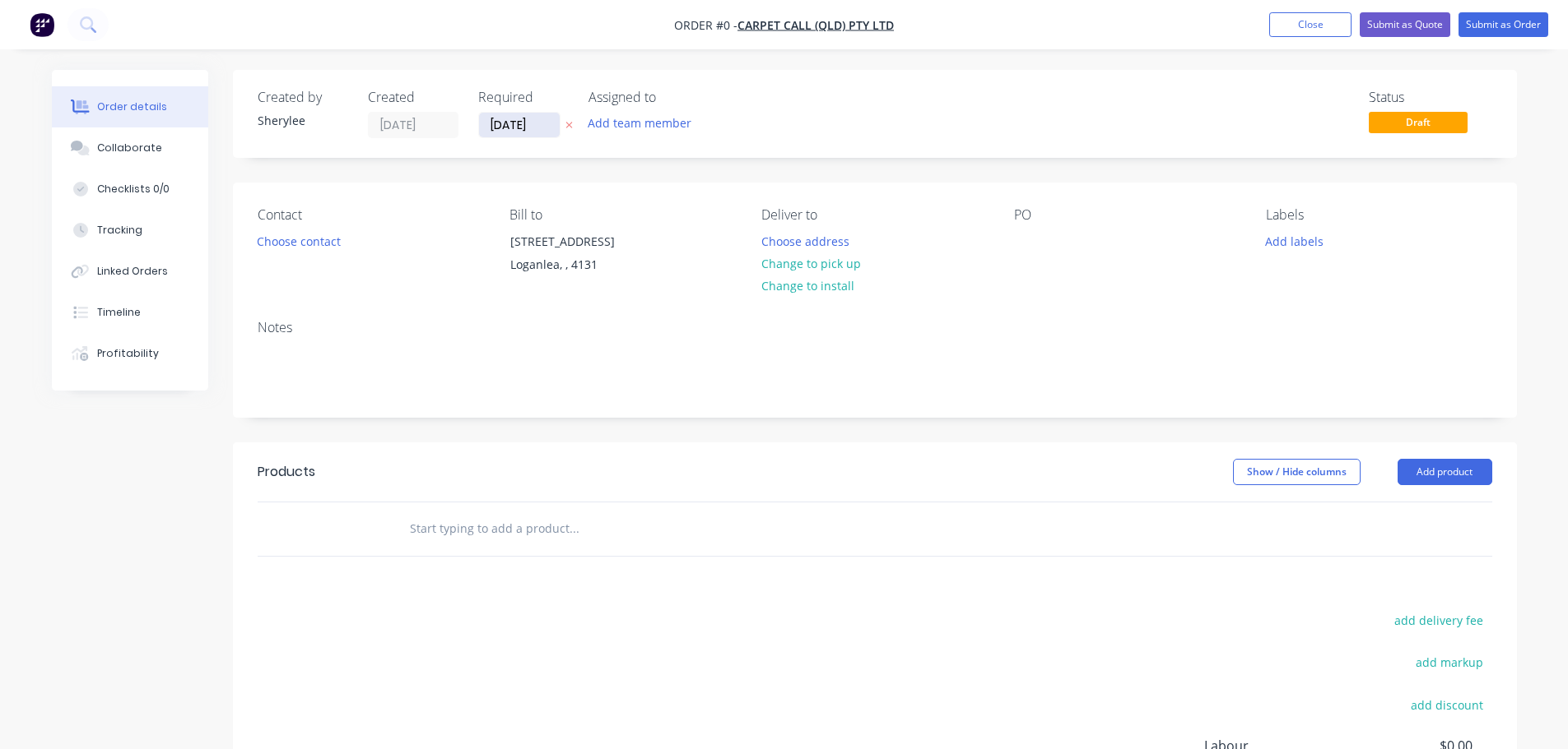
click at [511, 125] on input "[DATE]" at bounding box center [519, 125] width 80 height 25
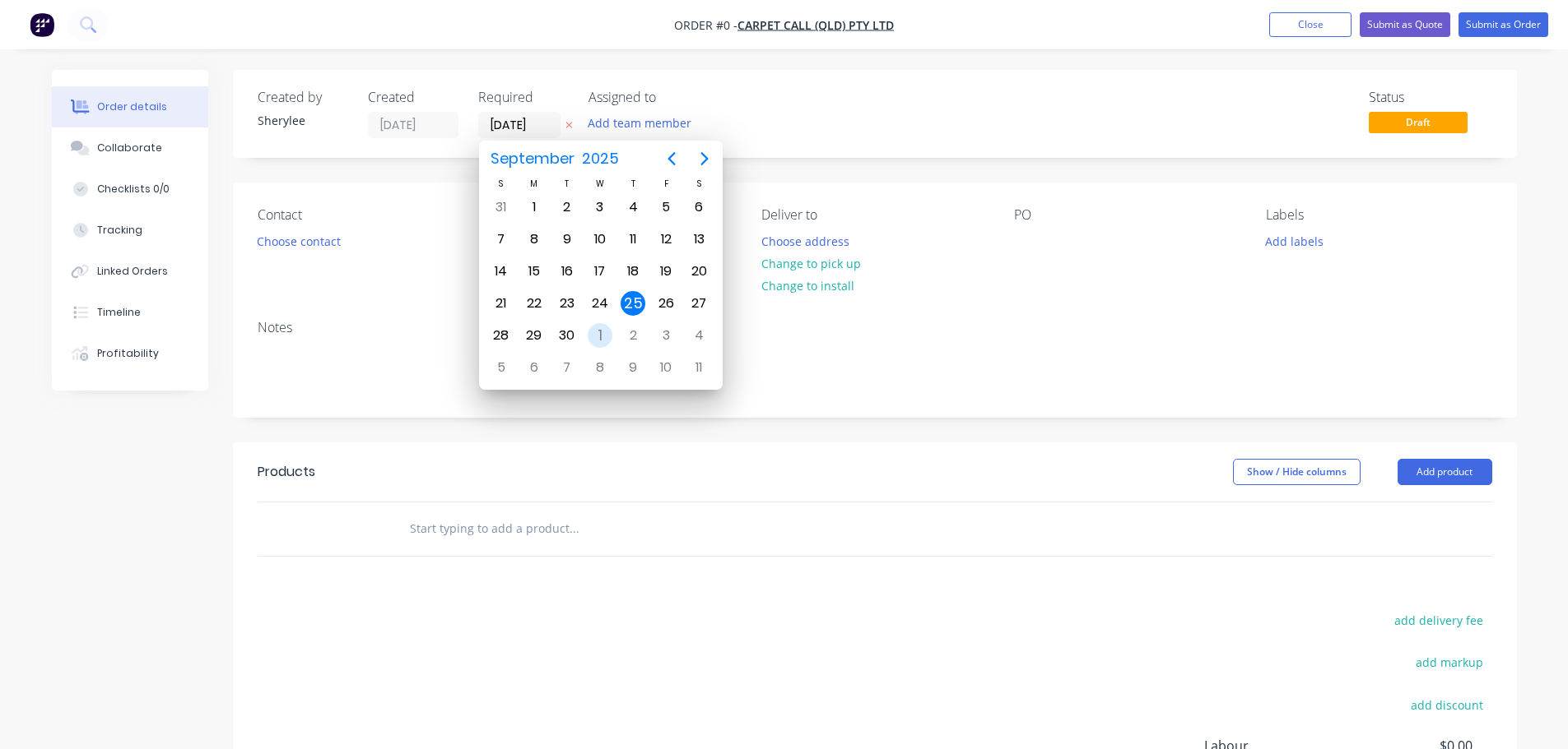
click at [602, 332] on div "1" at bounding box center [599, 336] width 25 height 25
type input "[DATE]"
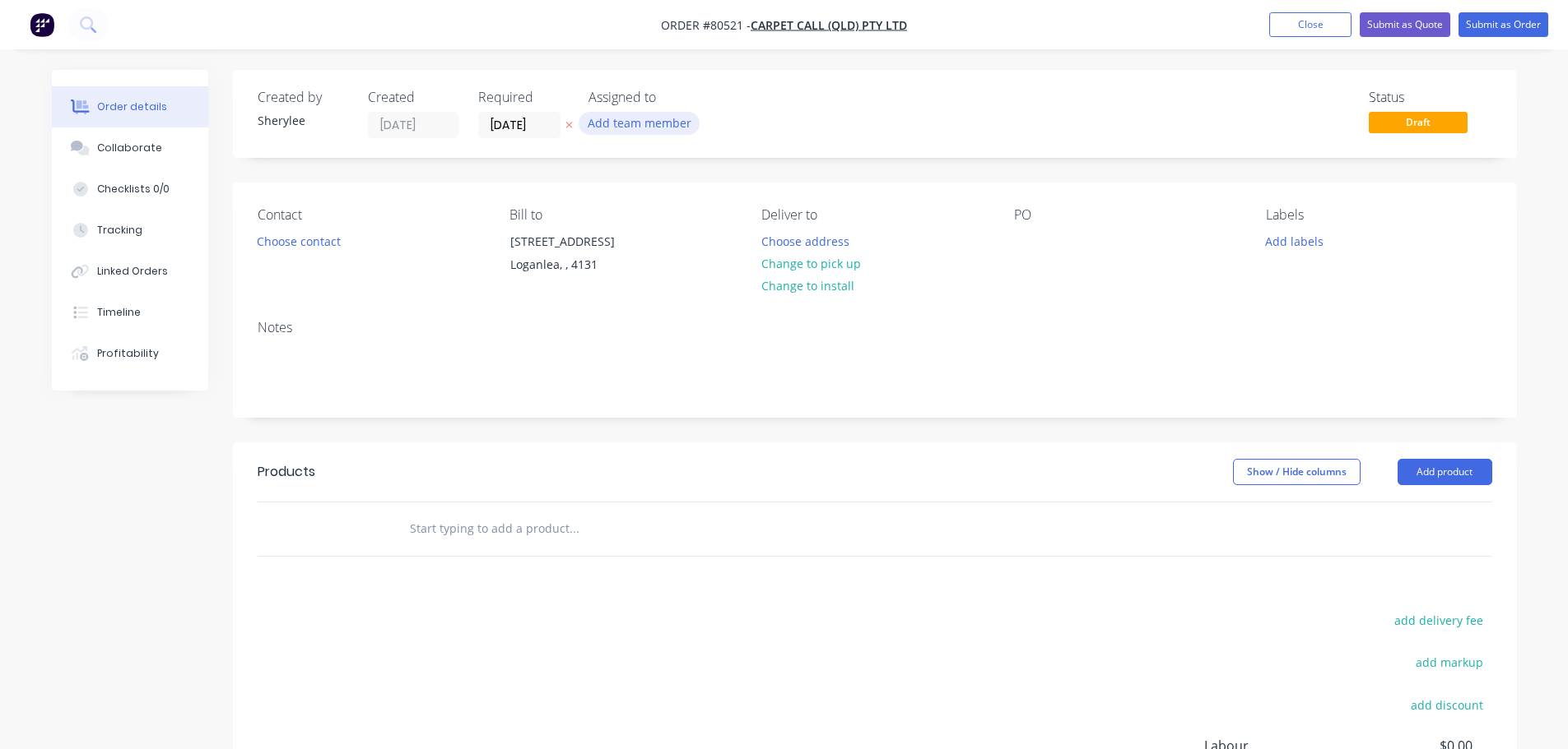
click at [643, 124] on button "Add team member" at bounding box center [639, 123] width 121 height 22
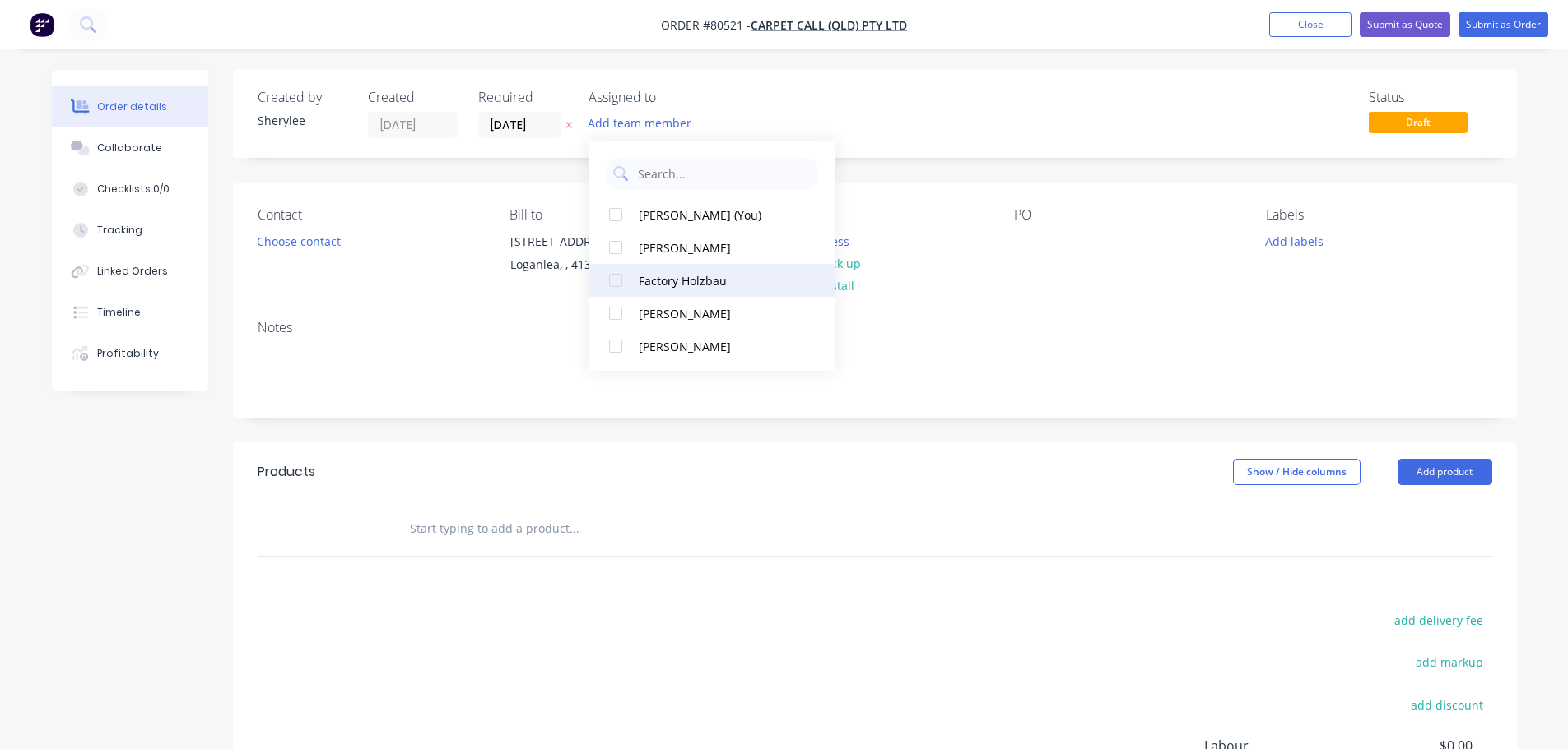
click at [615, 281] on div at bounding box center [616, 280] width 33 height 33
click at [295, 245] on button "Choose contact" at bounding box center [298, 241] width 101 height 22
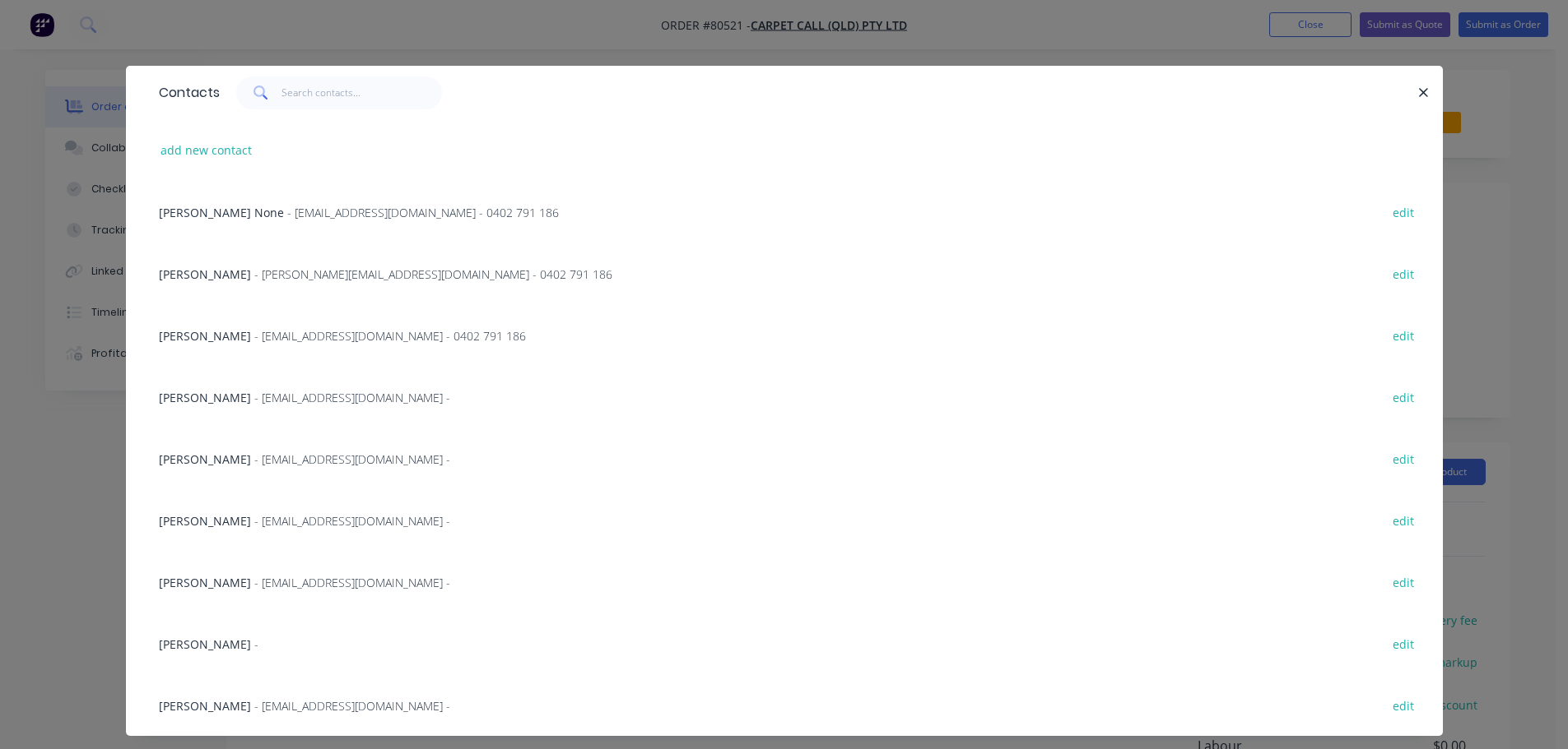
click at [303, 706] on span "- [EMAIL_ADDRESS][DOMAIN_NAME] -" at bounding box center [352, 706] width 196 height 15
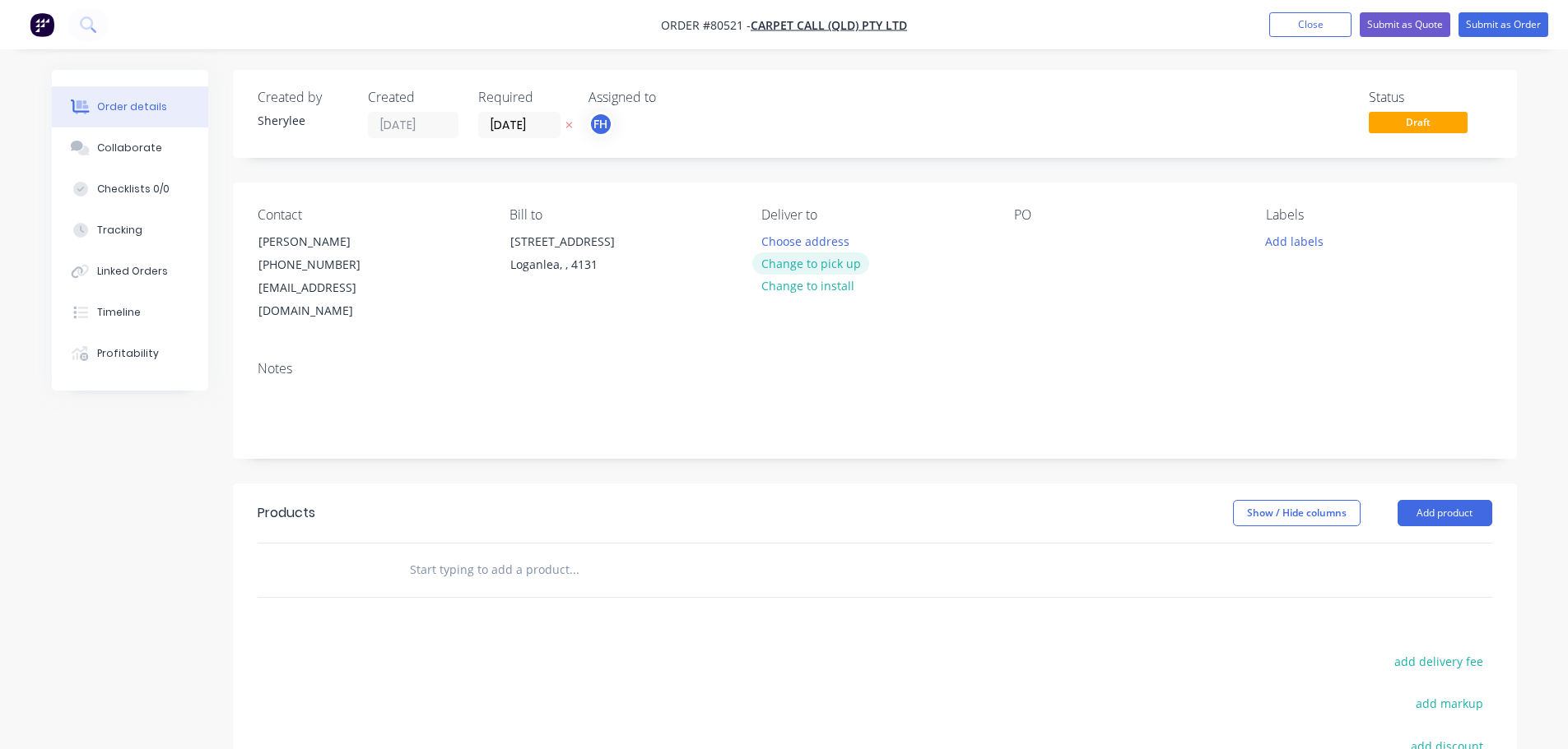
click at [816, 264] on button "Change to pick up" at bounding box center [810, 264] width 116 height 22
click at [1024, 234] on div at bounding box center [1027, 241] width 27 height 24
click at [1288, 245] on button "Add labels" at bounding box center [1294, 241] width 75 height 22
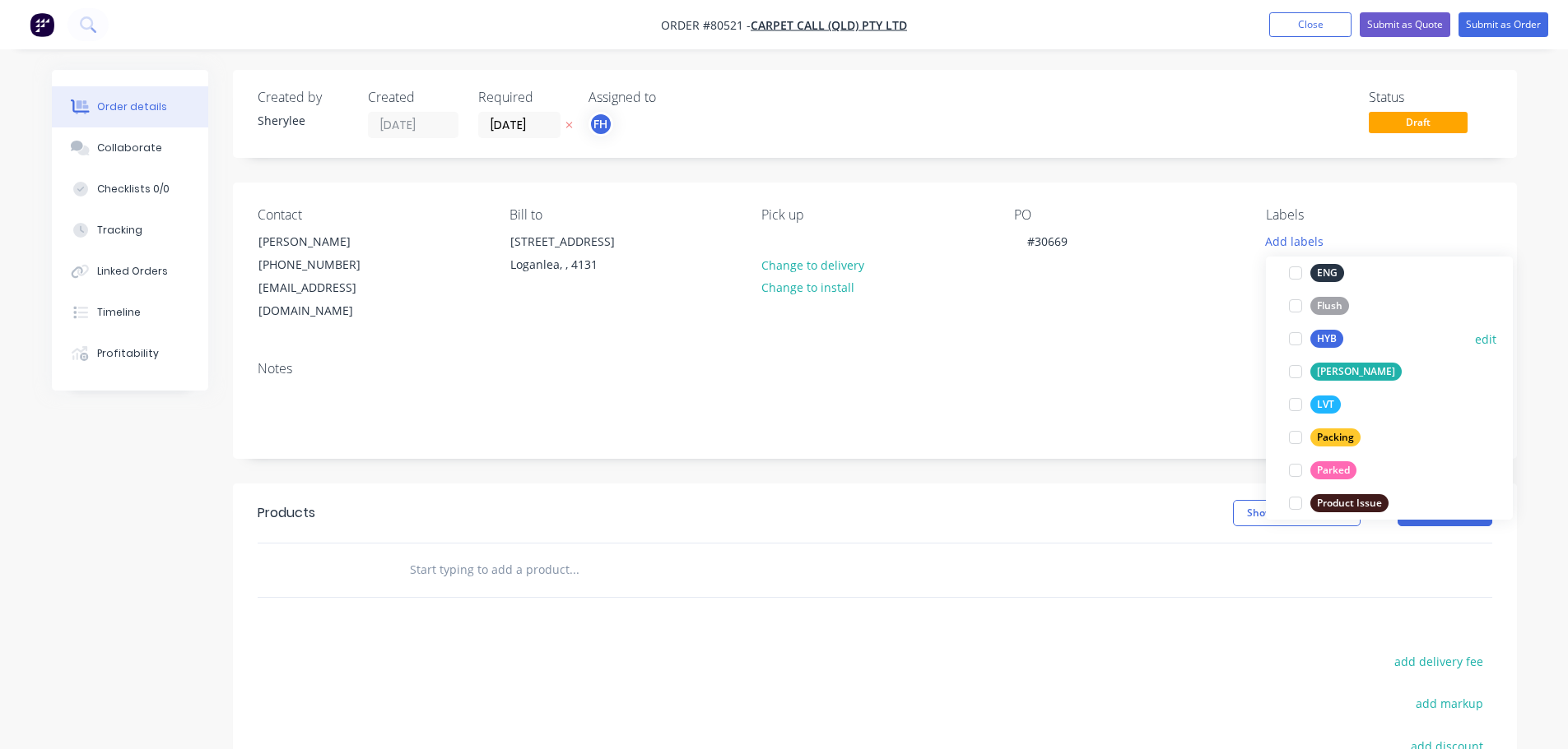
click at [1295, 342] on div at bounding box center [1295, 339] width 33 height 33
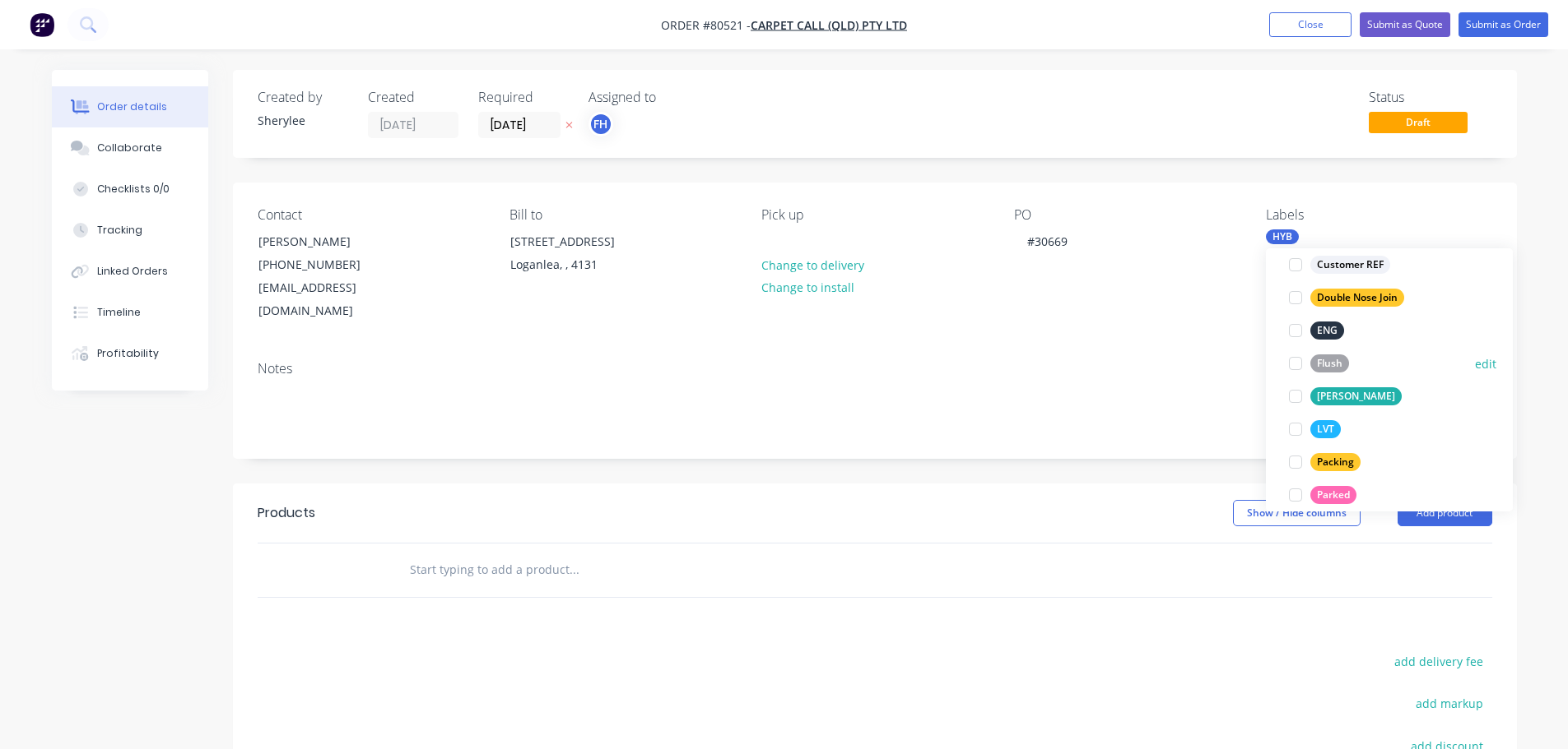
scroll to position [378, 0]
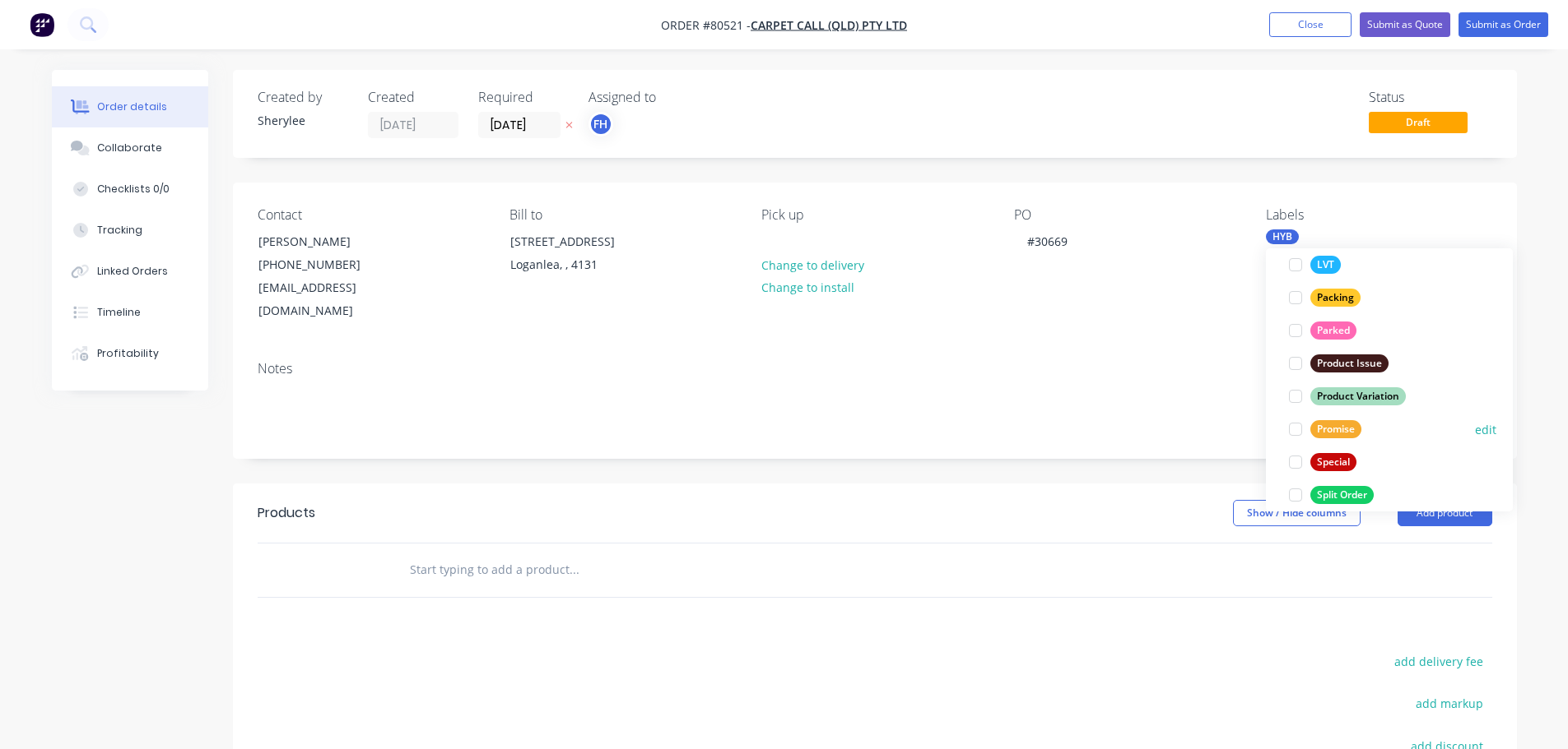
click at [1297, 426] on div at bounding box center [1295, 429] width 33 height 33
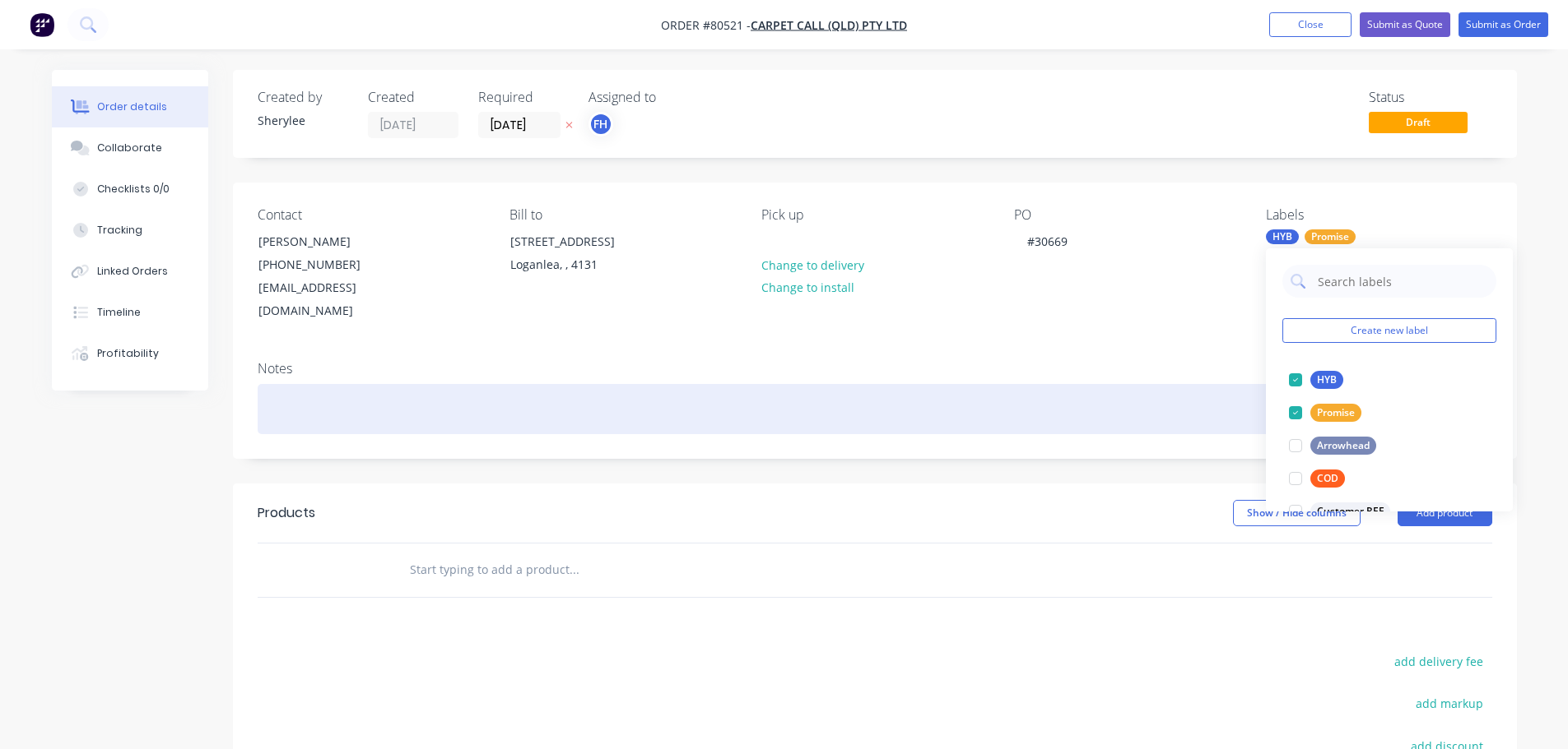
click at [462, 394] on div at bounding box center [874, 409] width 1234 height 51
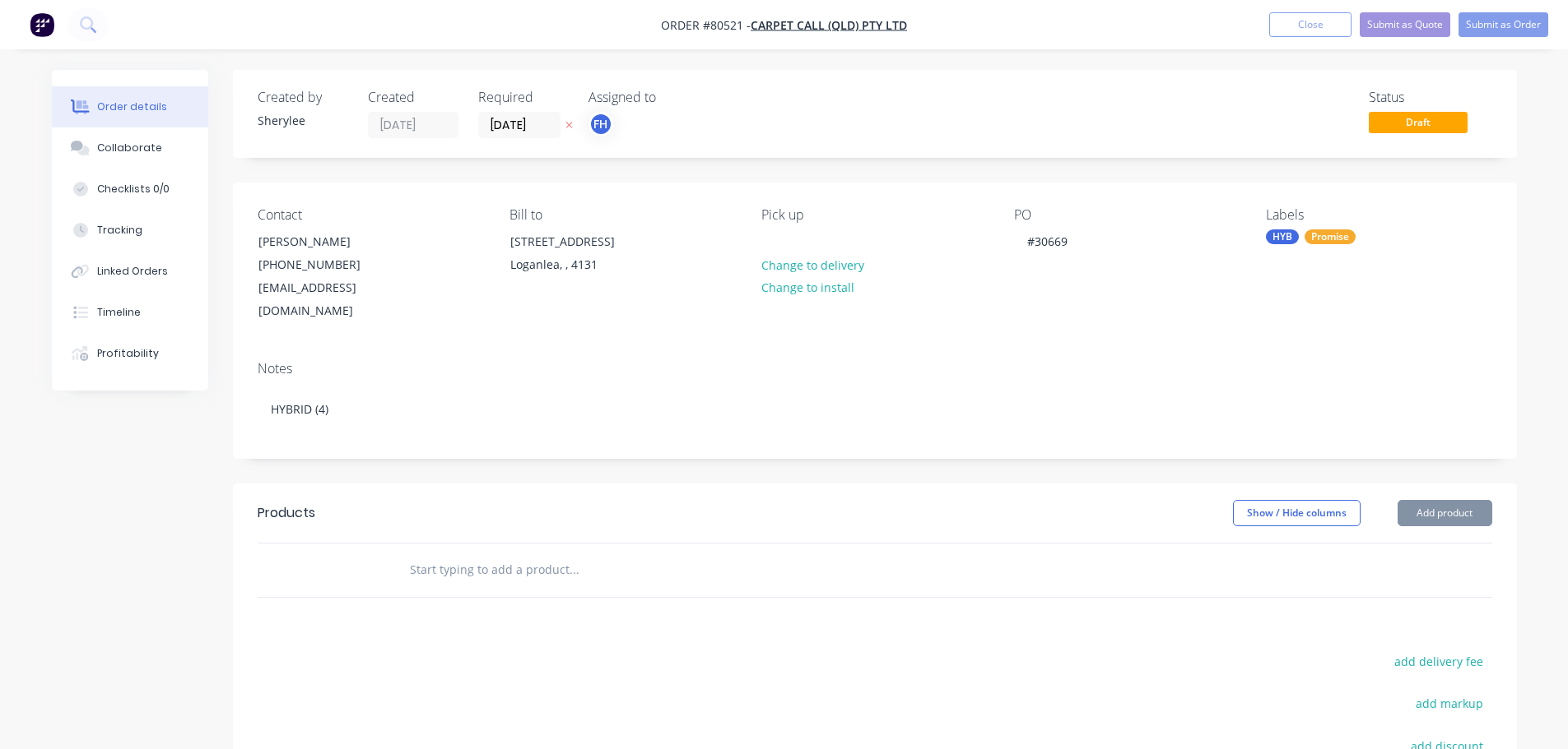
click at [446, 554] on input "text" at bounding box center [574, 570] width 329 height 33
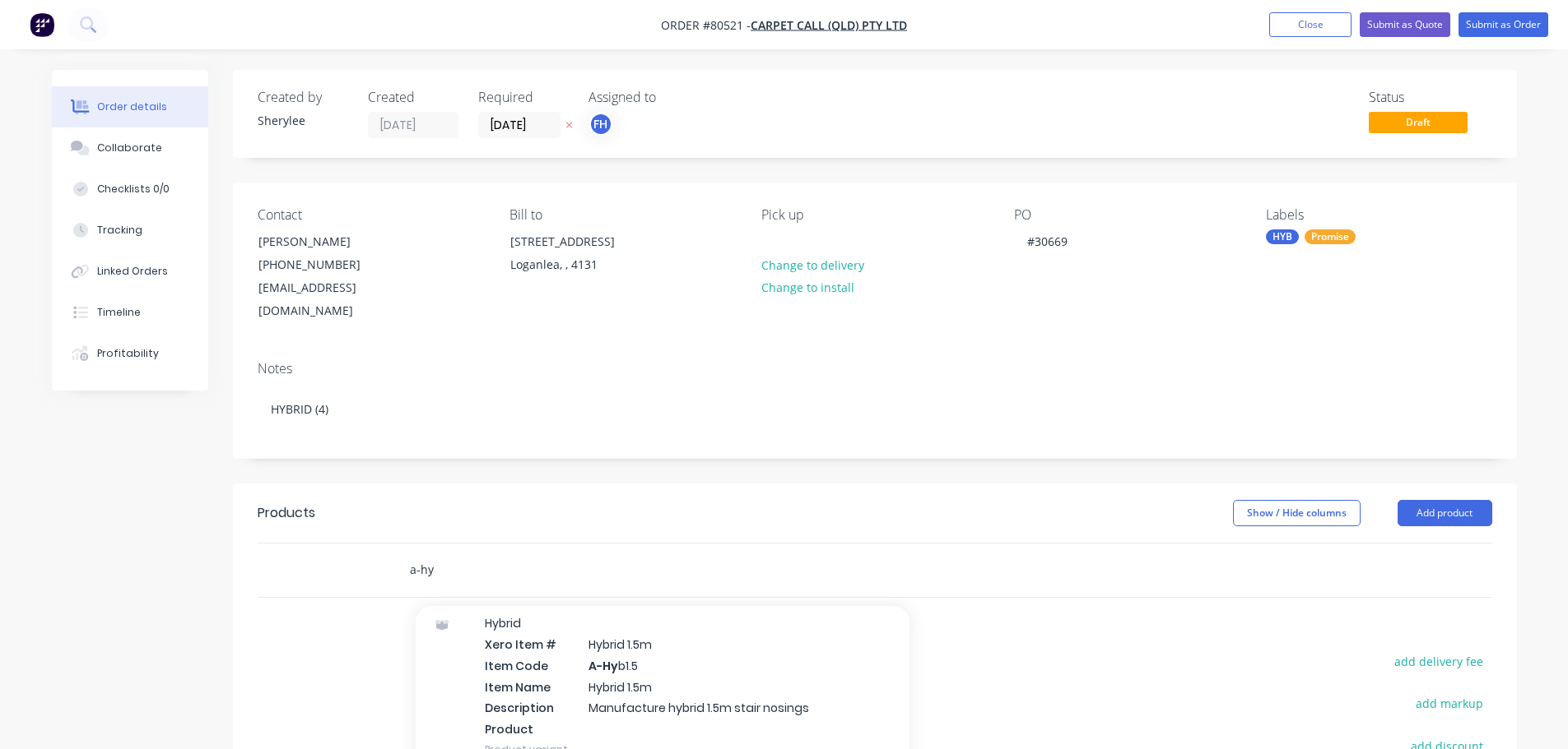
scroll to position [411, 0]
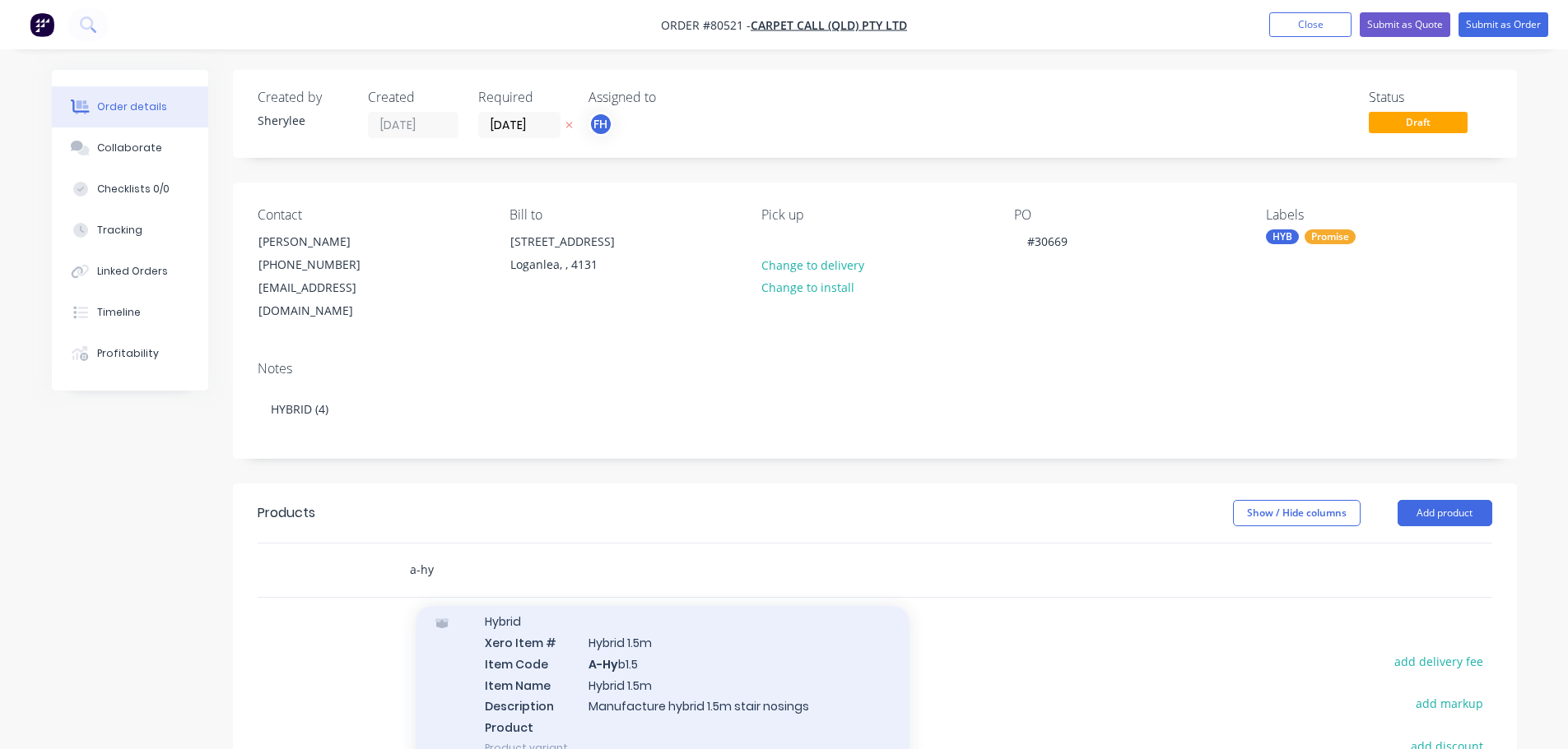
type input "a-hy"
click at [670, 642] on div "Hybrid Xero Item # Hybrid 1.5m Item Code A-Hy b1.5 Item Name Hybrid 1.5m Descri…" at bounding box center [662, 685] width 494 height 175
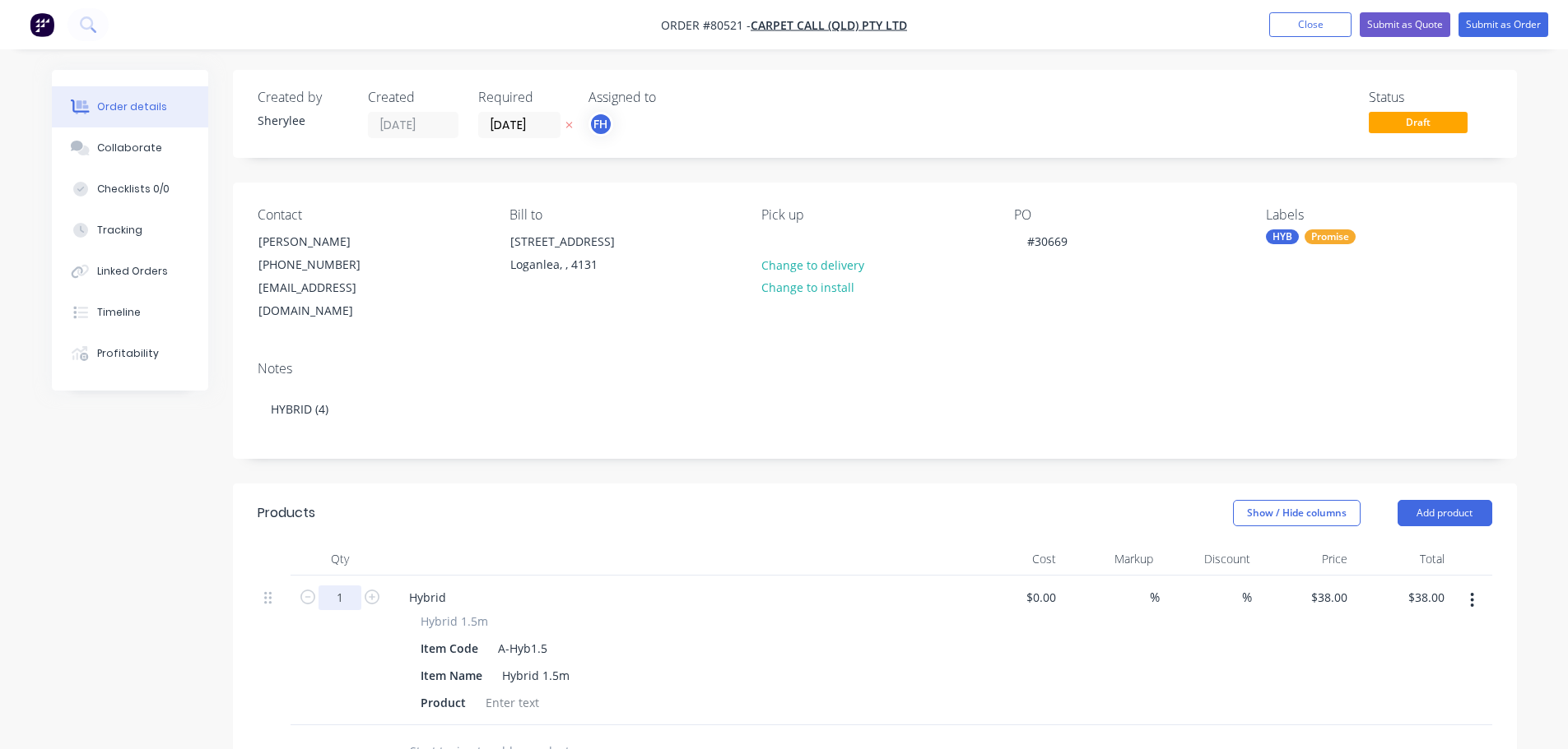
click at [348, 586] on input "1" at bounding box center [340, 597] width 43 height 25
type input "4"
type input "$152.00"
click at [516, 691] on div at bounding box center [512, 703] width 67 height 24
click at [513, 691] on div at bounding box center [512, 703] width 67 height 24
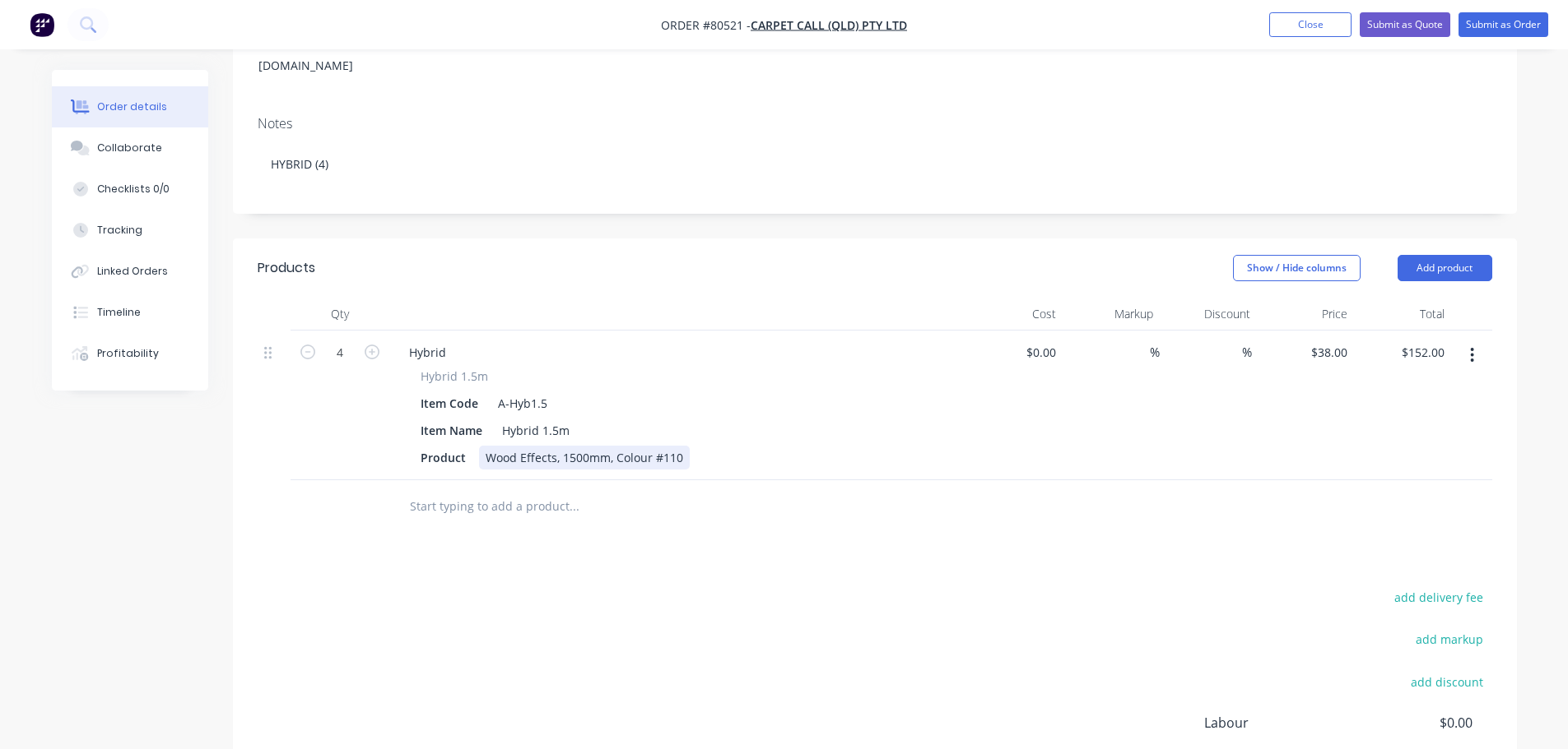
scroll to position [247, 0]
click at [499, 489] on input "text" at bounding box center [574, 505] width 329 height 33
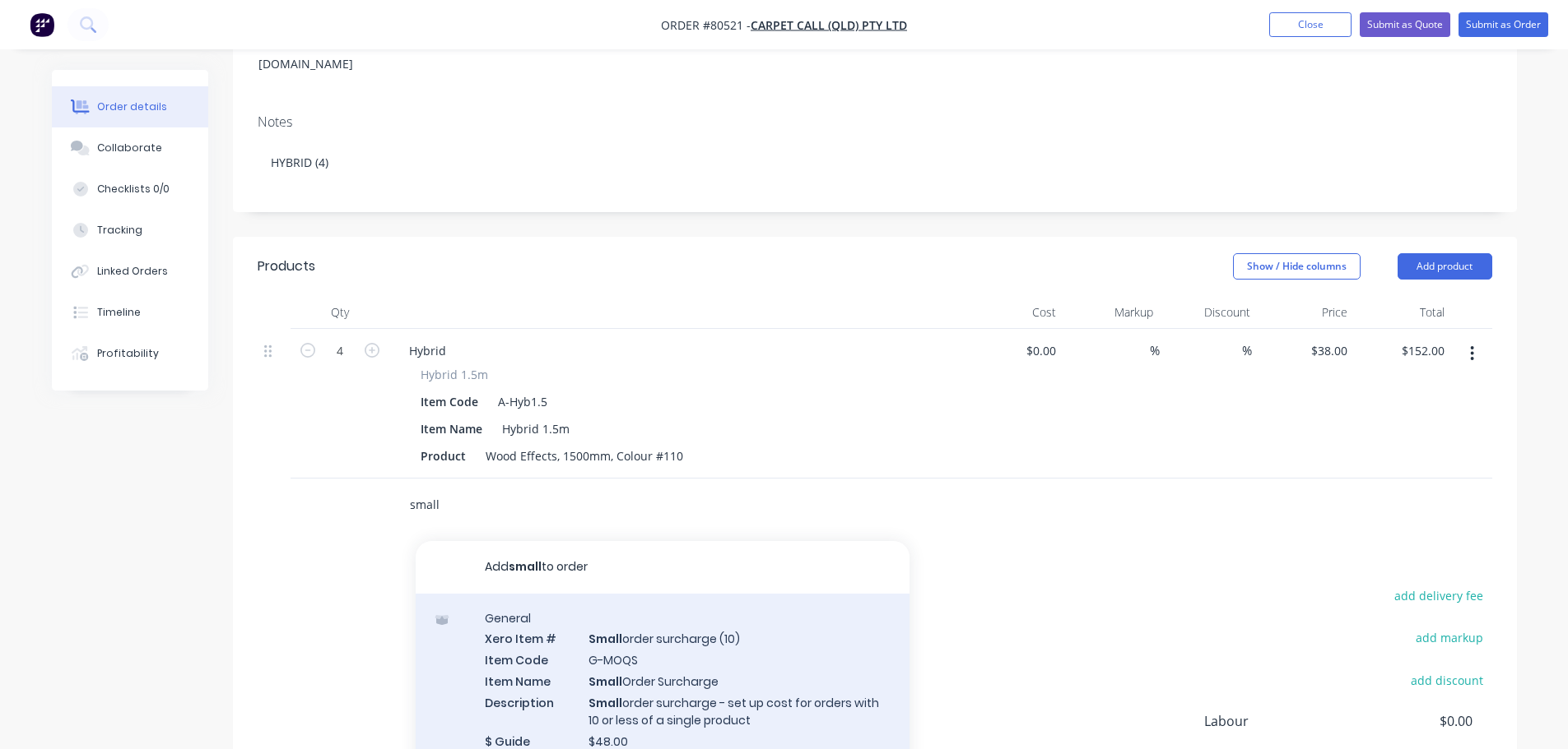
type input "small"
click at [665, 636] on div "General Xero Item # Small order surcharge (10) Item Code G-MOQS Item Name Small…" at bounding box center [662, 690] width 494 height 193
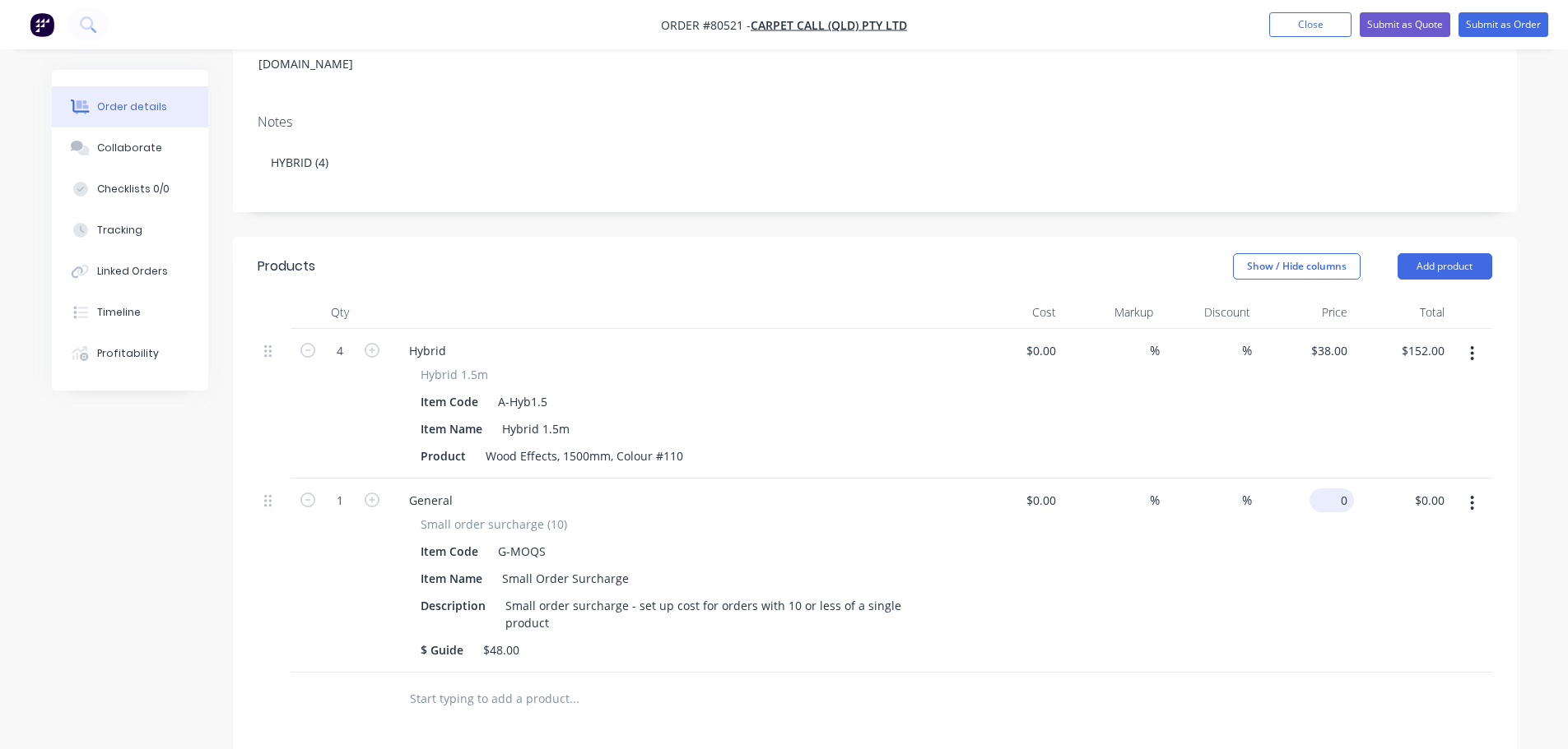
click at [1335, 489] on input "0" at bounding box center [1335, 501] width 38 height 24
type input "$48.00"
click at [1499, 22] on button "Submit as Order" at bounding box center [1503, 24] width 90 height 25
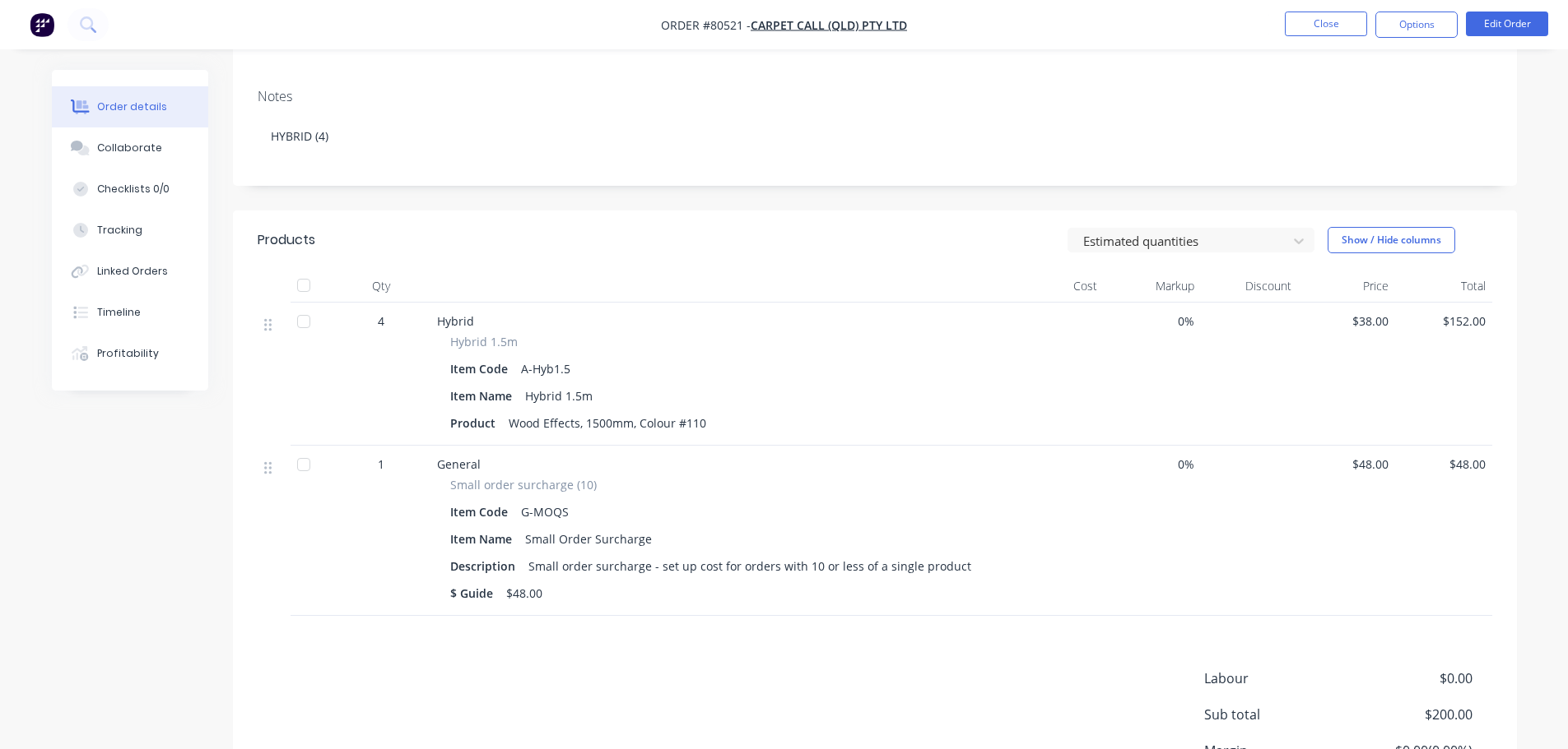
scroll to position [0, 0]
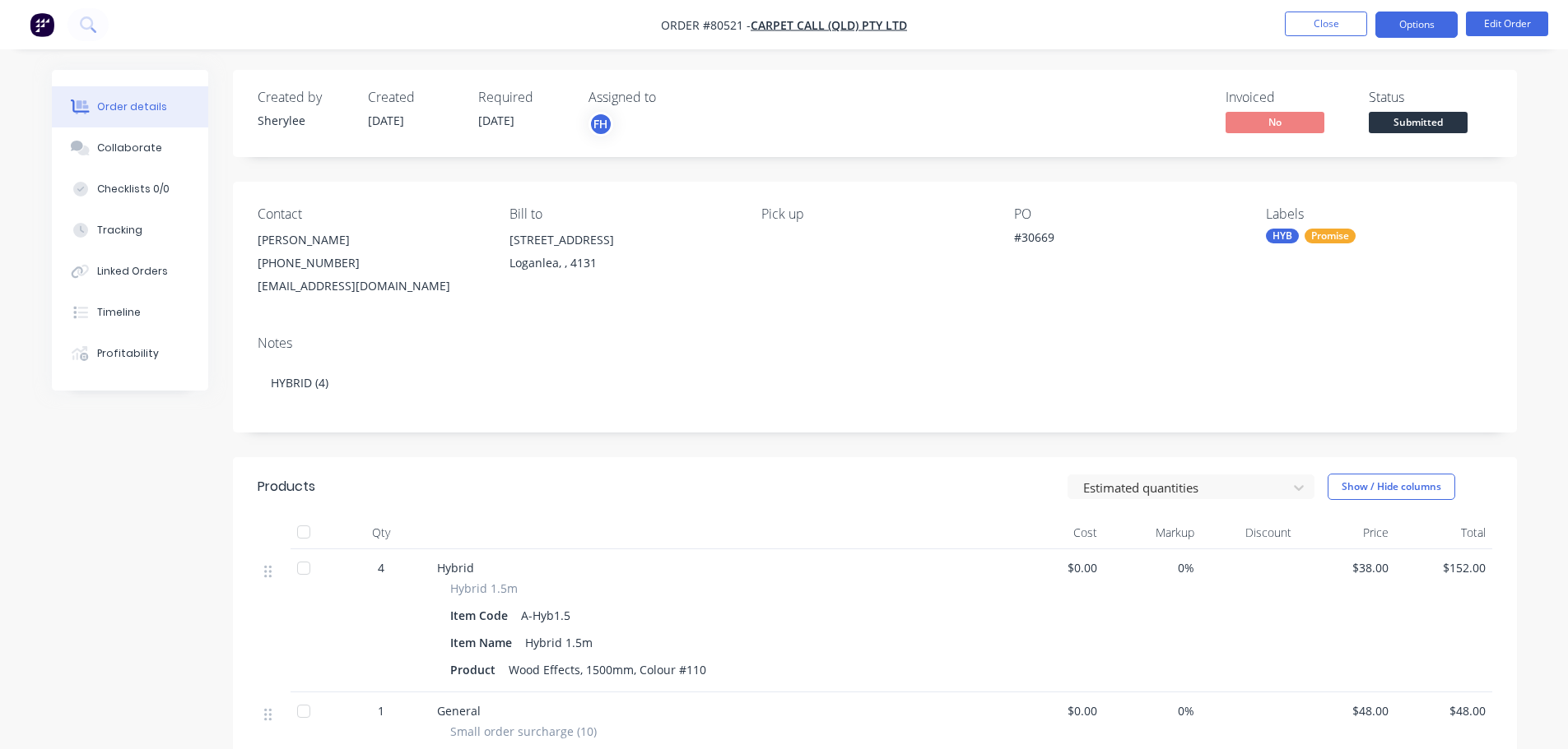
click at [1405, 33] on button "Options" at bounding box center [1416, 24] width 82 height 27
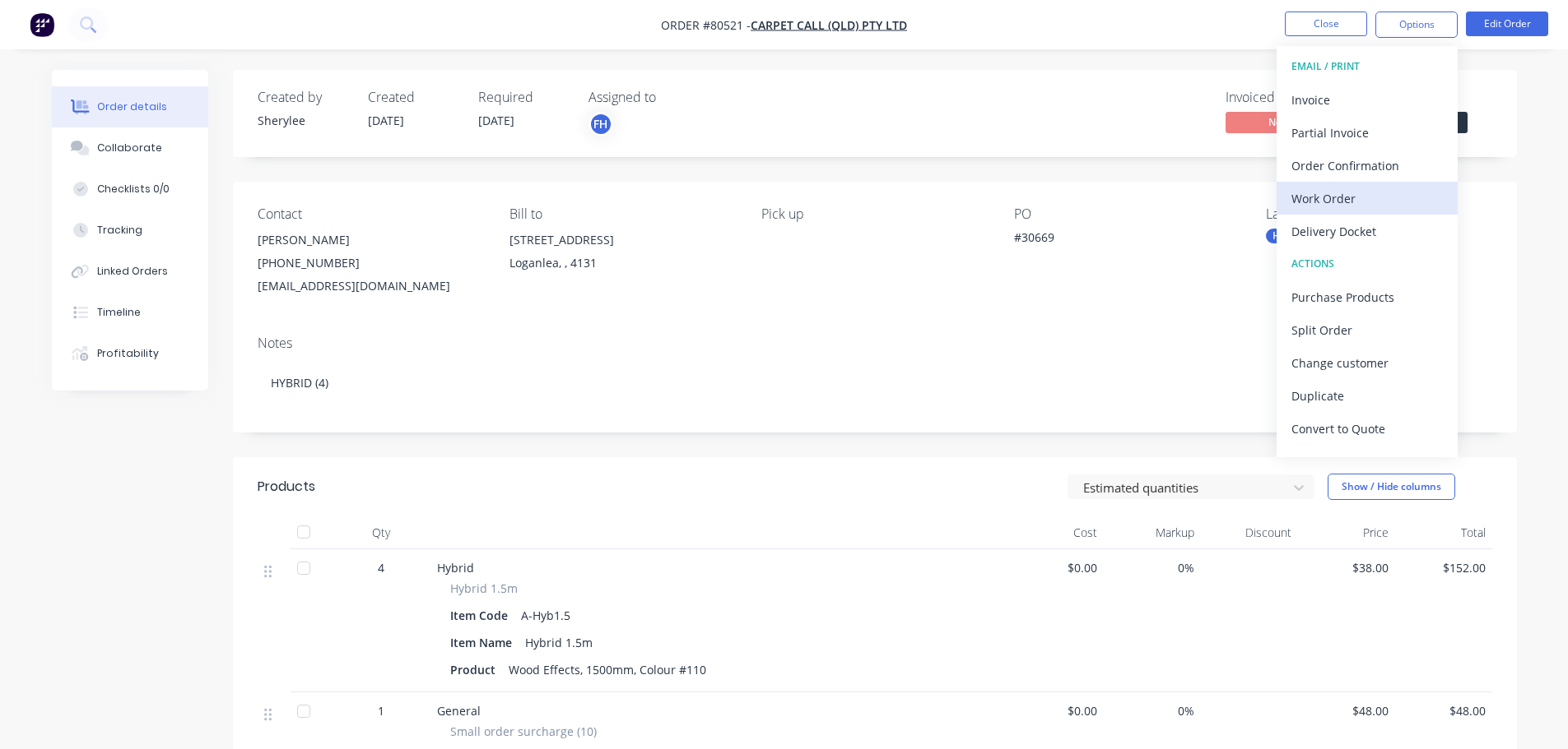
click at [1378, 191] on div "Work Order" at bounding box center [1367, 199] width 152 height 24
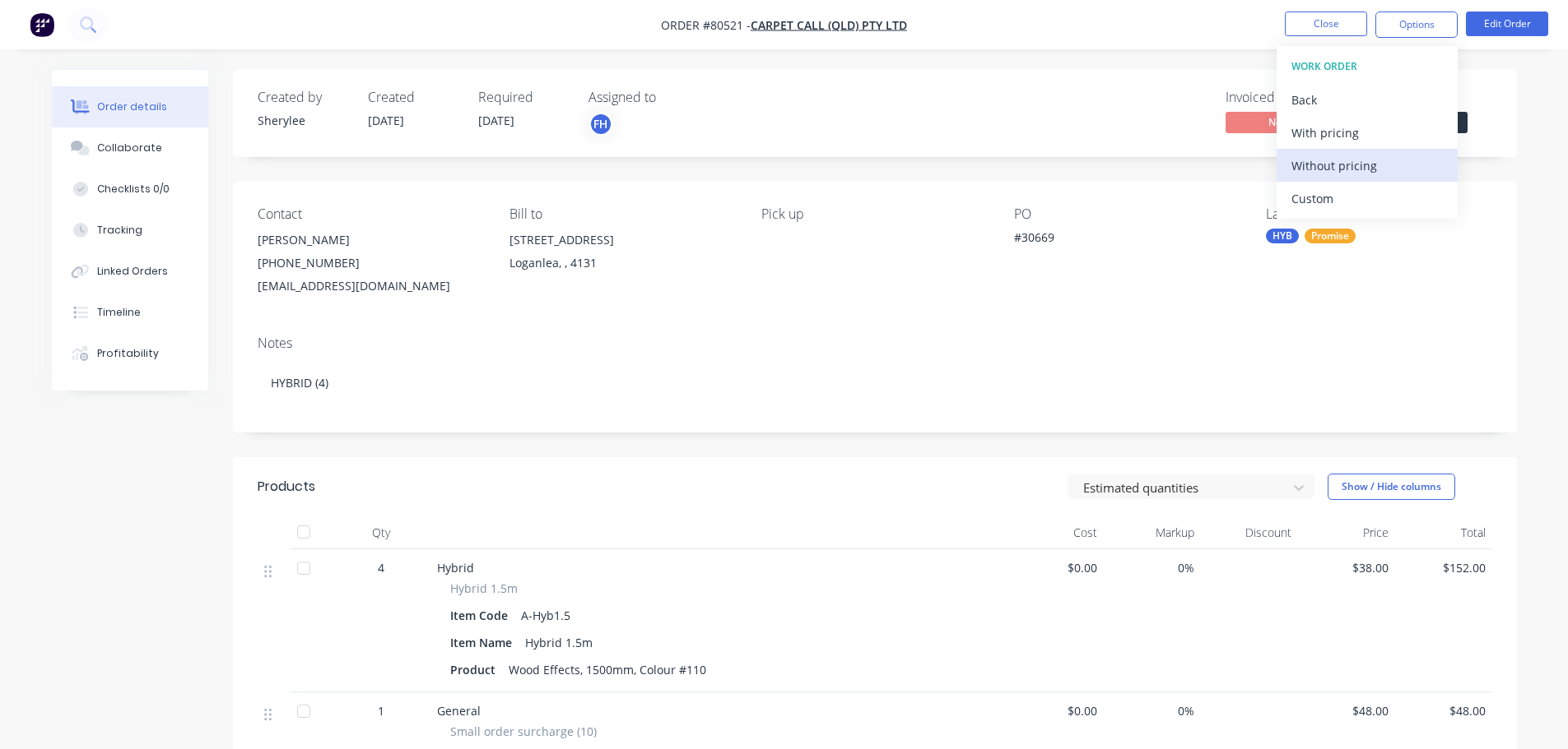
click at [1365, 163] on div "Without pricing" at bounding box center [1367, 166] width 152 height 24
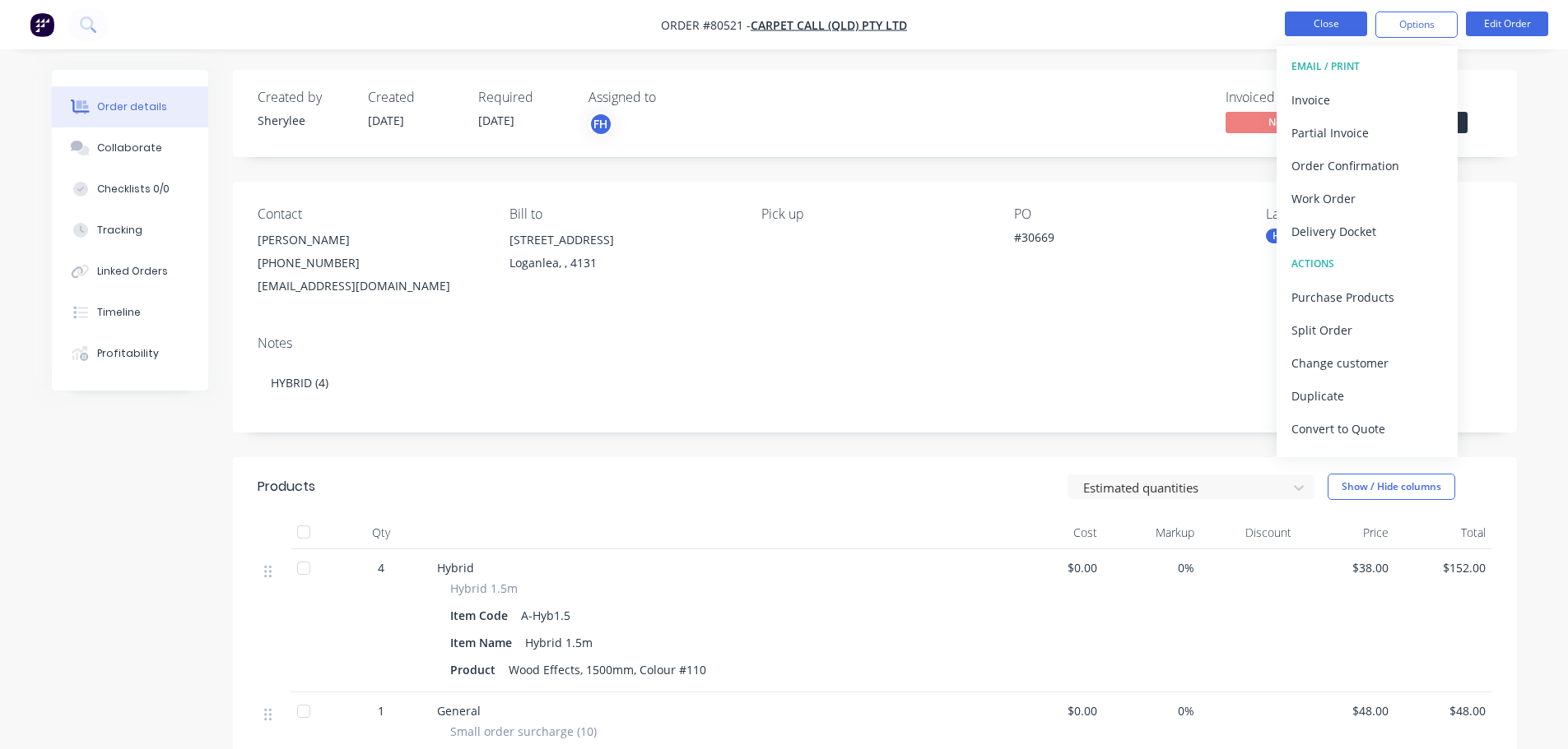
click at [1315, 22] on button "Close" at bounding box center [1326, 23] width 82 height 25
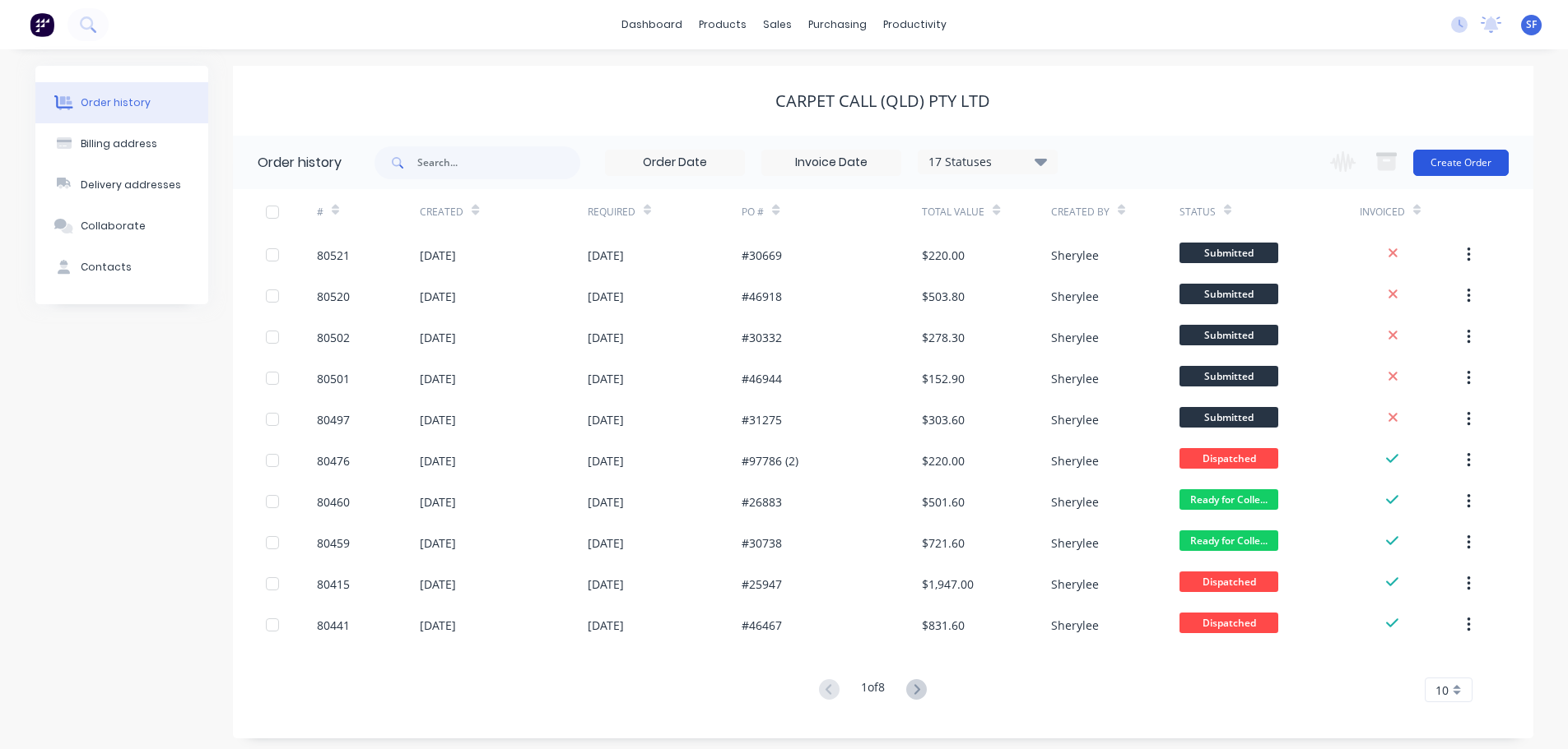
click at [1477, 166] on button "Create Order" at bounding box center [1460, 163] width 95 height 27
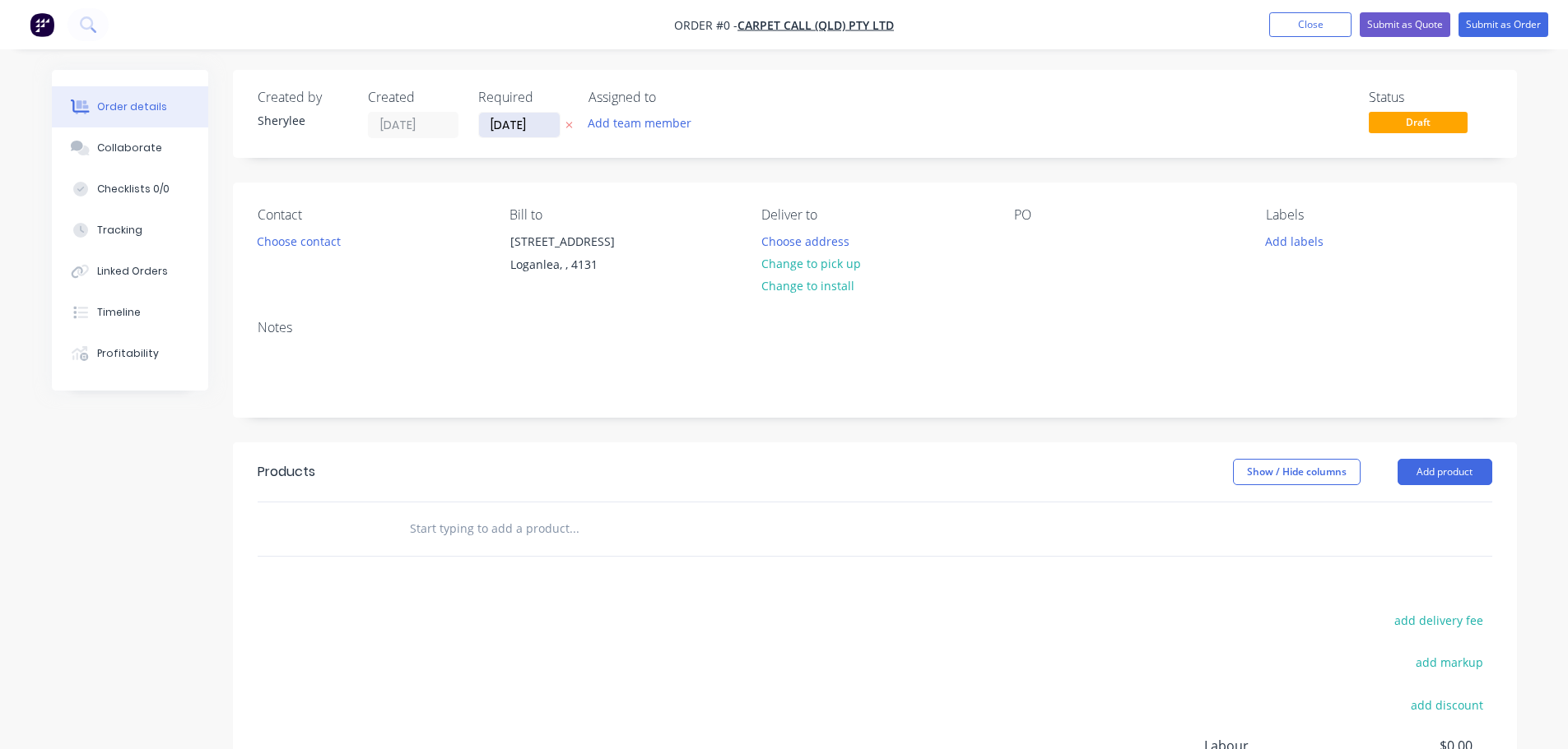
click at [516, 123] on input "[DATE]" at bounding box center [519, 125] width 80 height 25
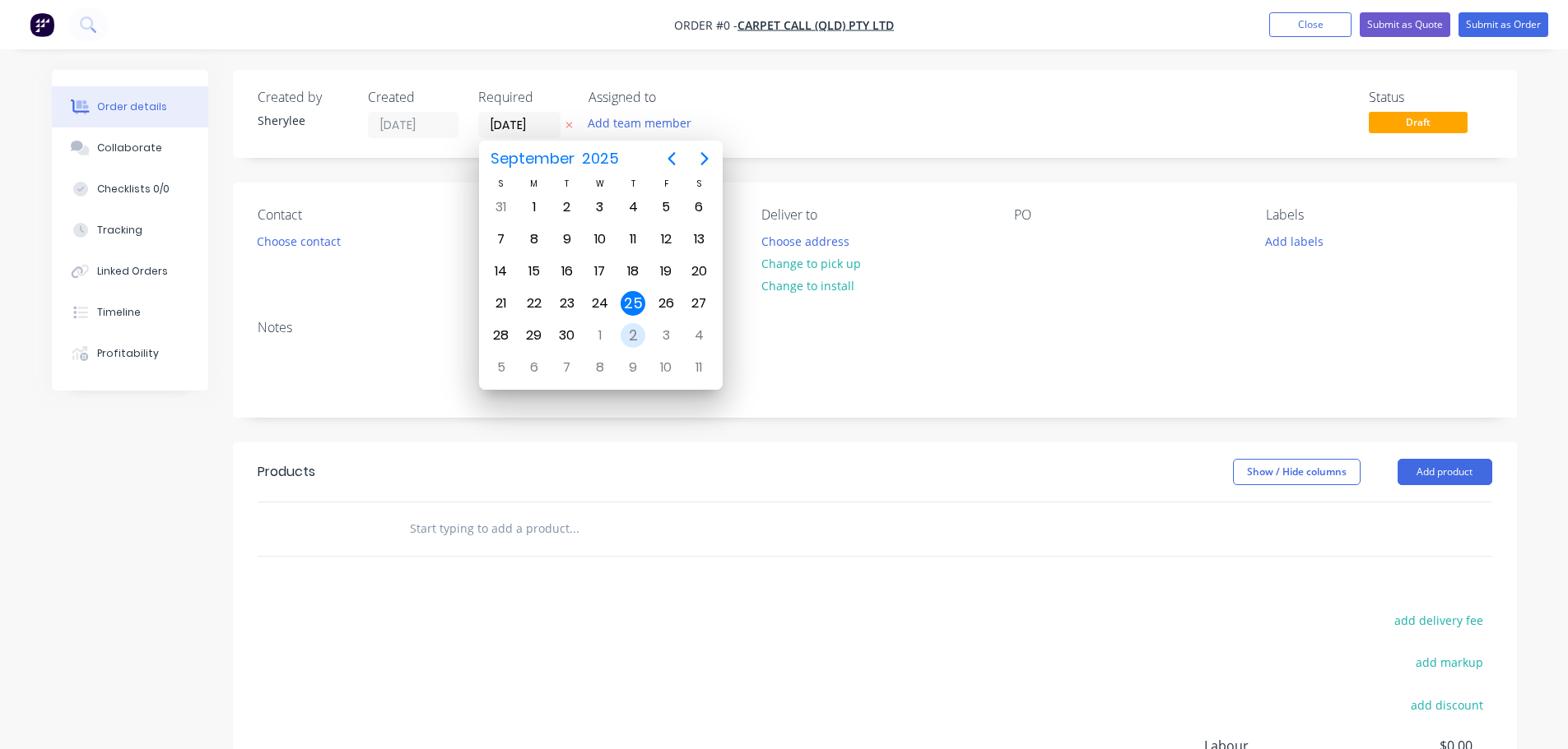
click at [621, 334] on div "2" at bounding box center [633, 336] width 25 height 25
type input "[DATE]"
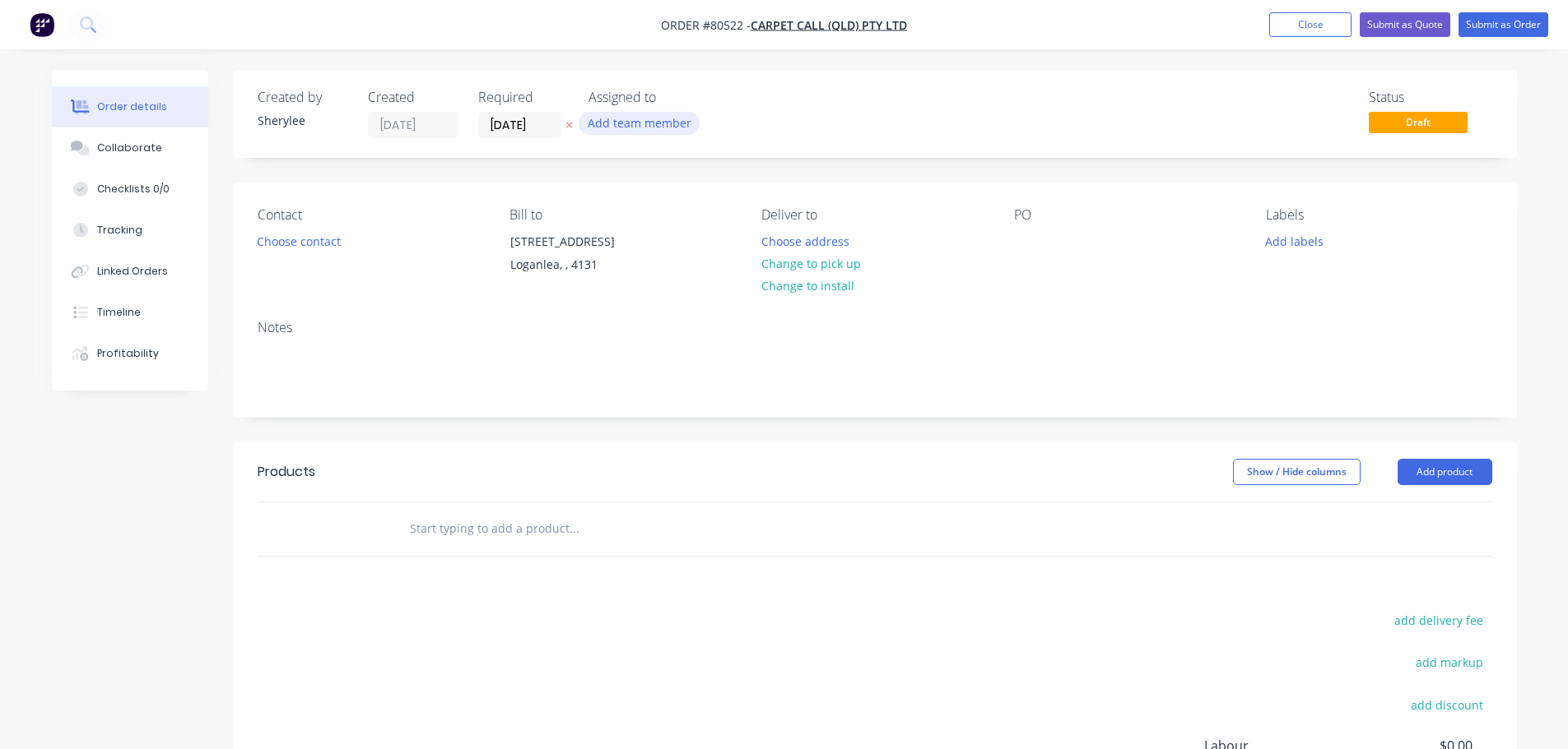
click at [611, 120] on button "Add team member" at bounding box center [639, 123] width 121 height 22
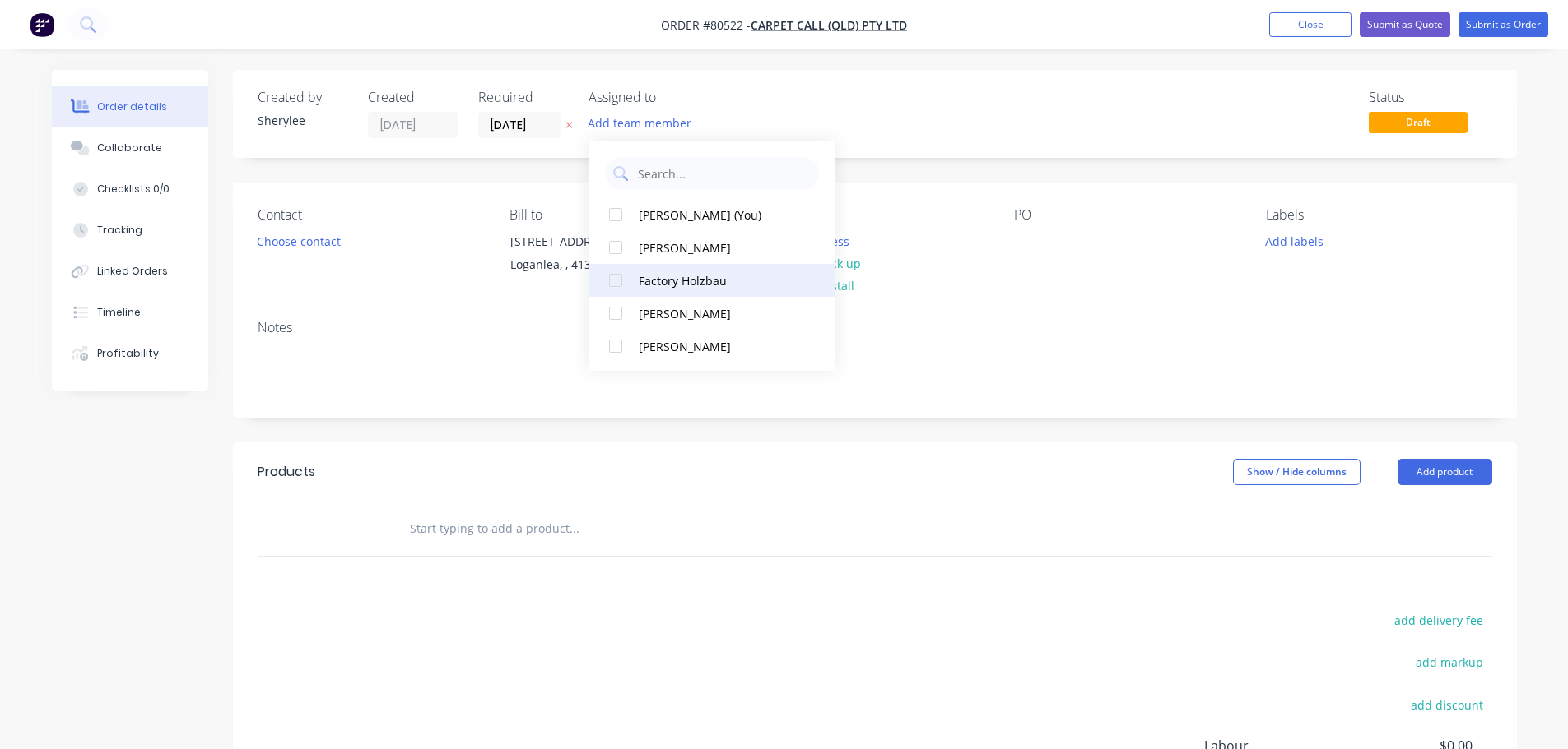
click at [616, 280] on div at bounding box center [616, 280] width 33 height 33
click at [300, 242] on button "Choose contact" at bounding box center [298, 241] width 101 height 22
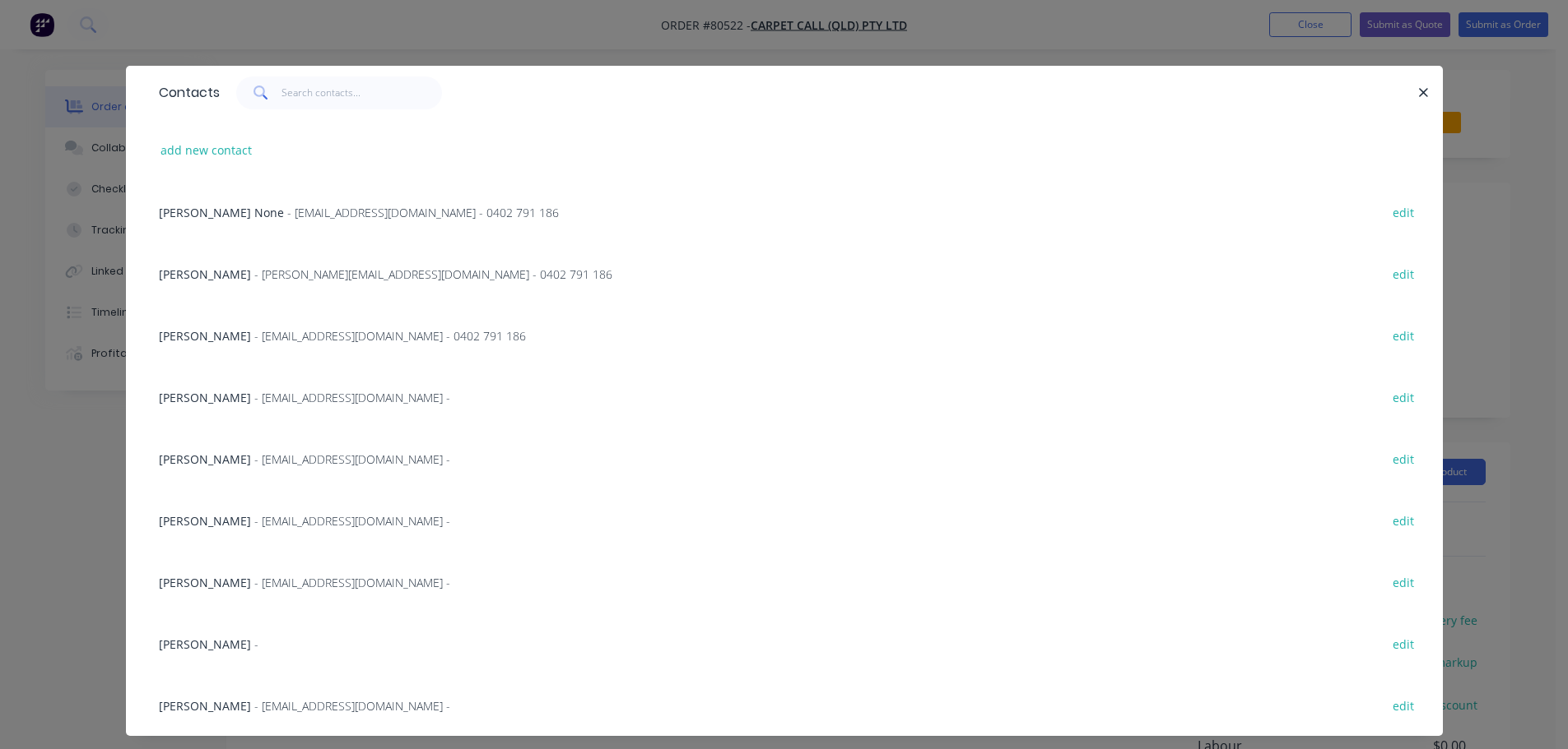
click at [254, 338] on span "- [EMAIL_ADDRESS][DOMAIN_NAME] - 0402 791 186" at bounding box center [390, 336] width 271 height 15
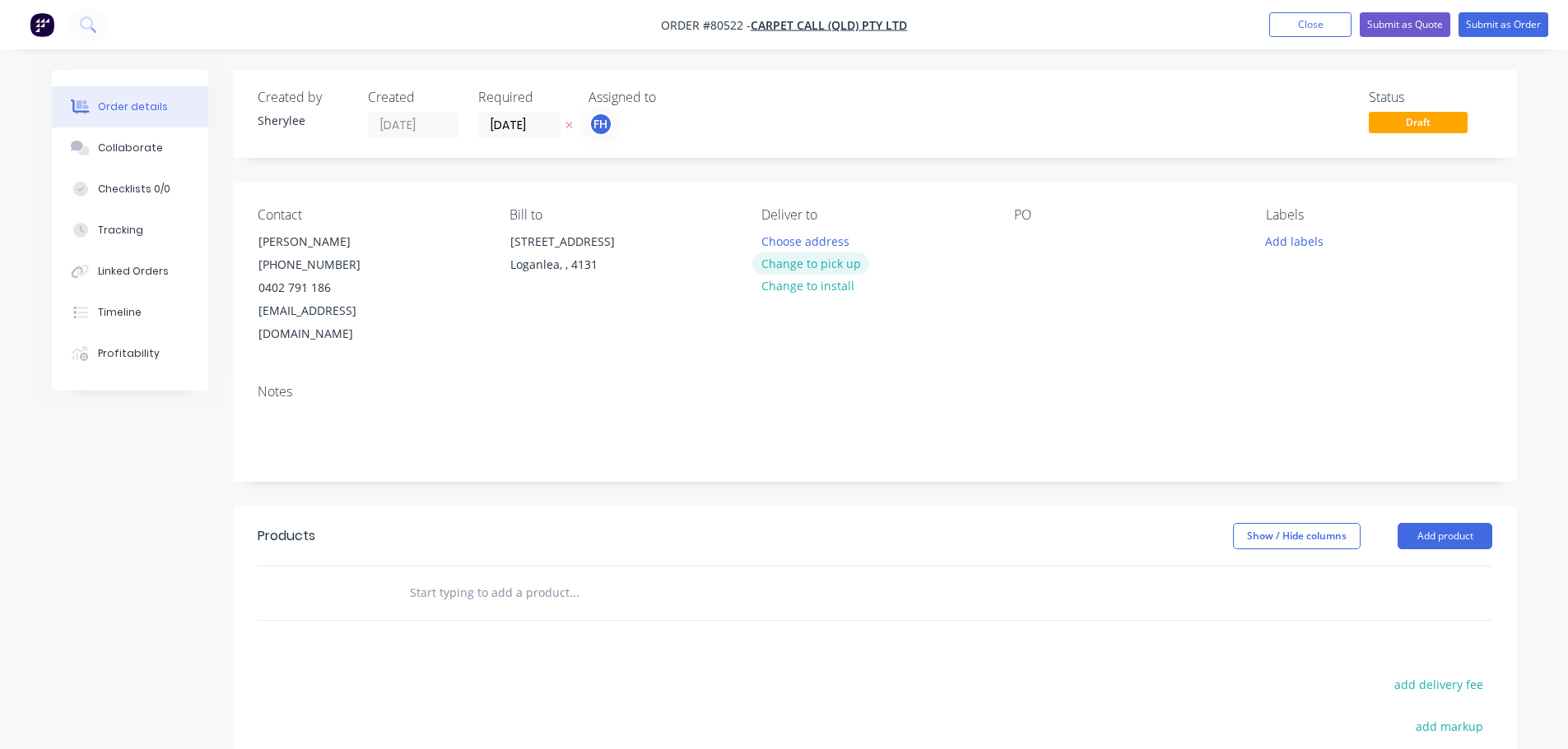
click at [817, 264] on button "Change to pick up" at bounding box center [810, 264] width 116 height 22
click at [1034, 247] on div at bounding box center [1027, 241] width 27 height 24
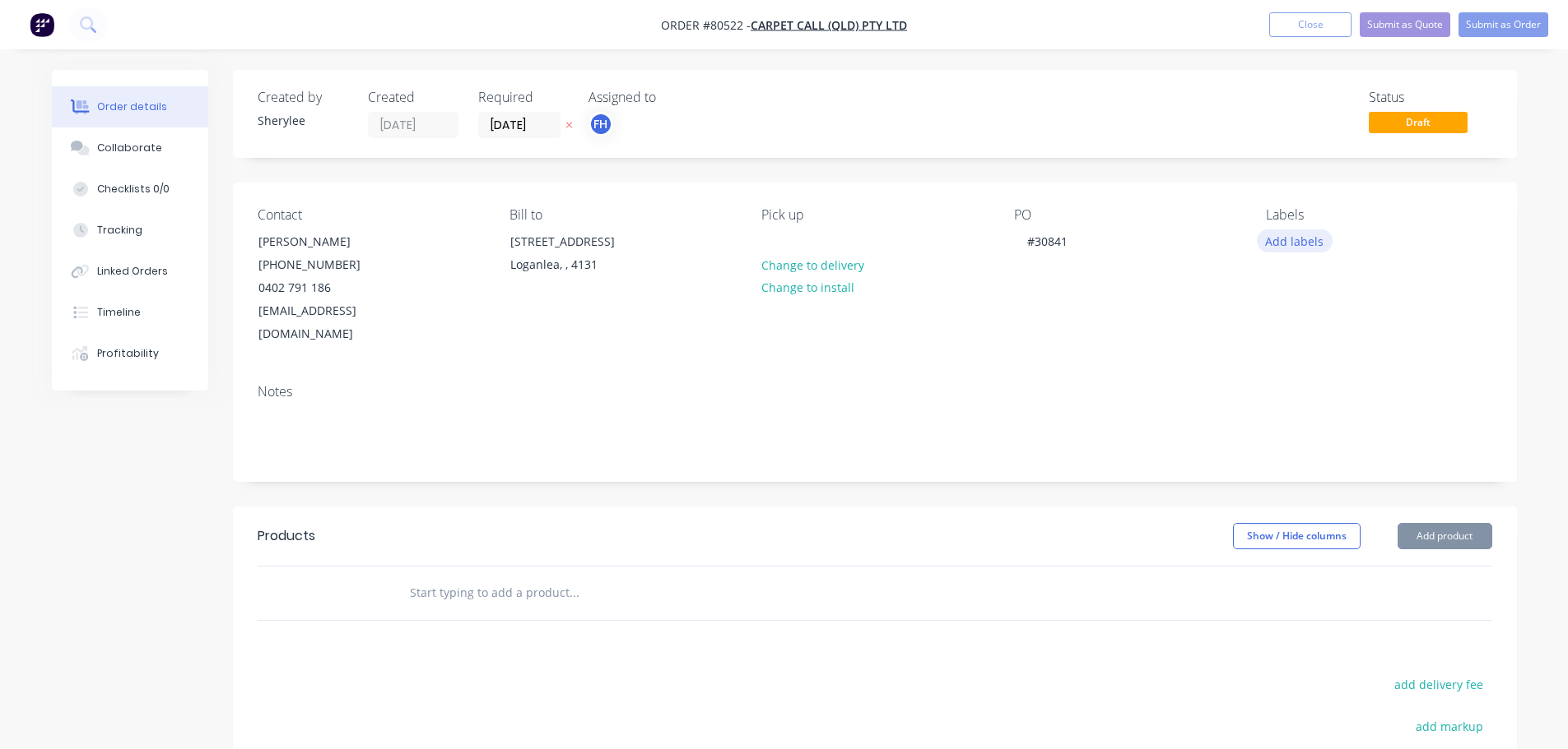
click at [1308, 246] on button "Add labels" at bounding box center [1294, 241] width 75 height 22
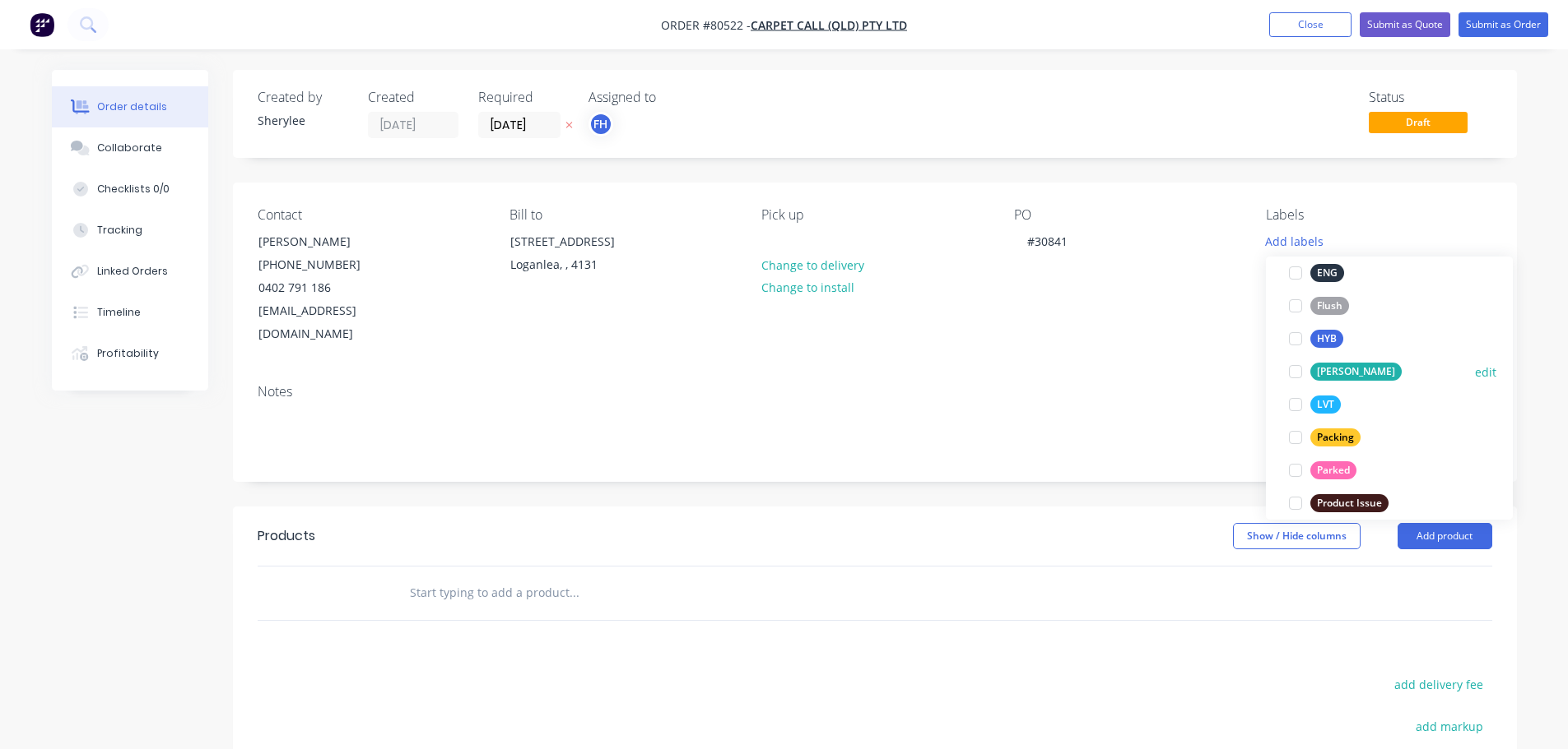
click at [1295, 372] on div at bounding box center [1295, 372] width 33 height 33
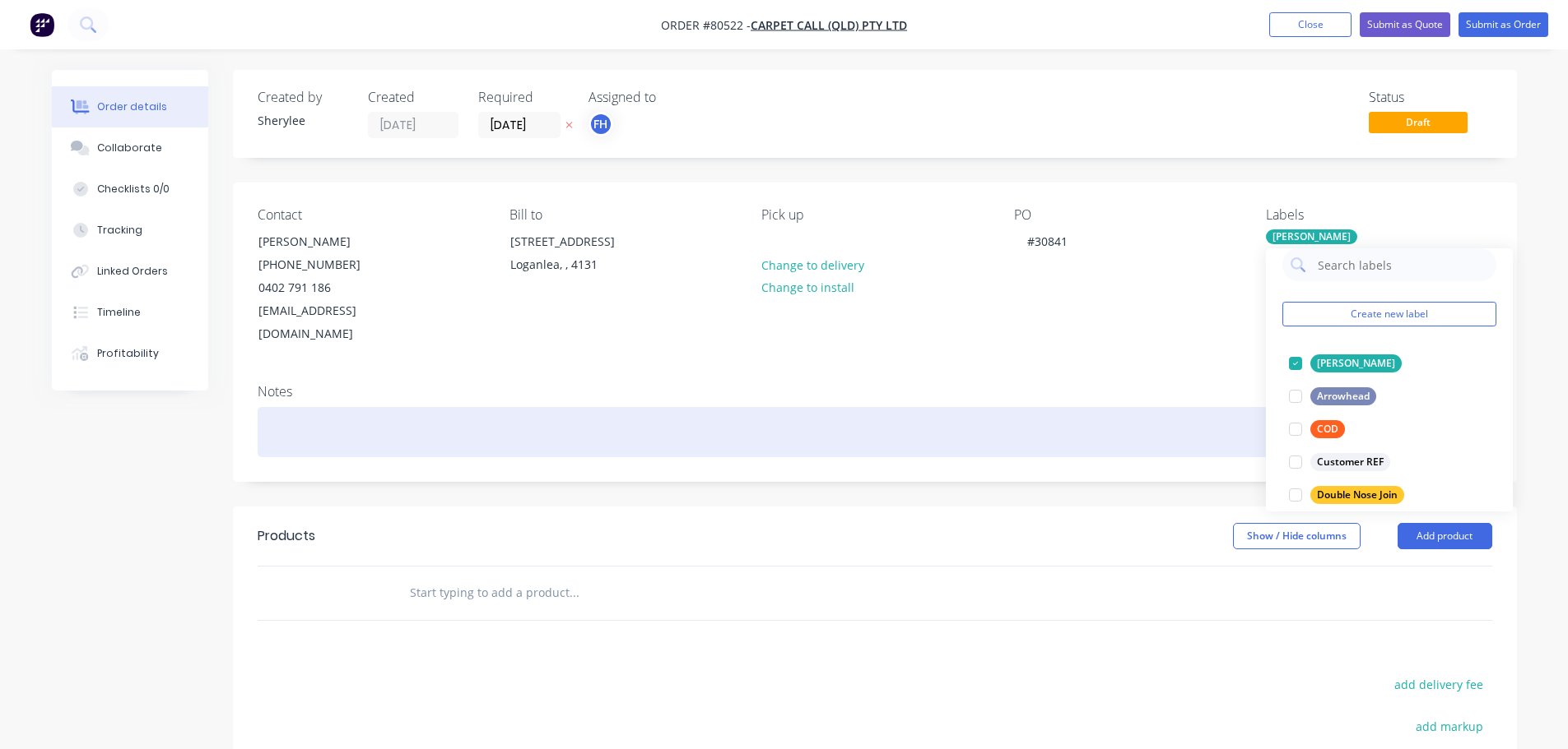
click at [375, 417] on div at bounding box center [874, 432] width 1234 height 51
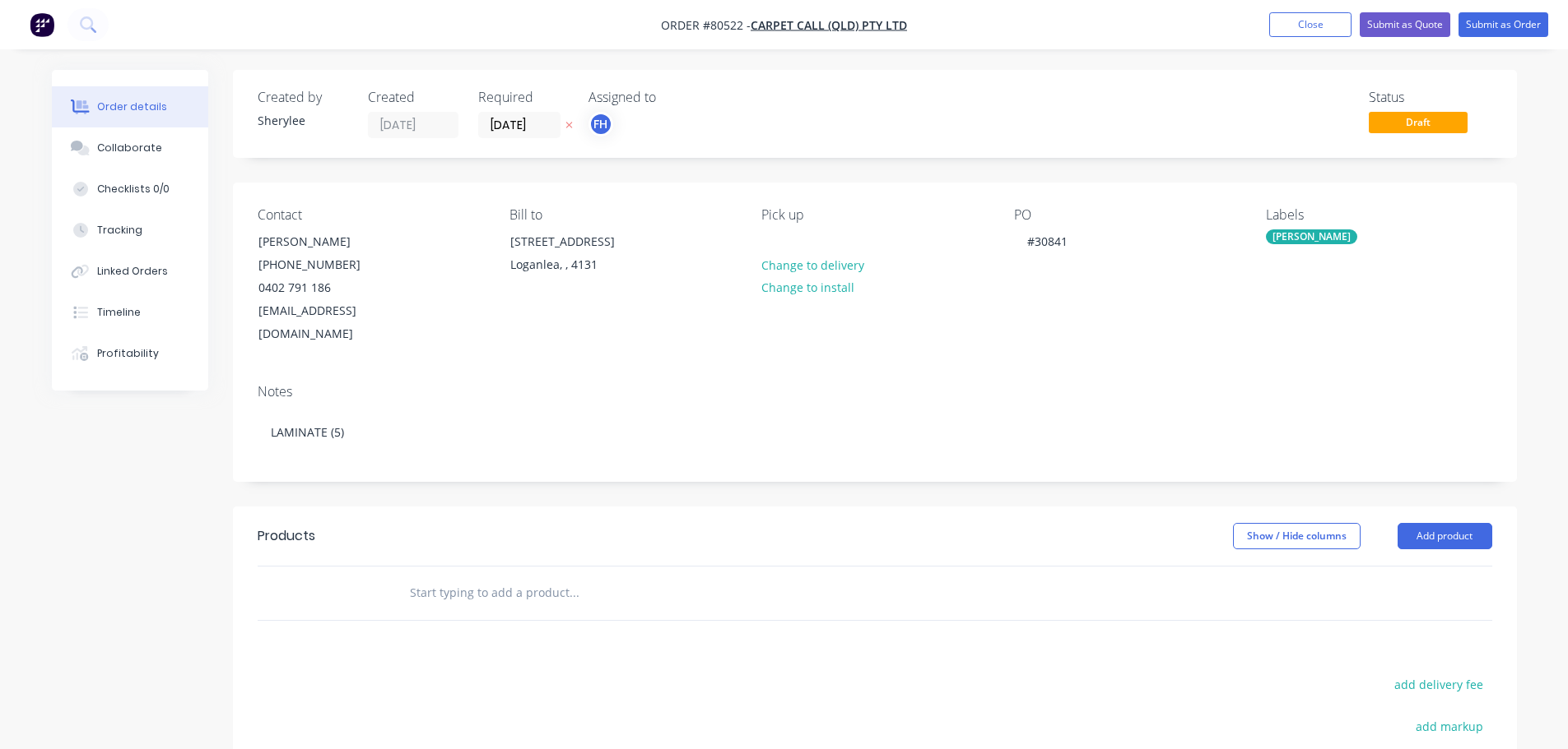
click at [459, 577] on input "text" at bounding box center [574, 593] width 329 height 33
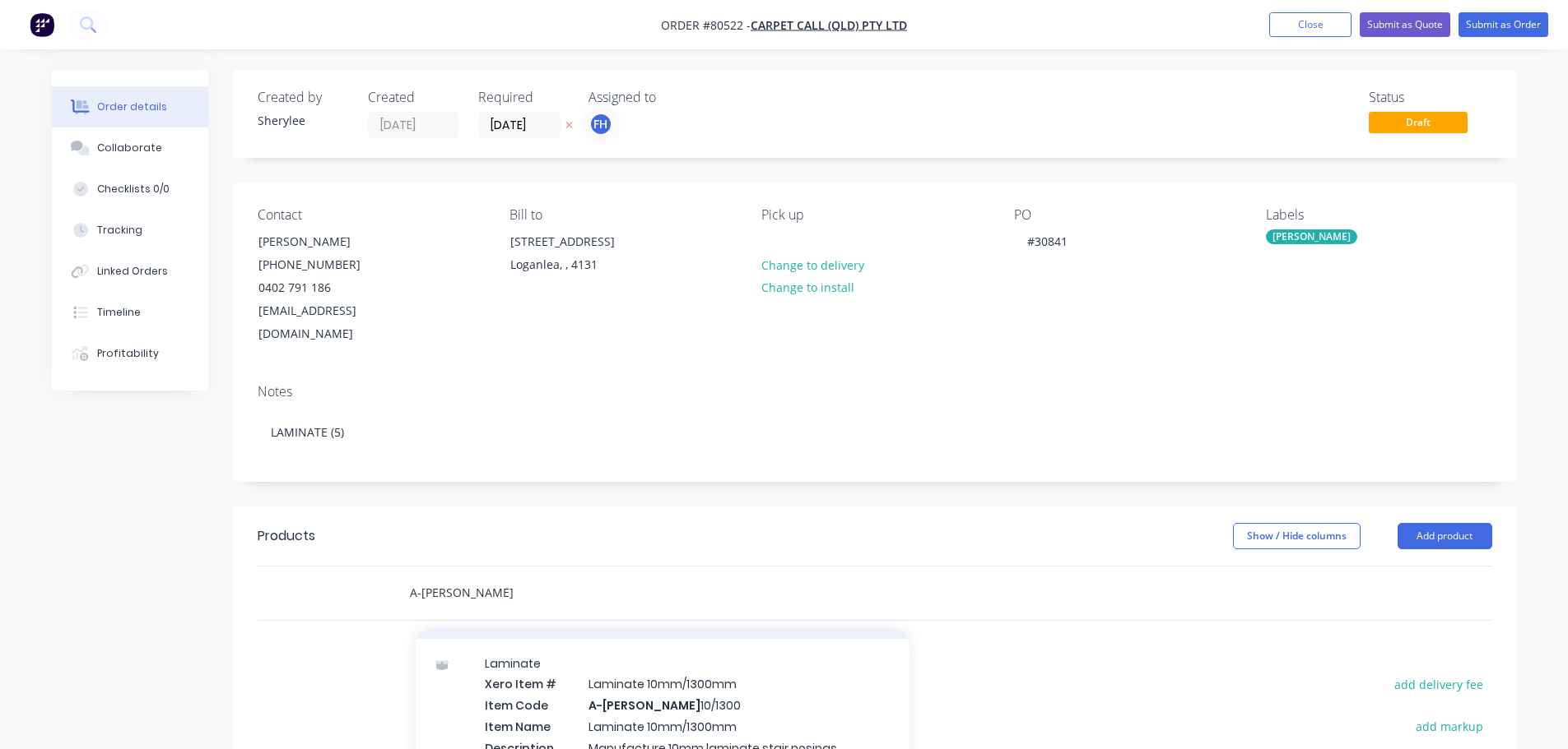
scroll to position [0, 0]
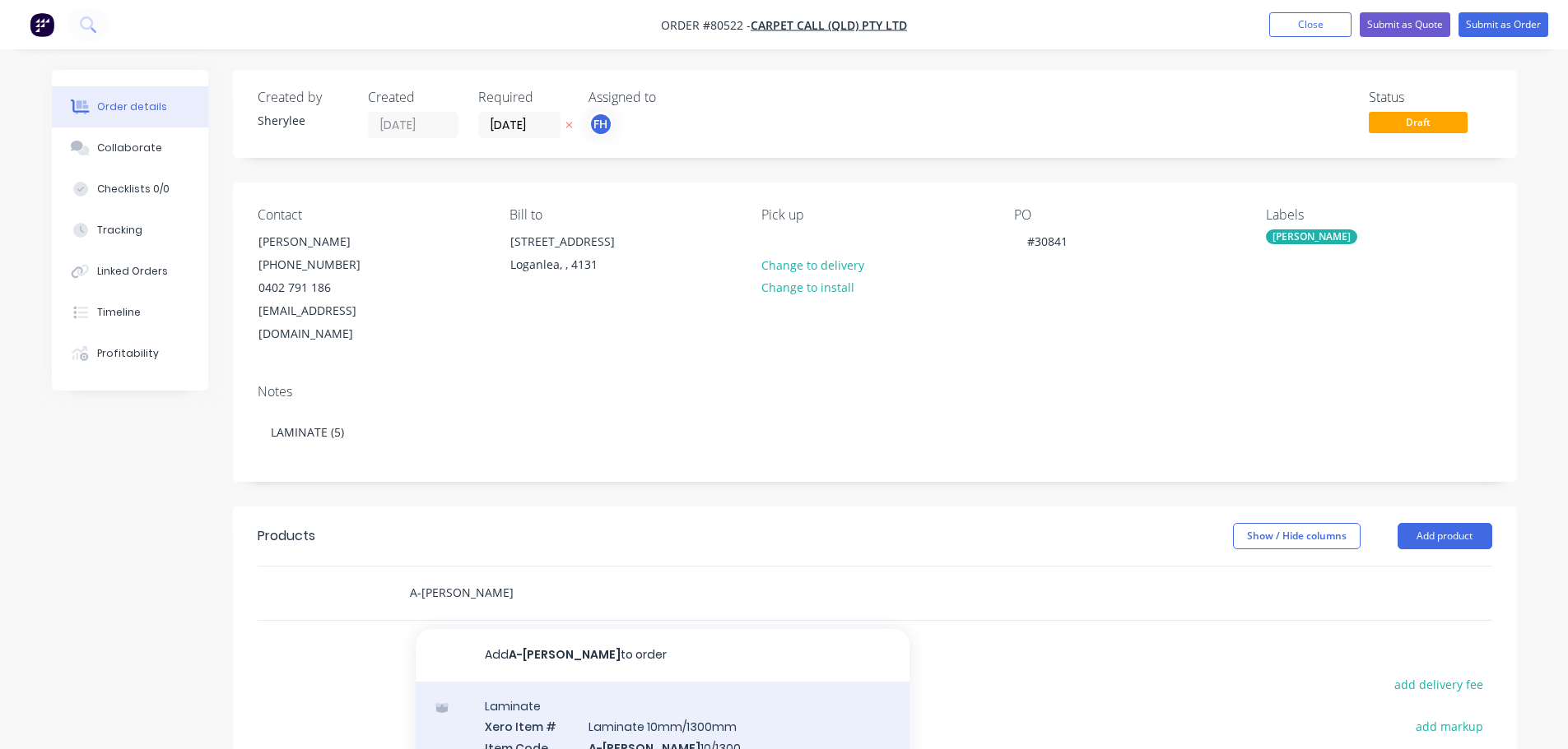
type input "A-[PERSON_NAME]"
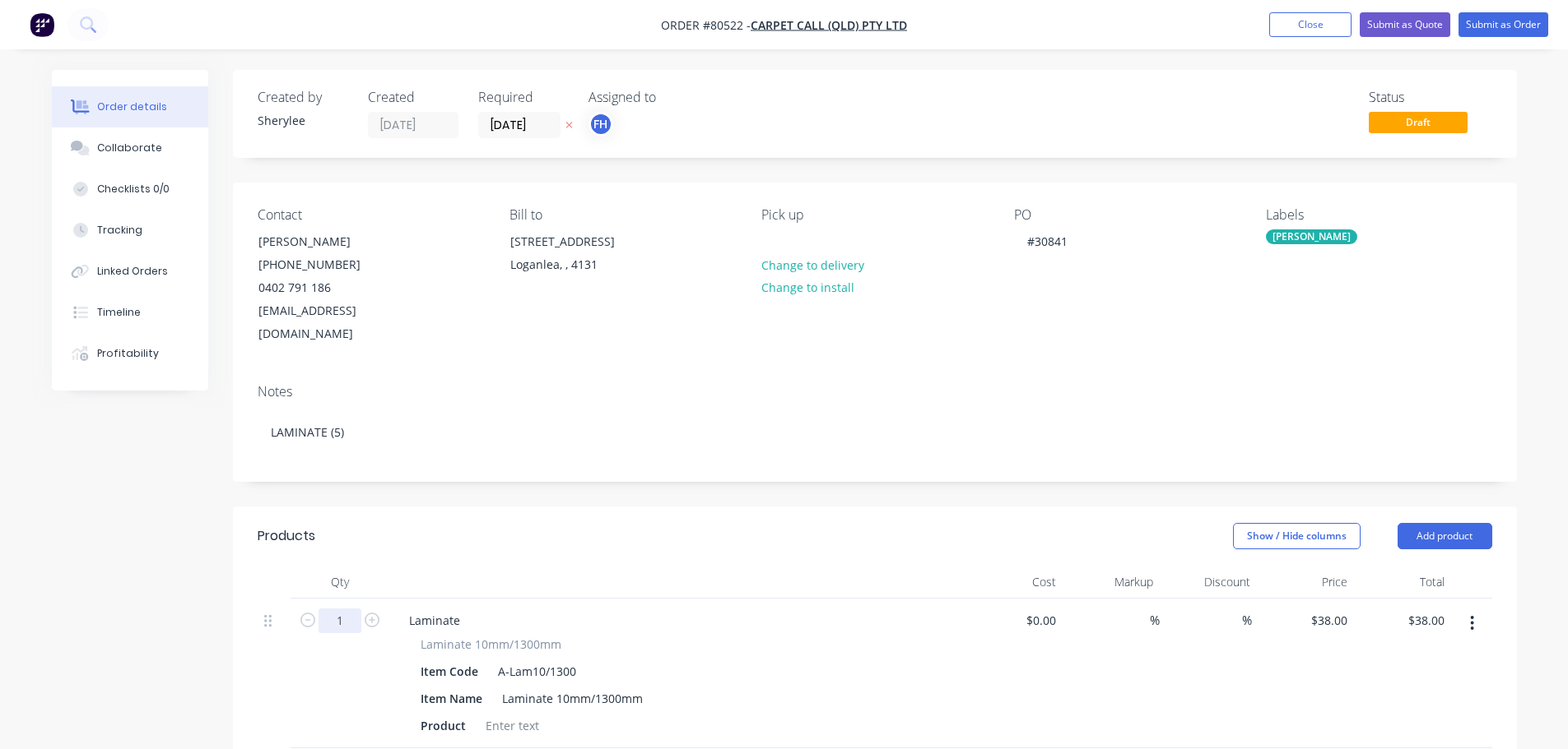
click at [356, 609] on input "1" at bounding box center [340, 621] width 43 height 25
type input "5"
type input "$190.00"
click at [520, 714] on div at bounding box center [512, 726] width 67 height 24
click at [507, 714] on div at bounding box center [512, 726] width 67 height 24
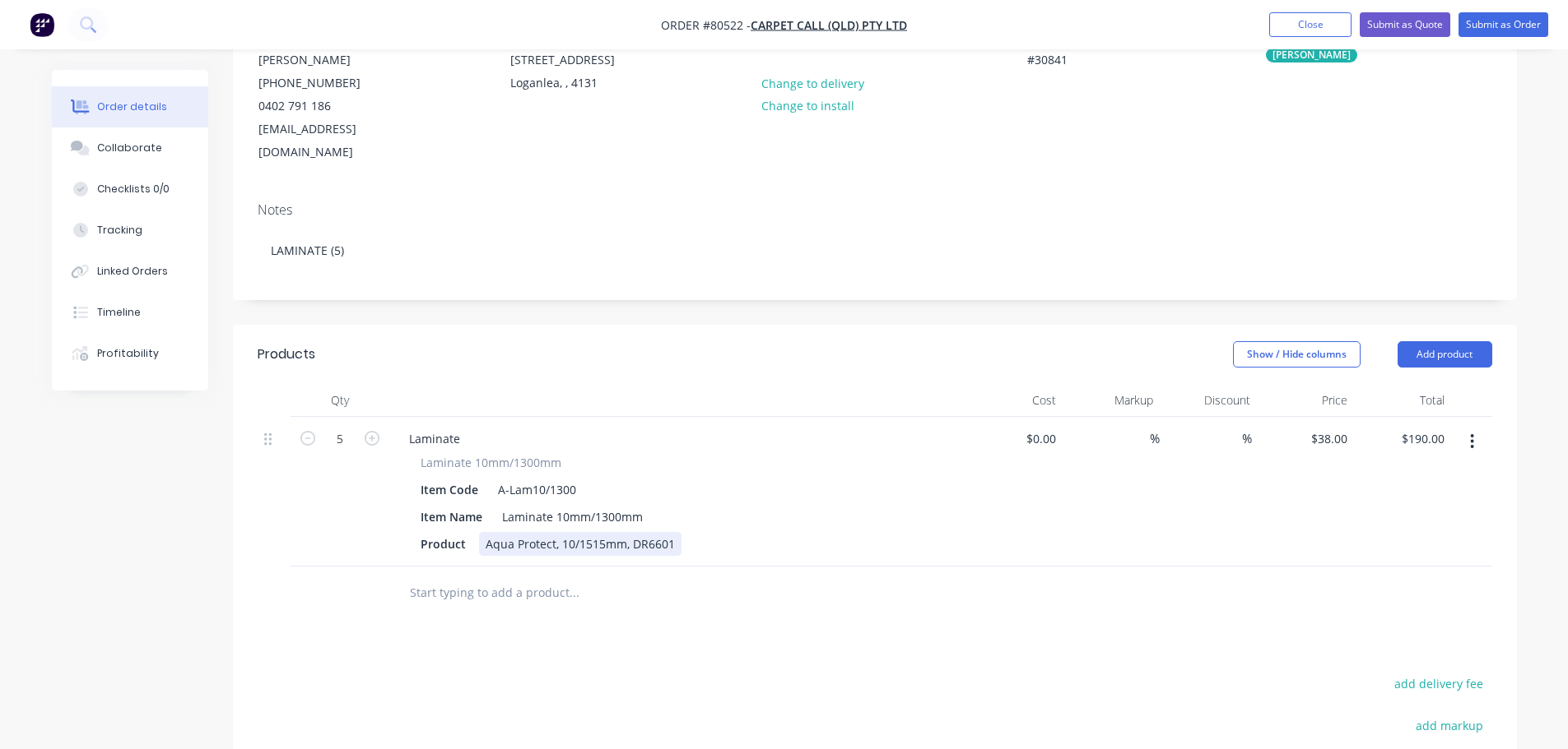
scroll to position [247, 0]
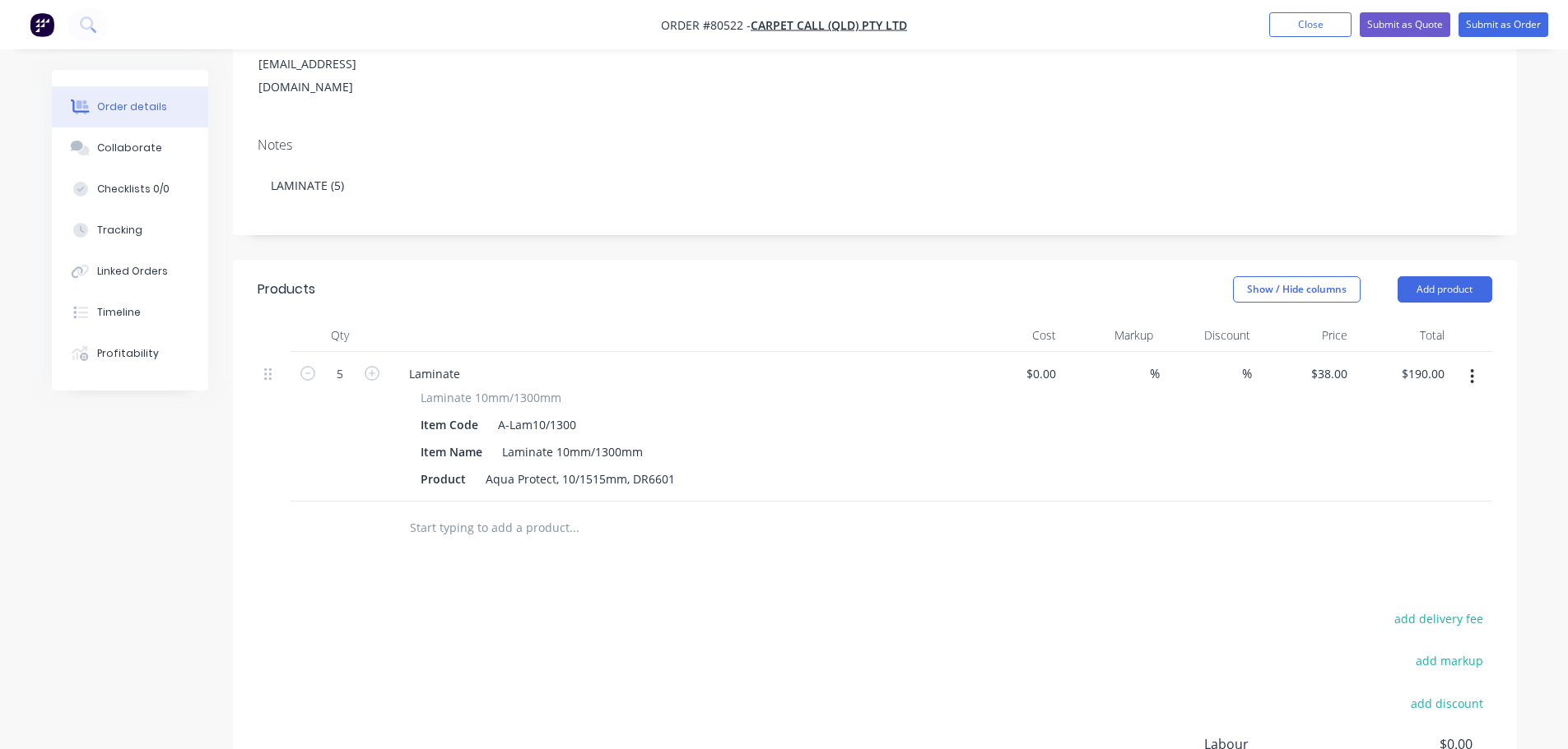
click at [510, 512] on input "text" at bounding box center [574, 528] width 329 height 33
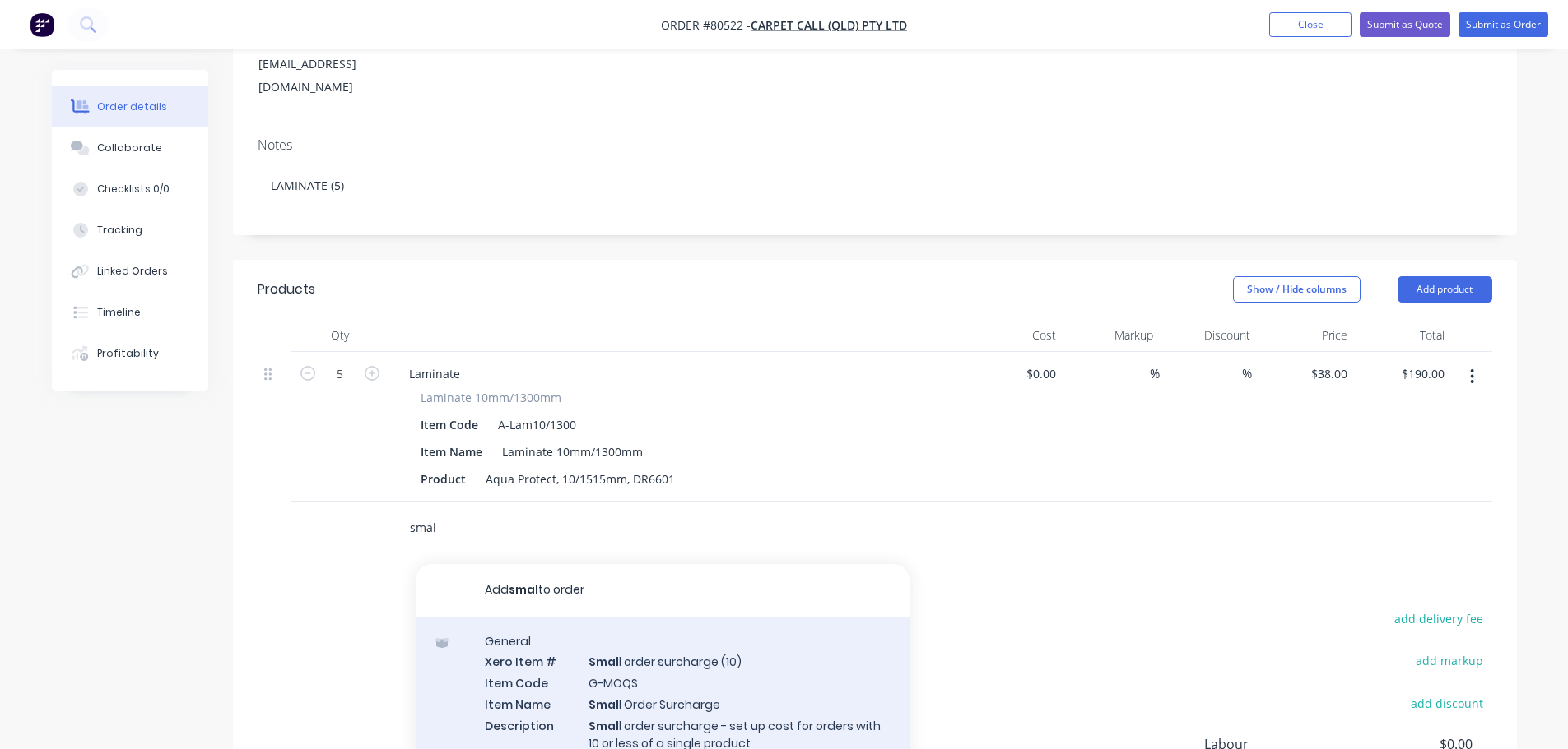
type input "smal"
click at [648, 662] on div "General Xero Item # Smal l order surcharge (10) Item Code G-MOQS Item Name Smal…" at bounding box center [662, 713] width 494 height 193
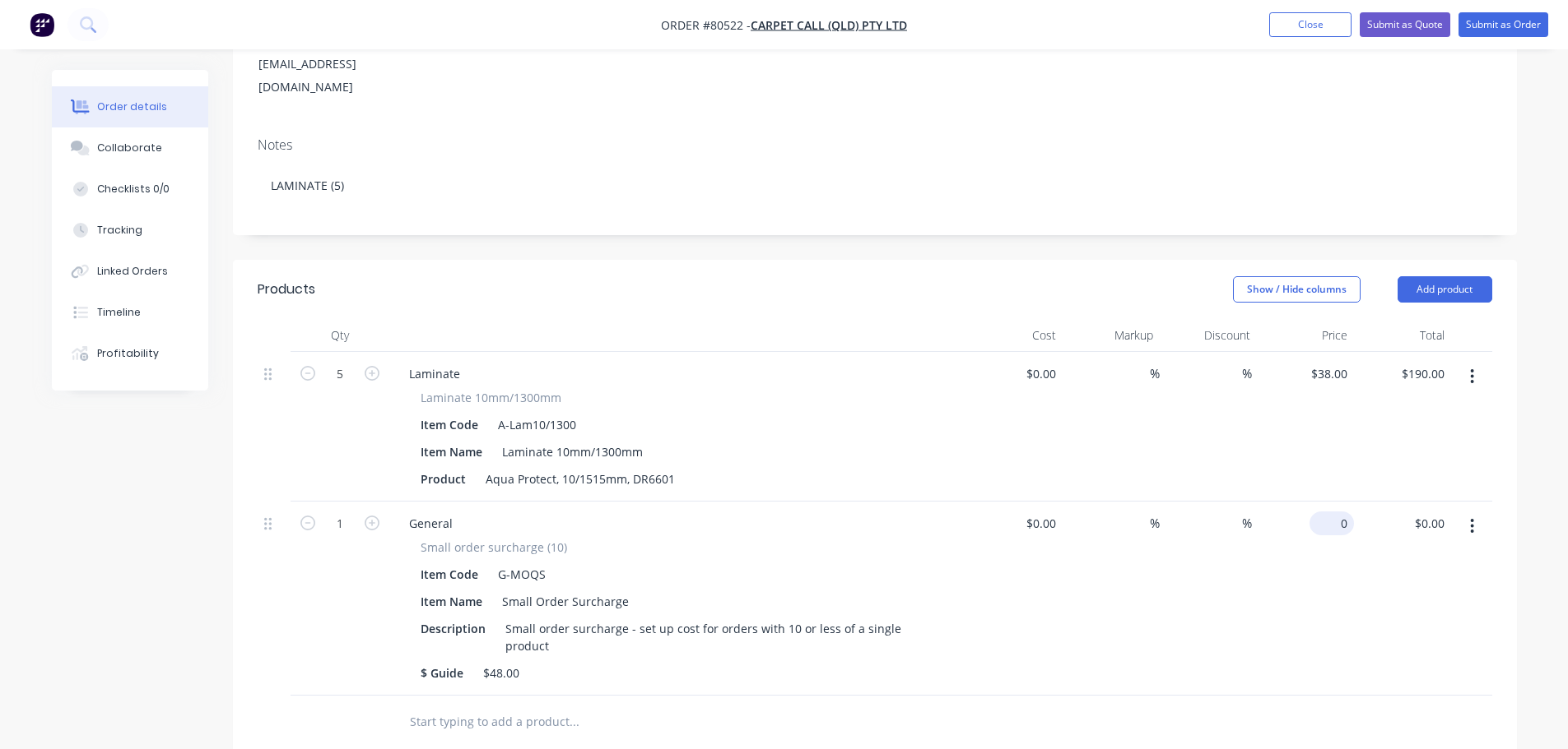
click at [1323, 508] on div "0 $0.00" at bounding box center [1304, 598] width 97 height 194
type input "$48.00"
click at [1495, 23] on button "Submit as Order" at bounding box center [1503, 24] width 90 height 25
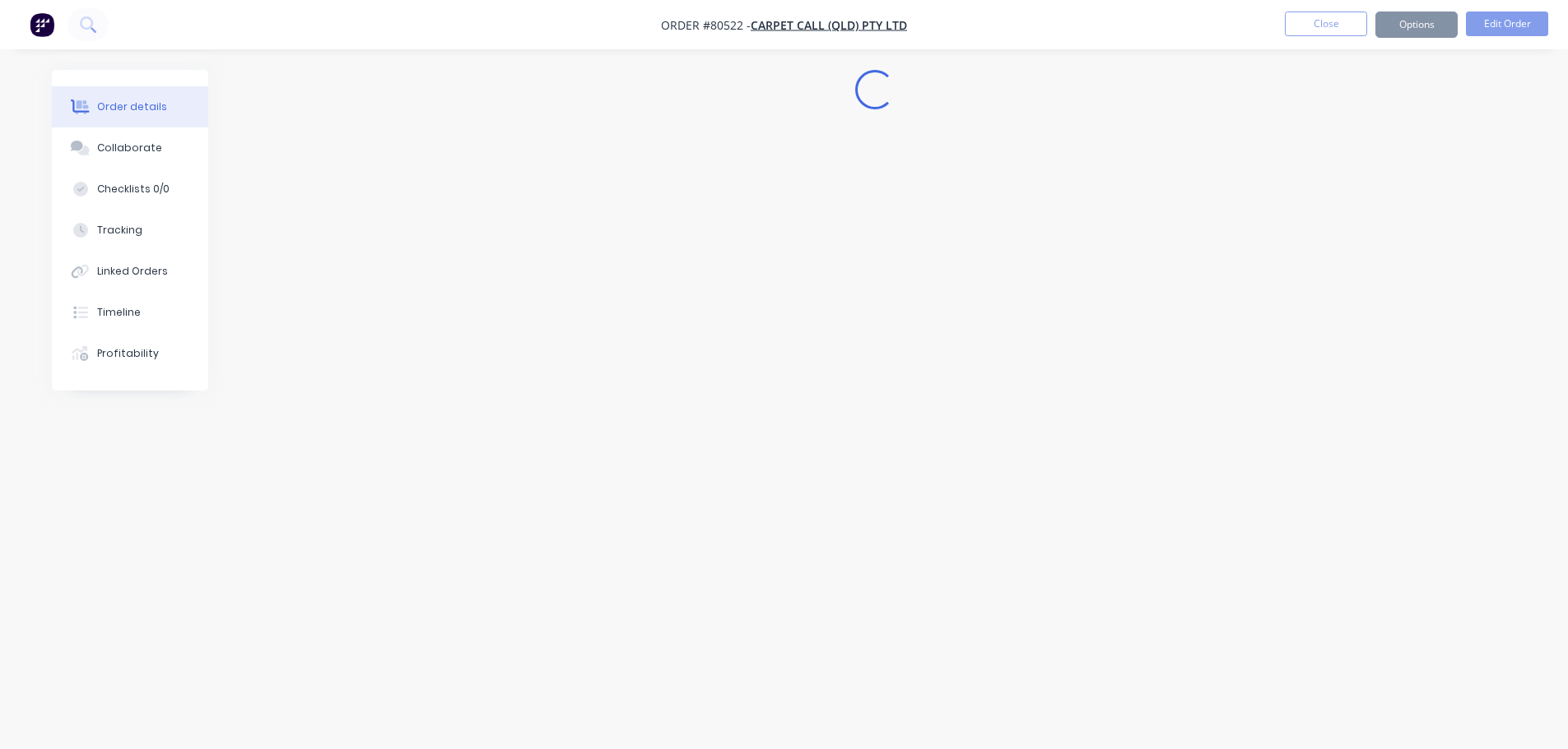
scroll to position [0, 0]
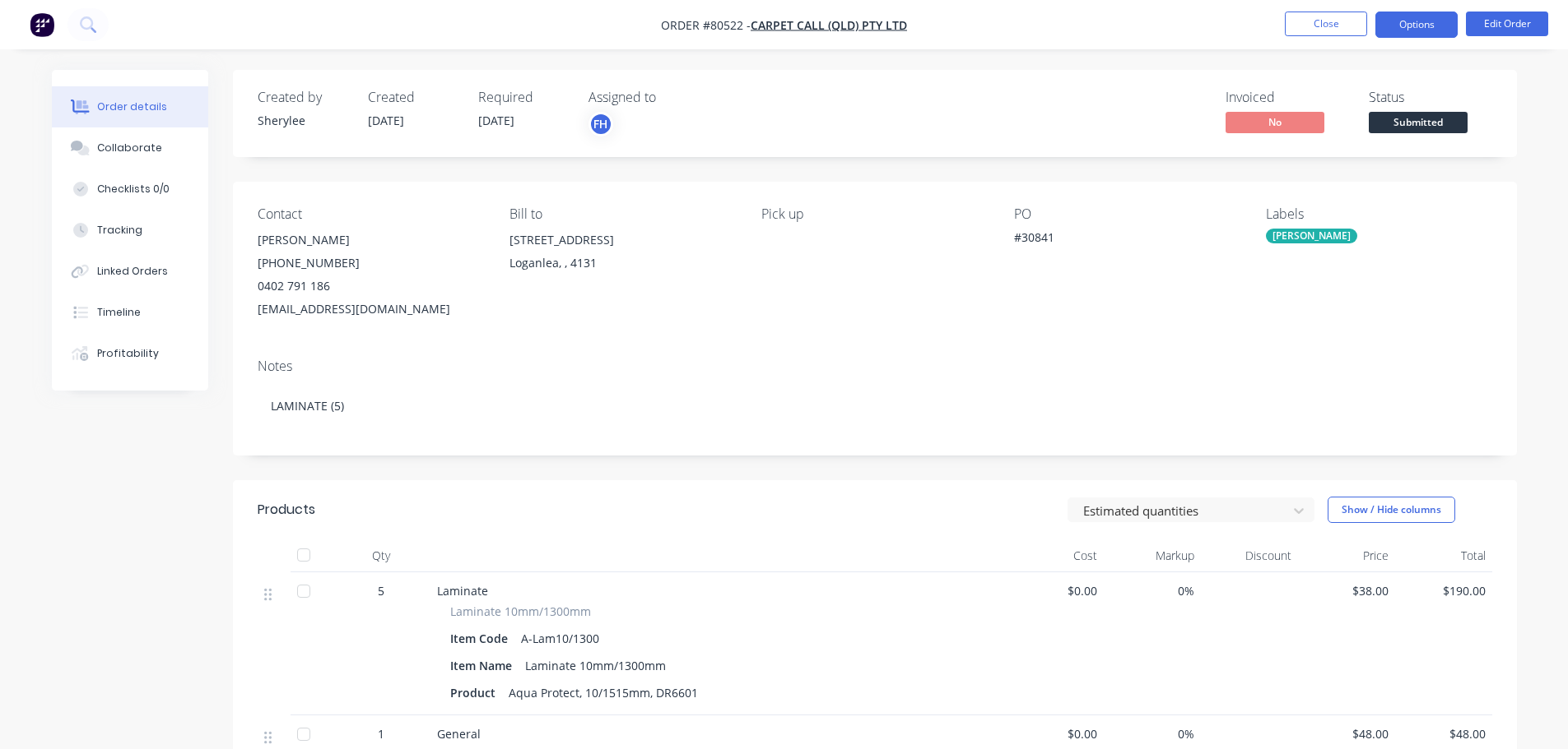
click at [1440, 23] on button "Options" at bounding box center [1416, 24] width 82 height 27
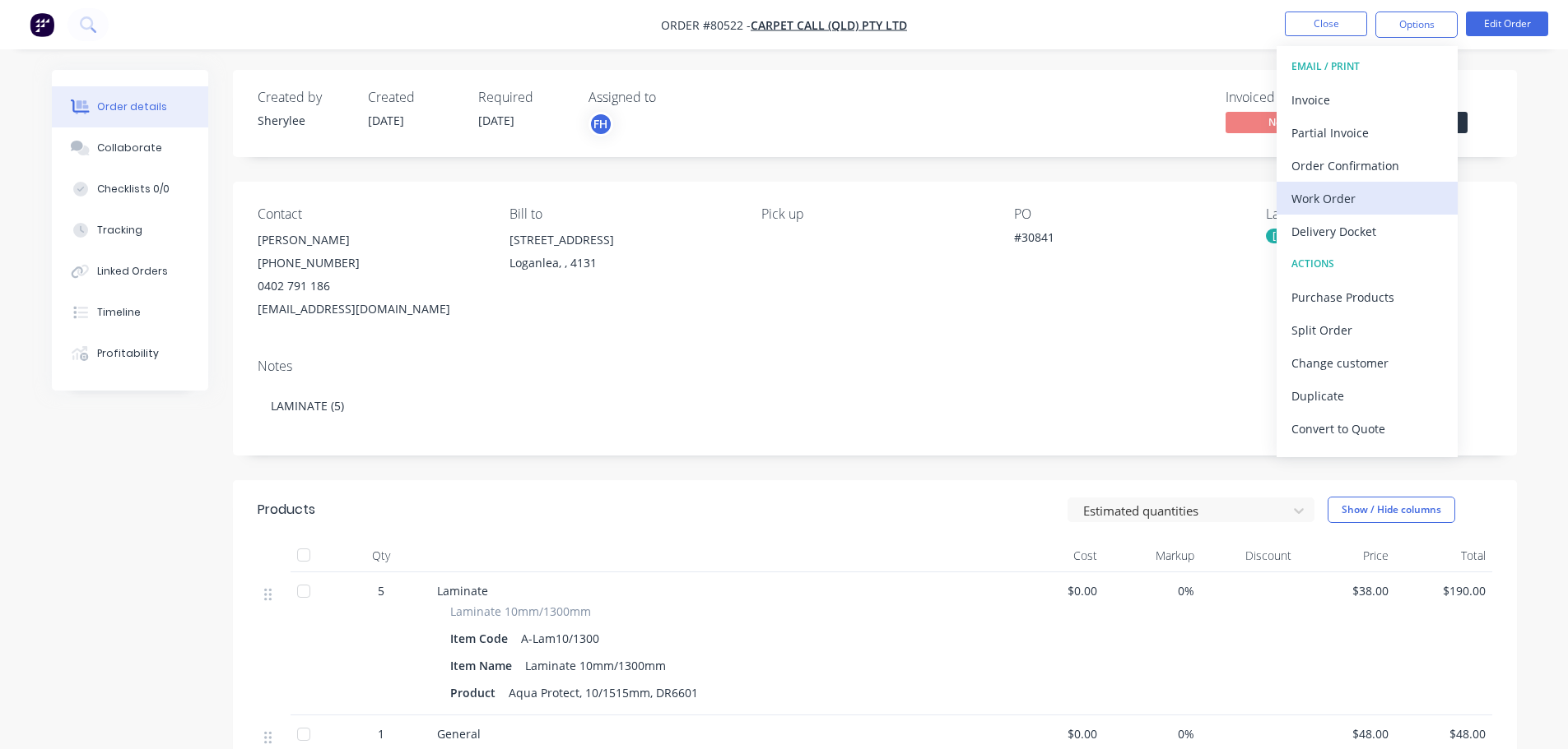
click at [1350, 193] on div "Work Order" at bounding box center [1367, 199] width 152 height 24
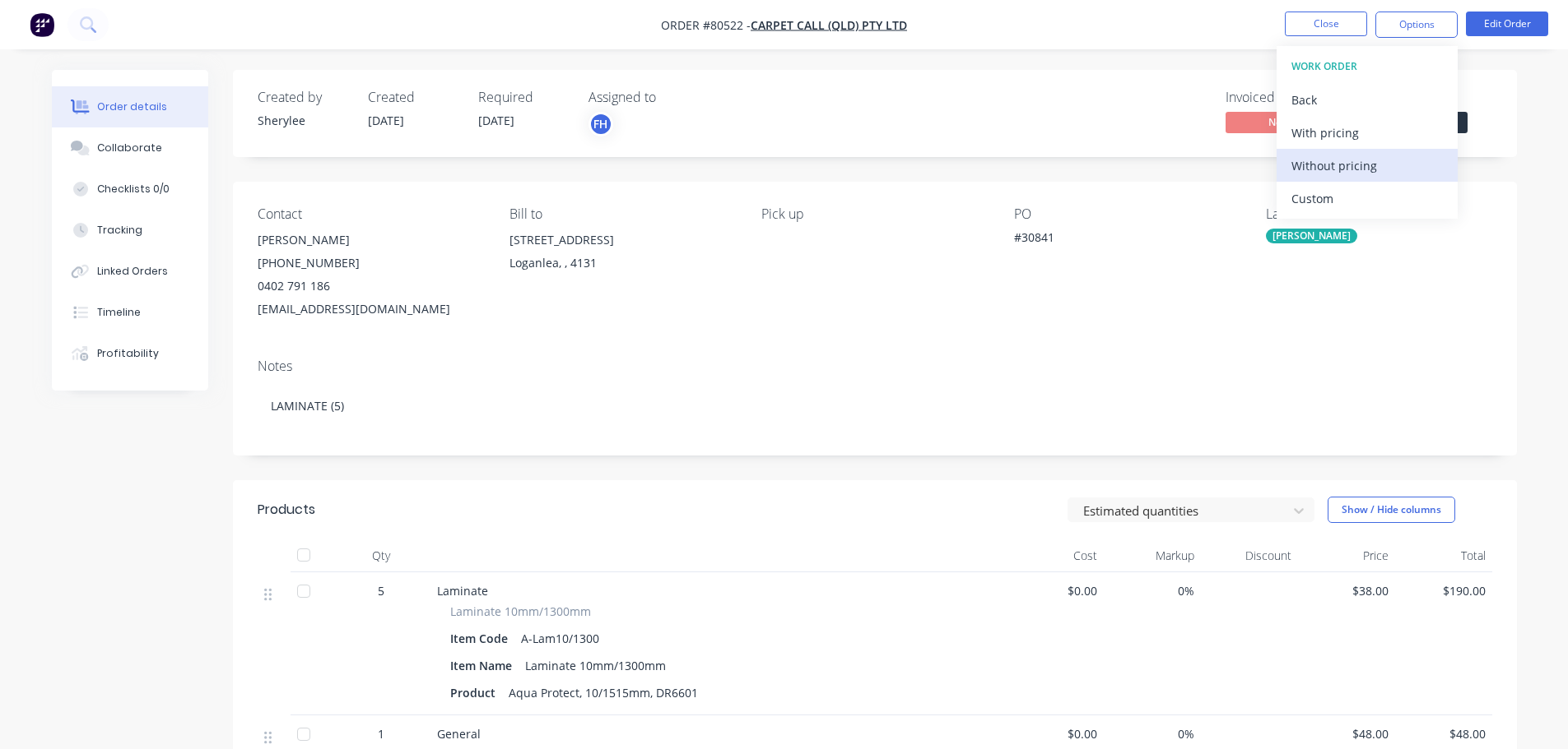
click at [1356, 167] on div "Without pricing" at bounding box center [1367, 166] width 152 height 24
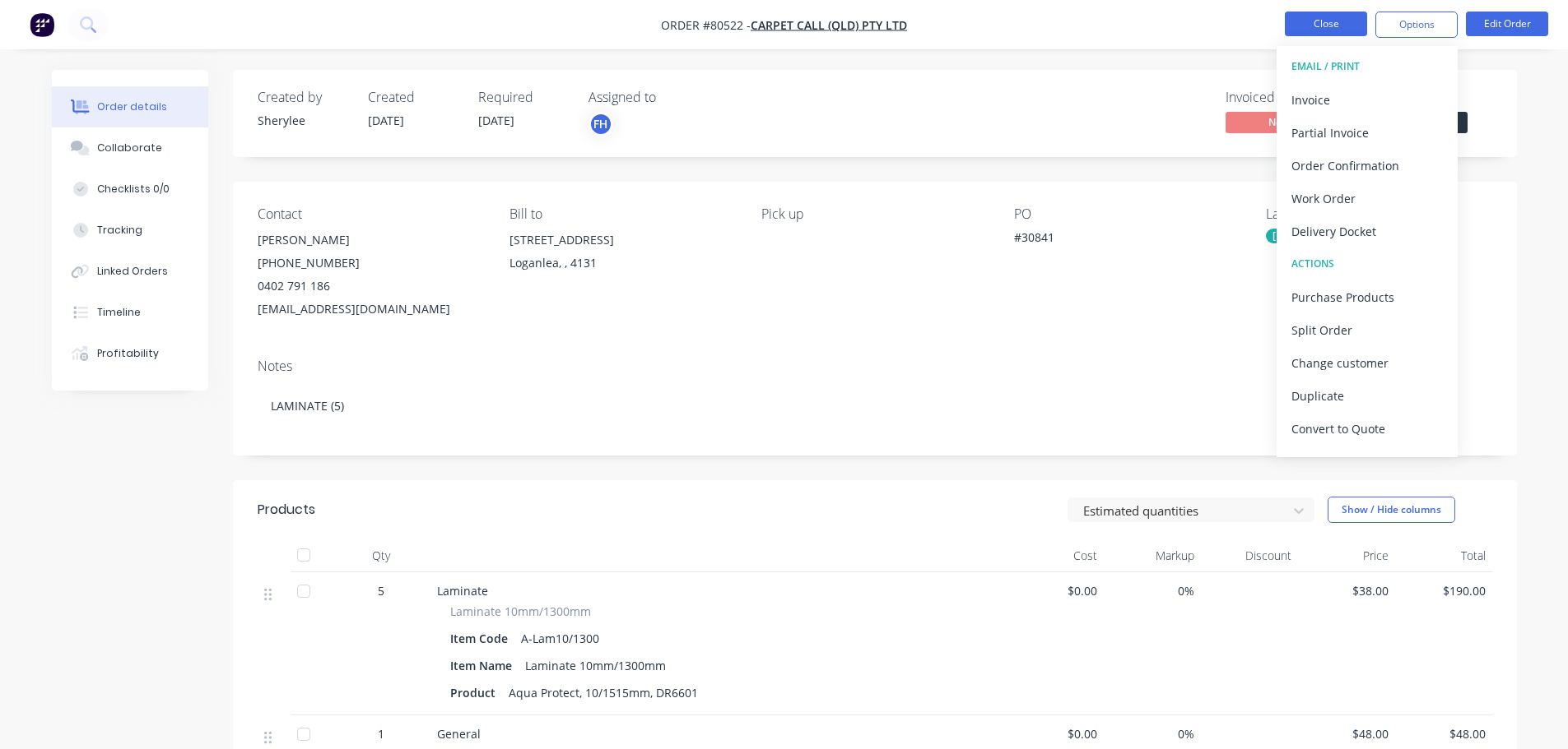
click at [1317, 20] on button "Close" at bounding box center [1326, 23] width 82 height 25
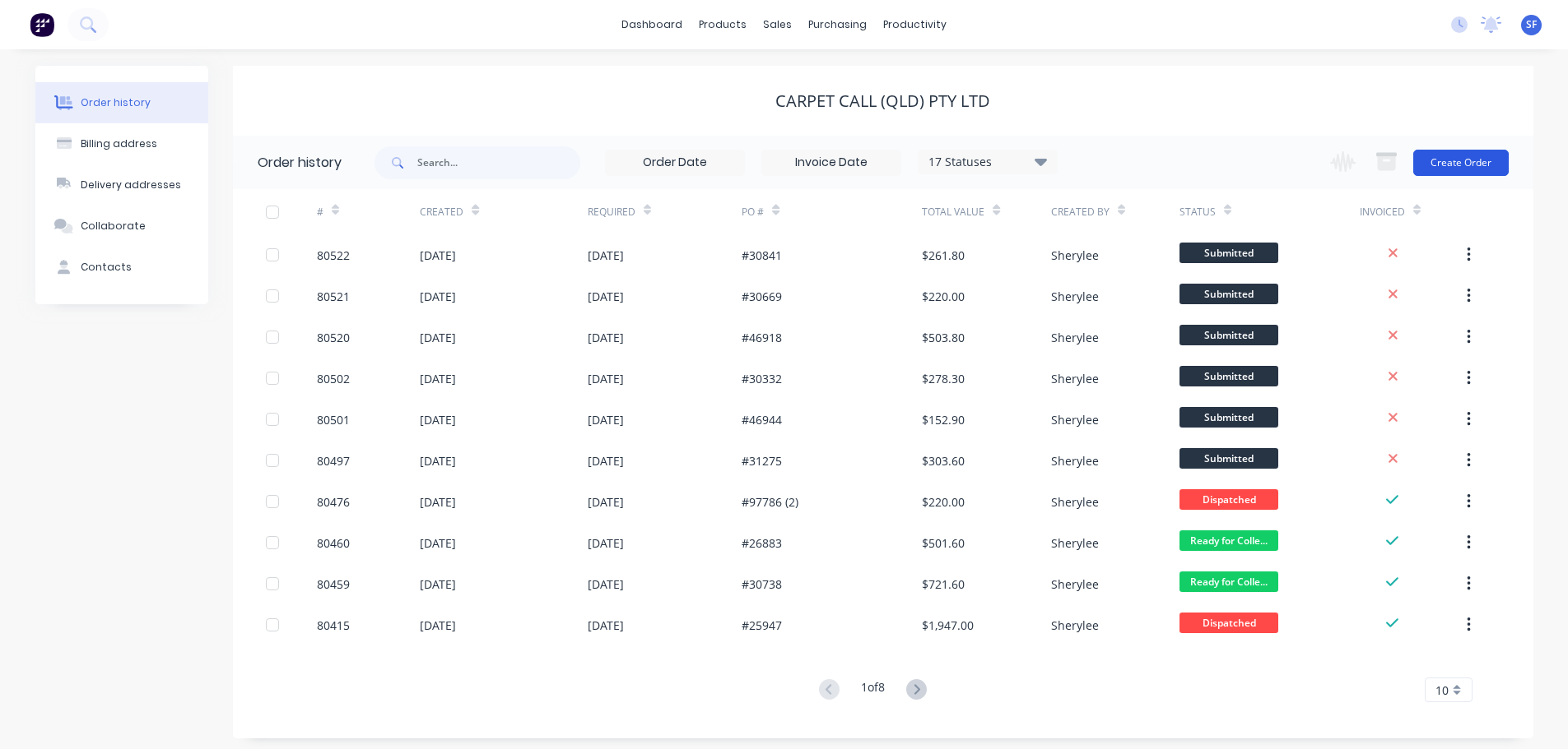
click at [1443, 158] on button "Create Order" at bounding box center [1460, 163] width 95 height 27
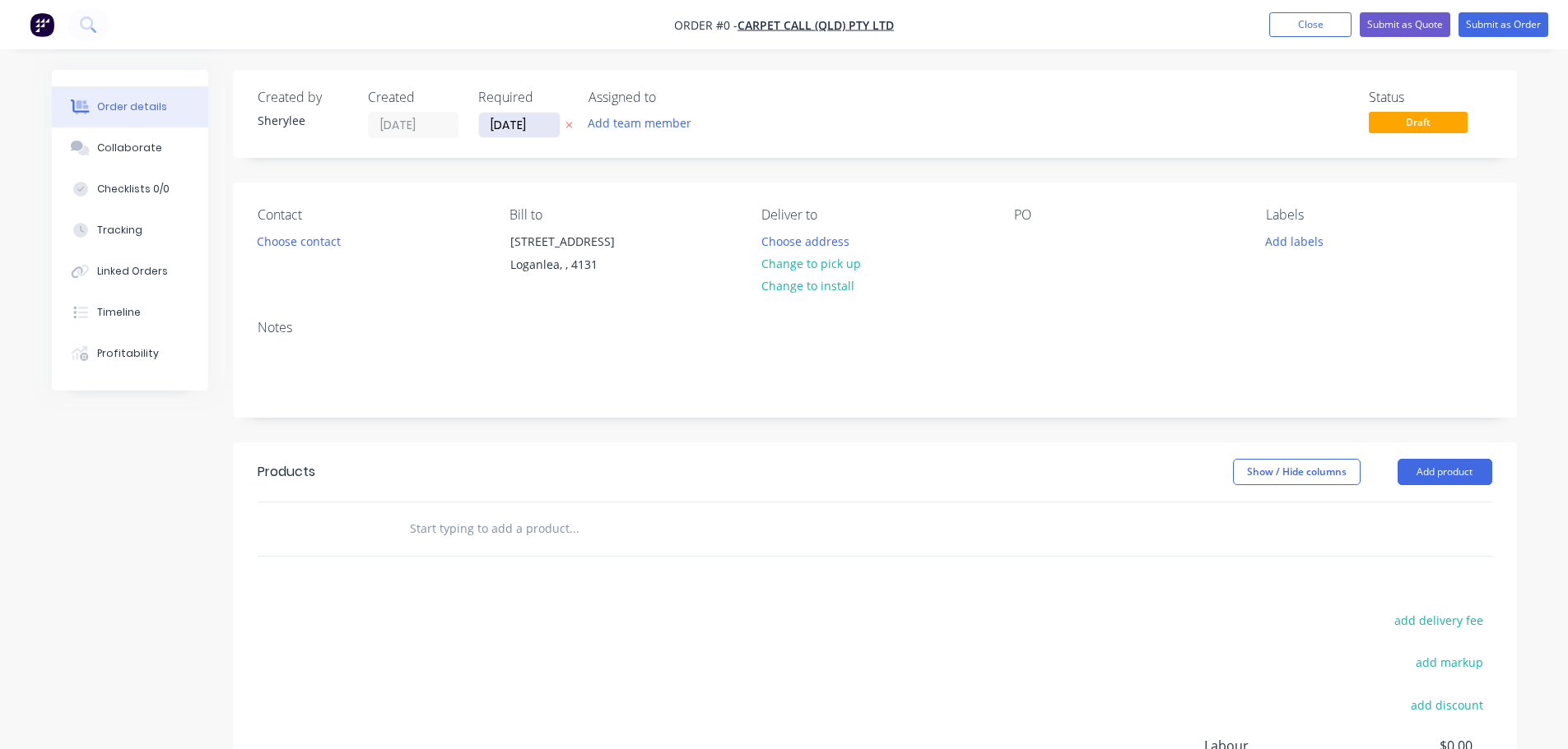
click at [528, 121] on input "[DATE]" at bounding box center [519, 125] width 80 height 25
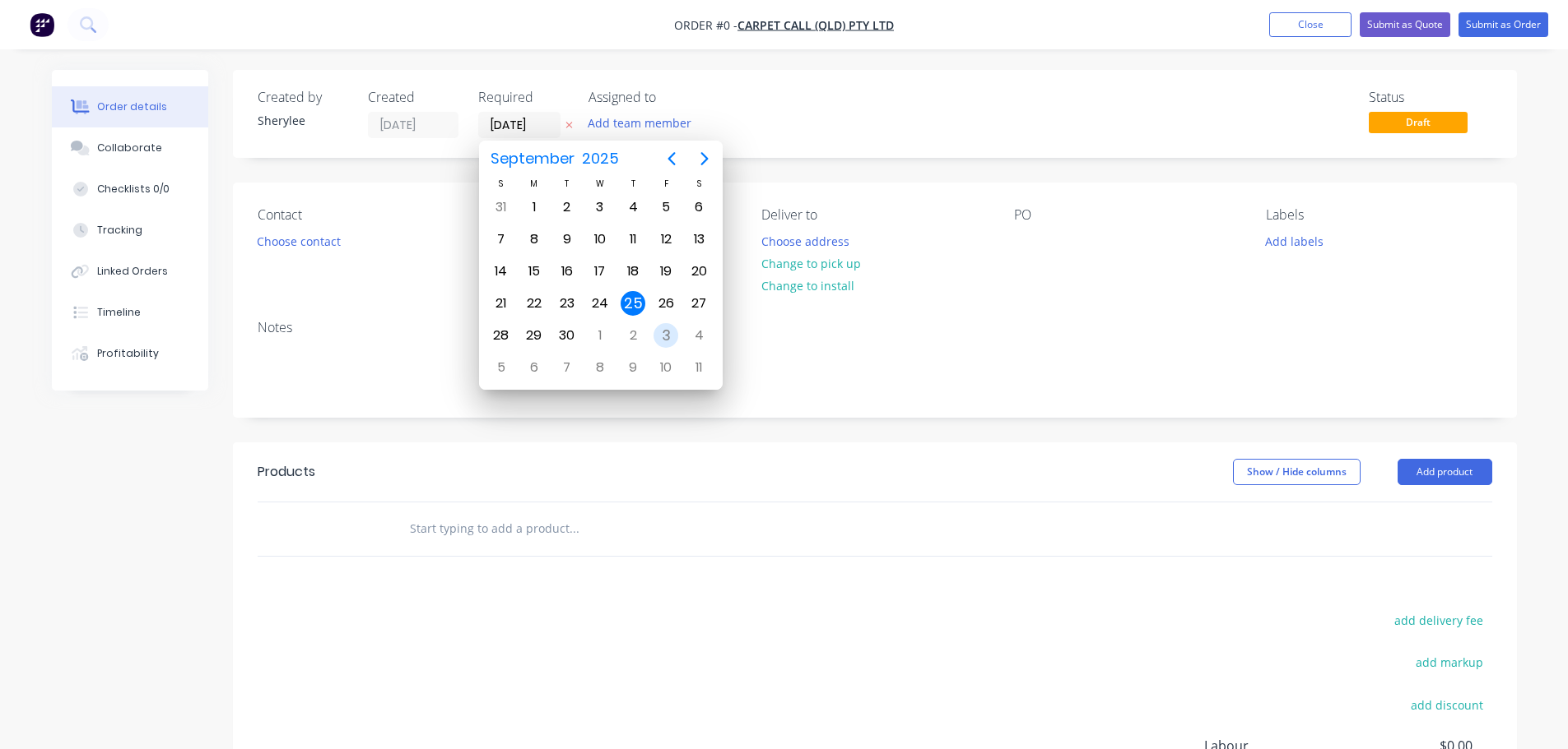
click at [666, 331] on div "3" at bounding box center [665, 336] width 25 height 25
type input "[DATE]"
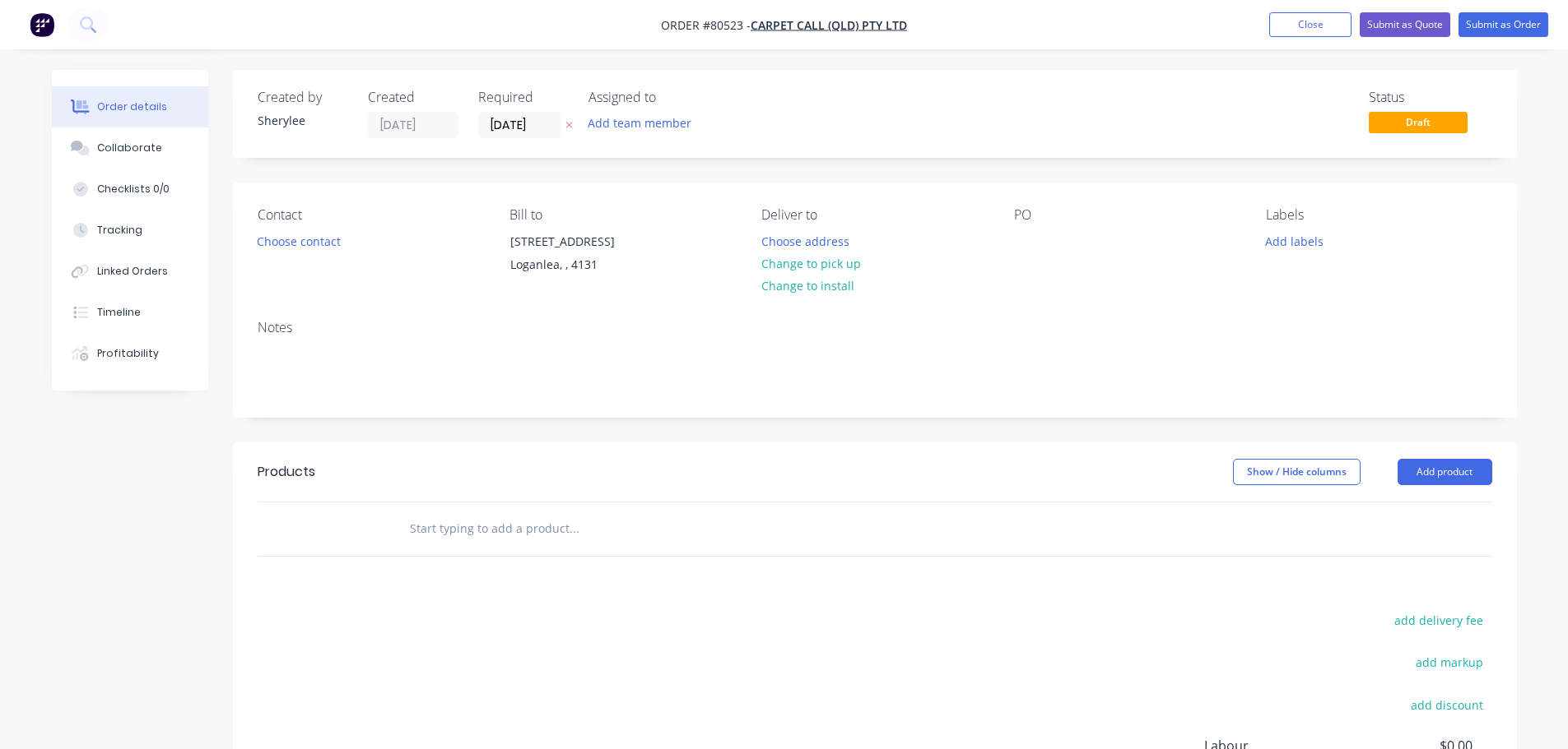
click at [630, 110] on div "Assigned to Add team member" at bounding box center [671, 114] width 164 height 49
click at [618, 128] on button "Add team member" at bounding box center [639, 123] width 121 height 22
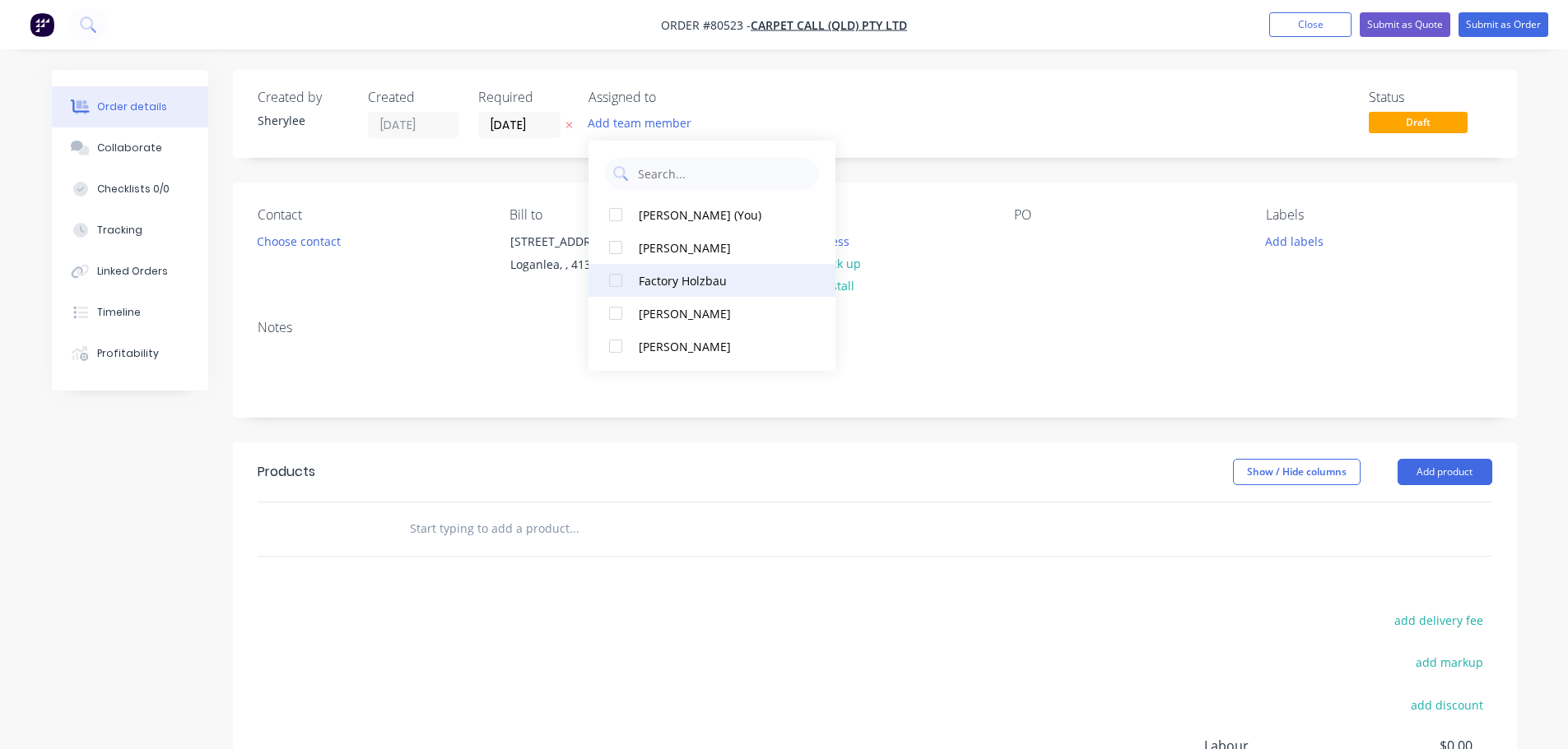
click at [617, 282] on div at bounding box center [616, 280] width 33 height 33
click at [318, 245] on button "Choose contact" at bounding box center [298, 241] width 101 height 22
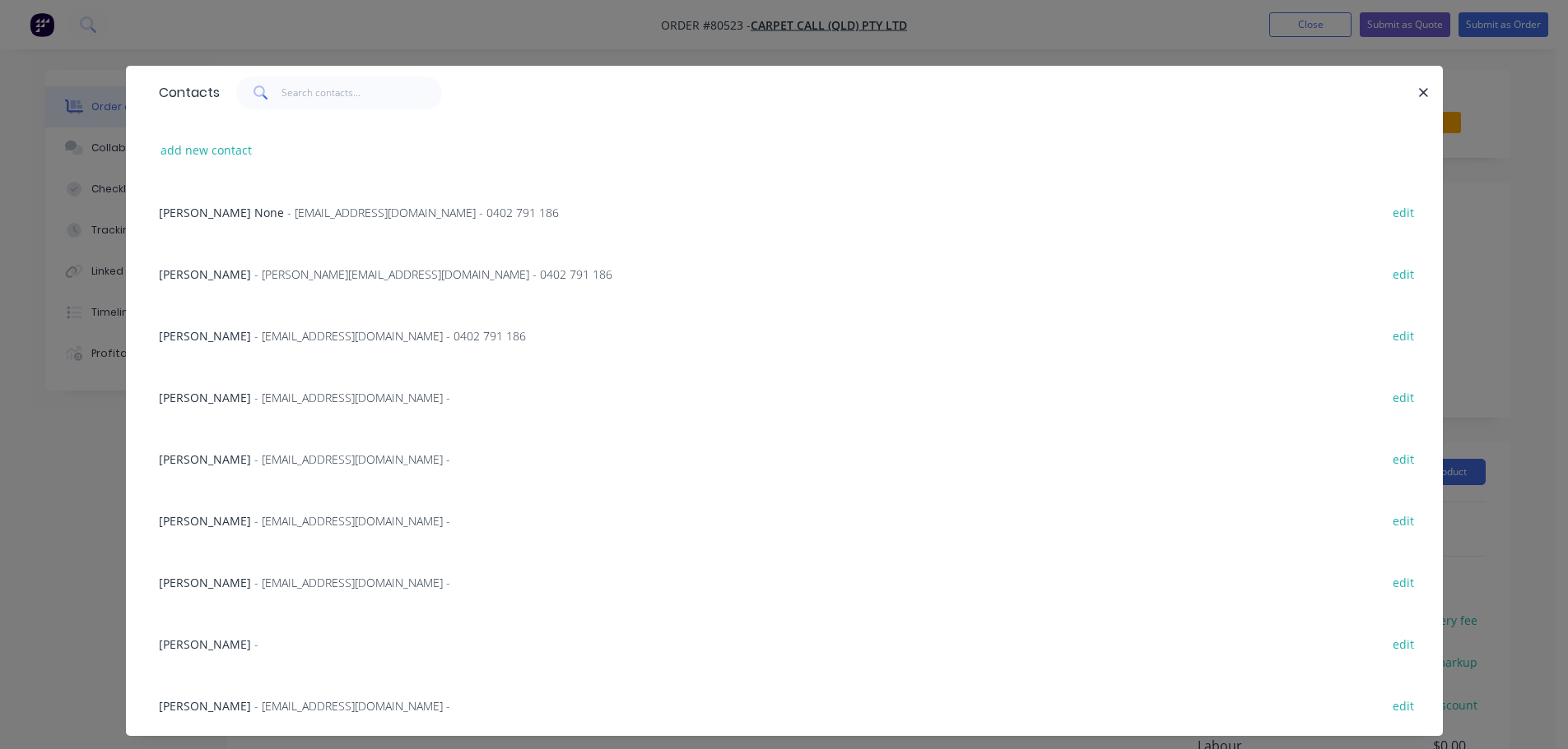
click at [254, 342] on span "- [EMAIL_ADDRESS][DOMAIN_NAME] - 0402 791 186" at bounding box center [390, 336] width 271 height 15
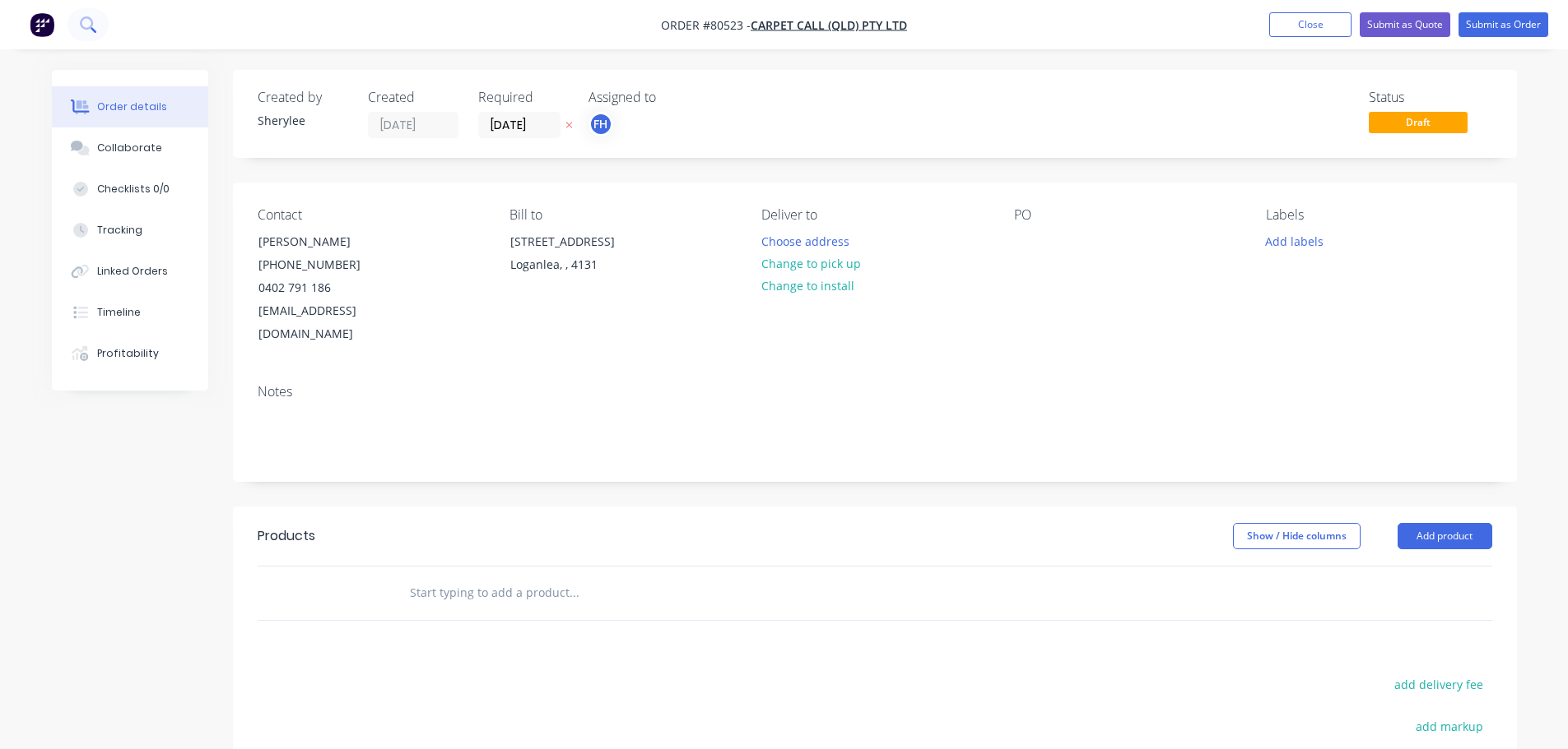
click at [90, 19] on icon at bounding box center [86, 22] width 13 height 13
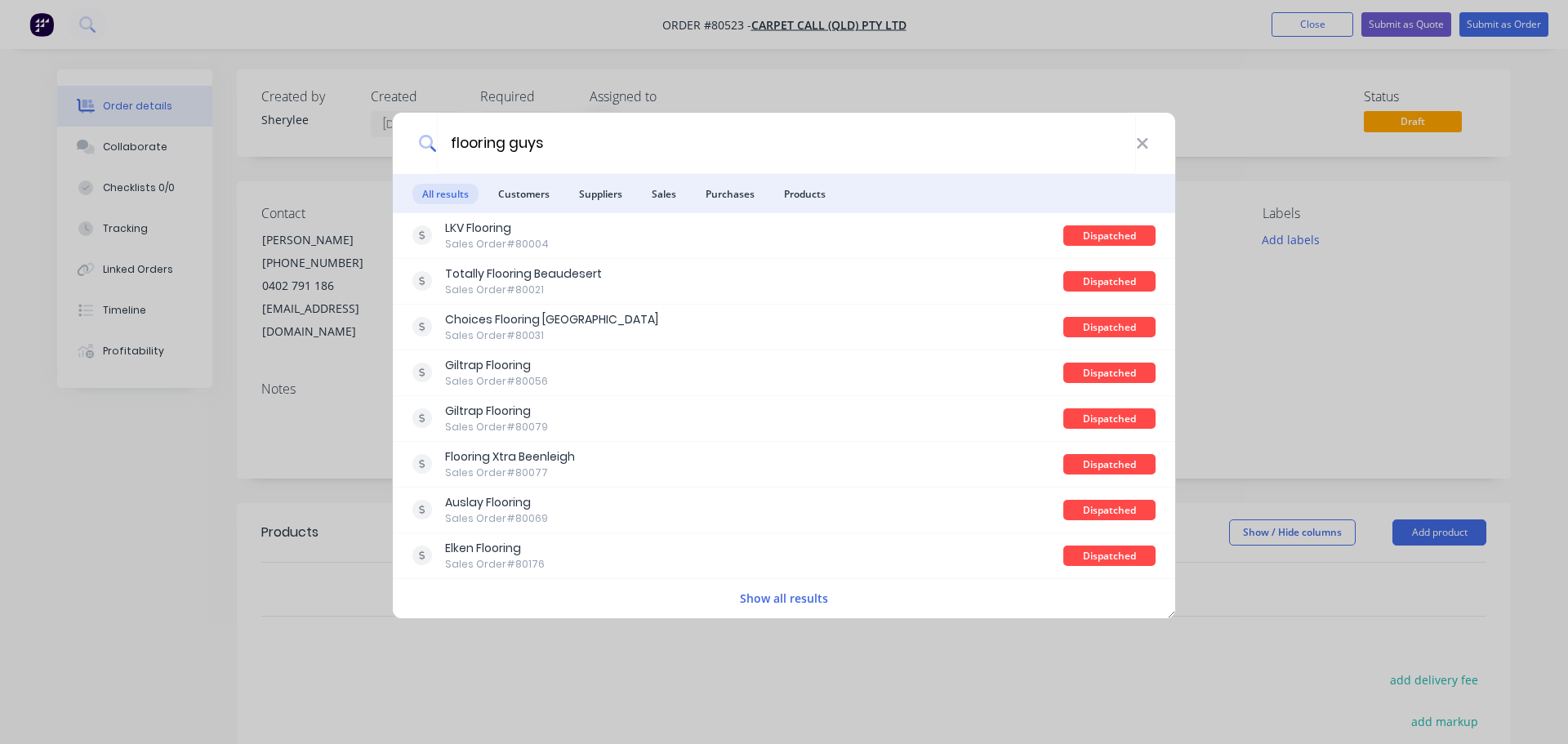
type input "flooring guys"
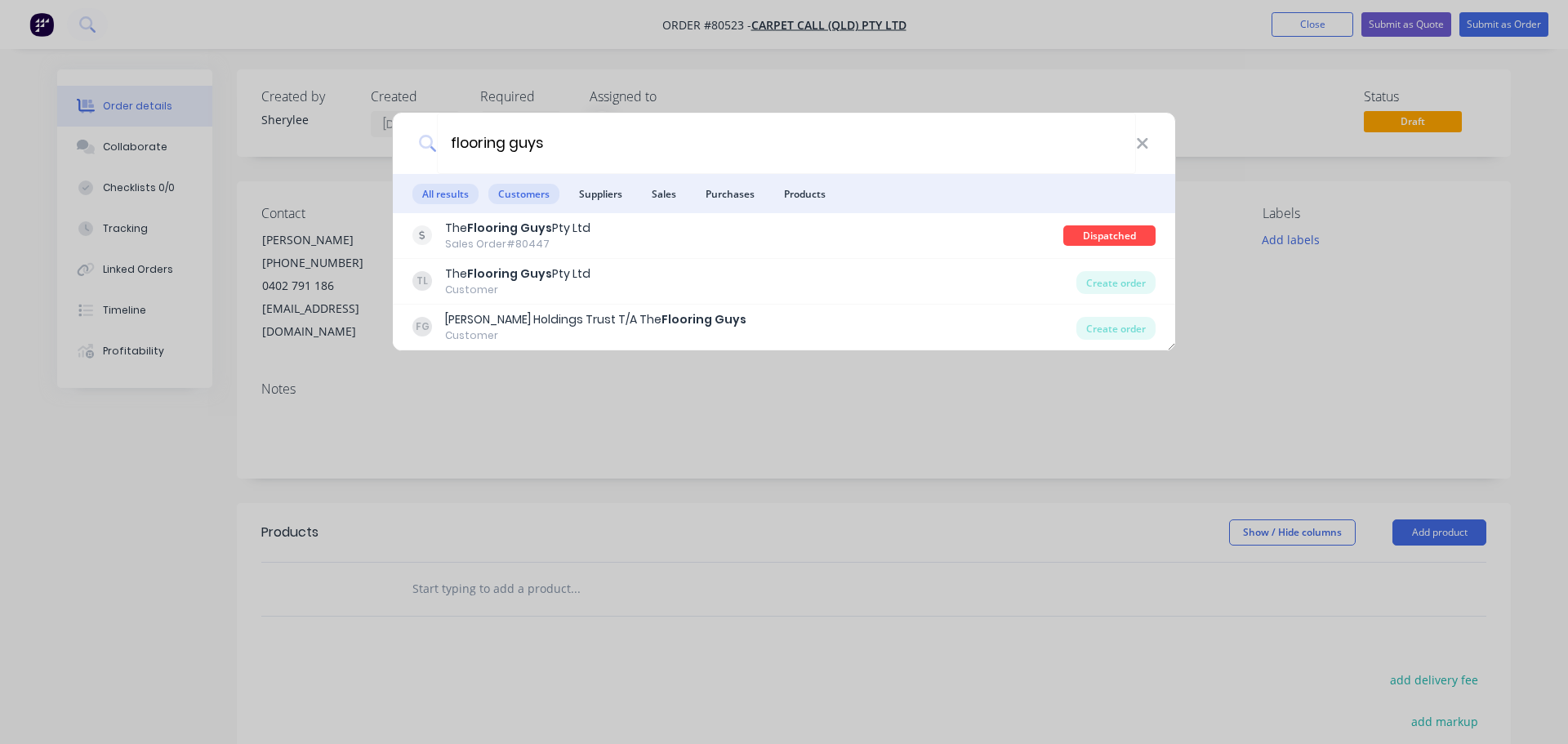
click at [519, 196] on span "Customers" at bounding box center [524, 194] width 71 height 20
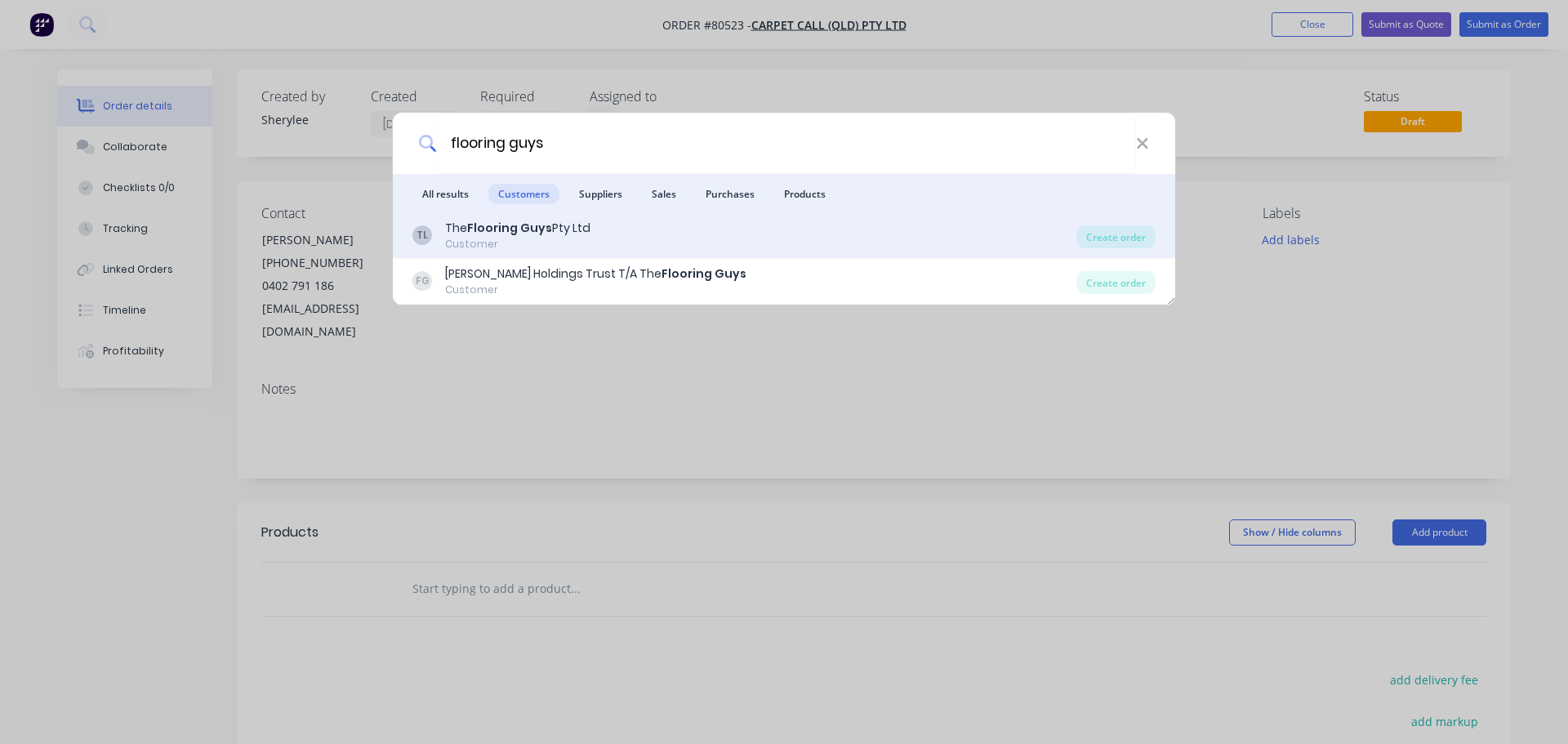
click at [512, 239] on div "Customer" at bounding box center [518, 244] width 145 height 14
